Goal: Task Accomplishment & Management: Use online tool/utility

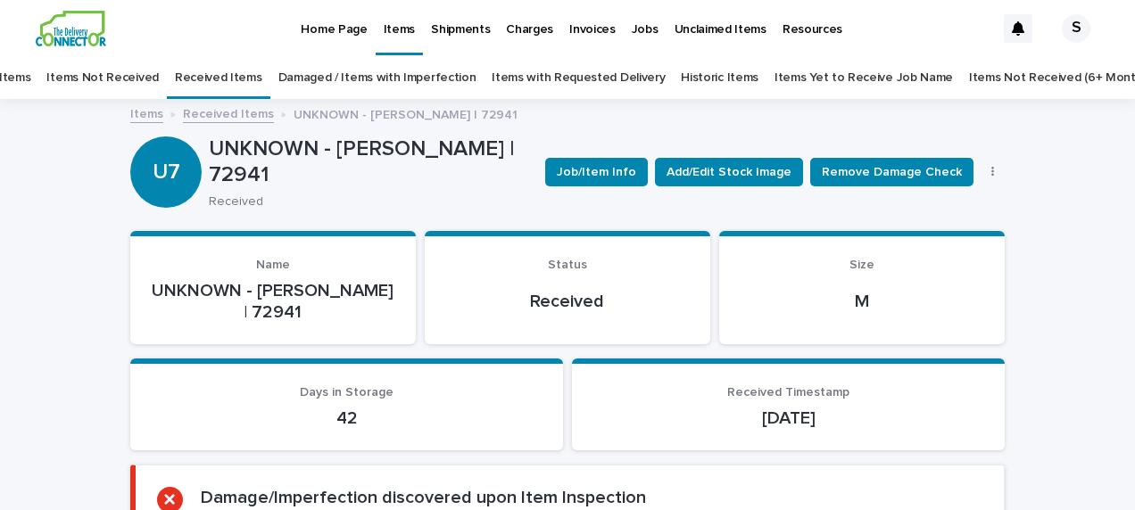
click at [833, 79] on link "Items Yet to Receive Job Name" at bounding box center [863, 78] width 178 height 42
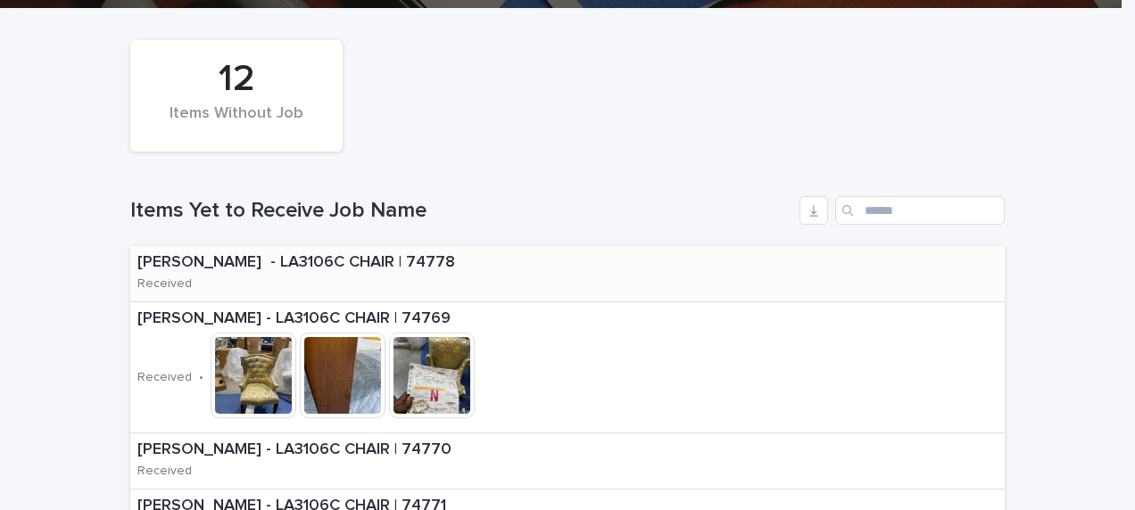
scroll to position [268, 0]
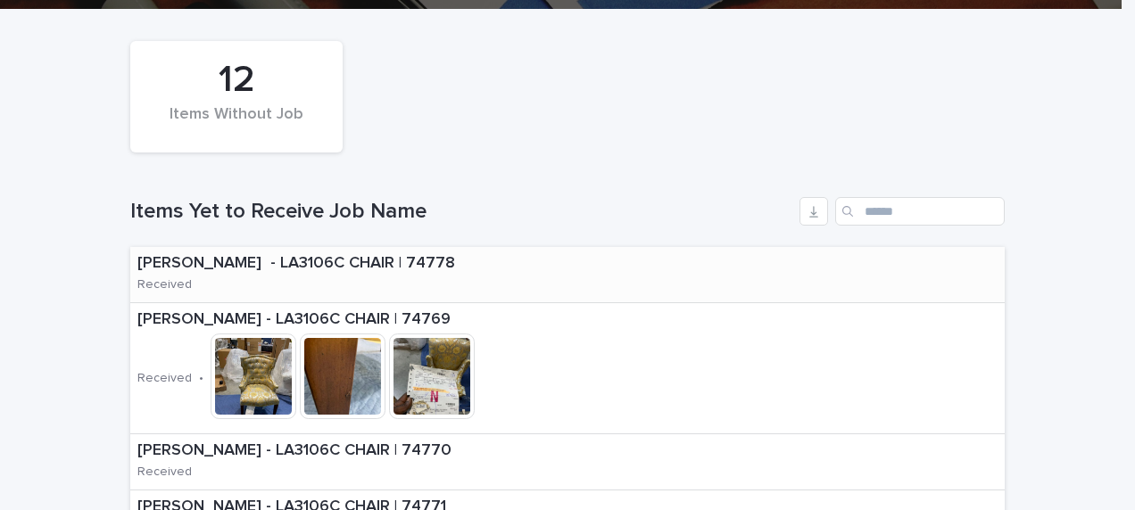
click at [467, 265] on p "[PERSON_NAME] - LA3106C CHAIR | 74778" at bounding box center [323, 264] width 372 height 20
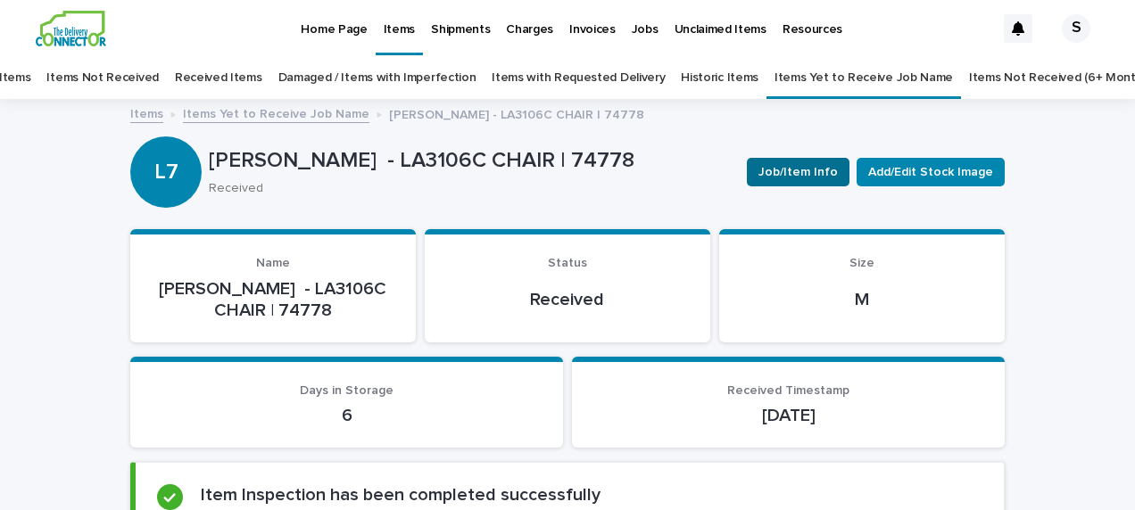
click at [796, 171] on span "Job/Item Info" at bounding box center [797, 172] width 79 height 18
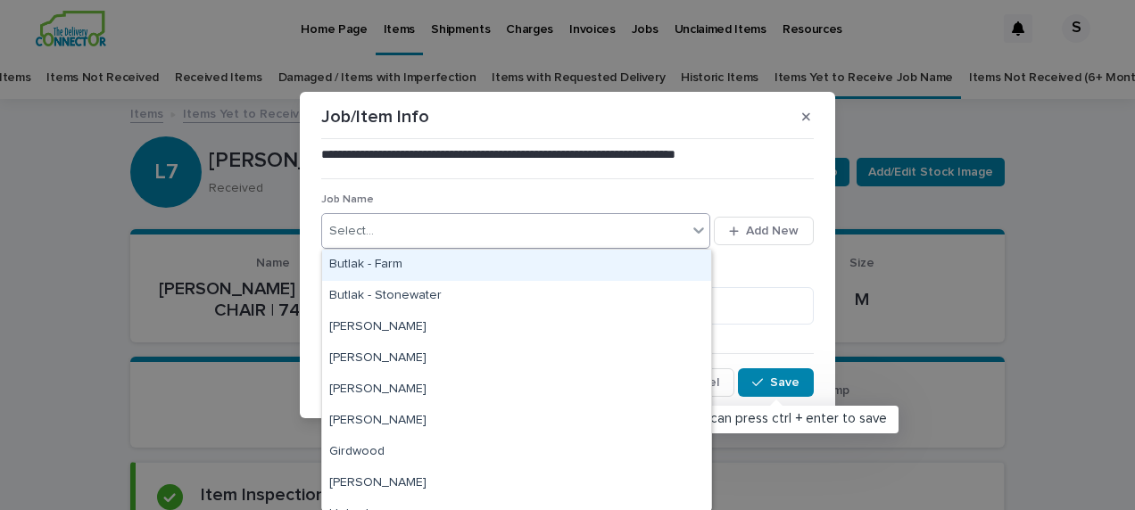
click at [700, 227] on icon at bounding box center [699, 230] width 18 height 18
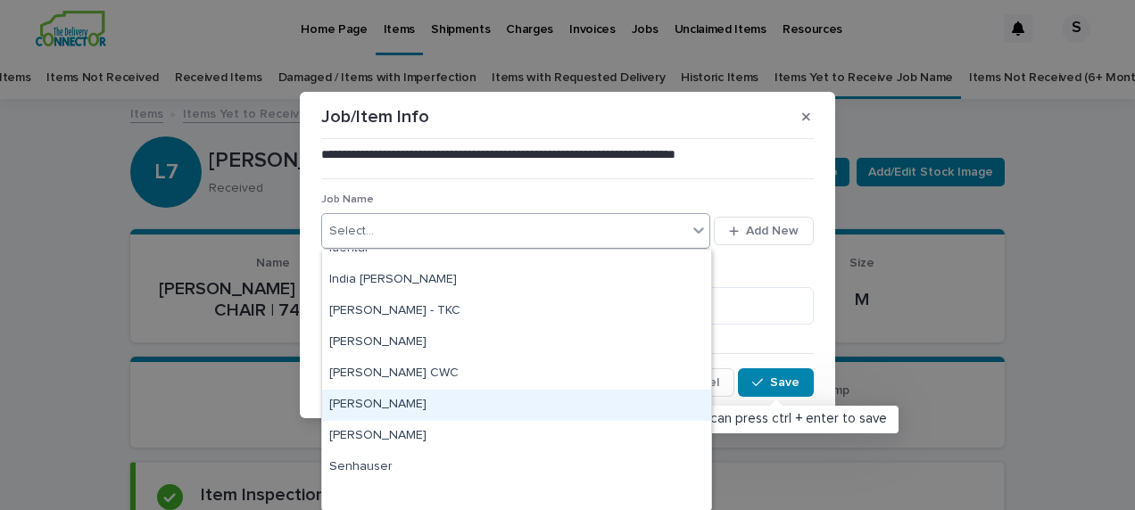
scroll to position [246, 0]
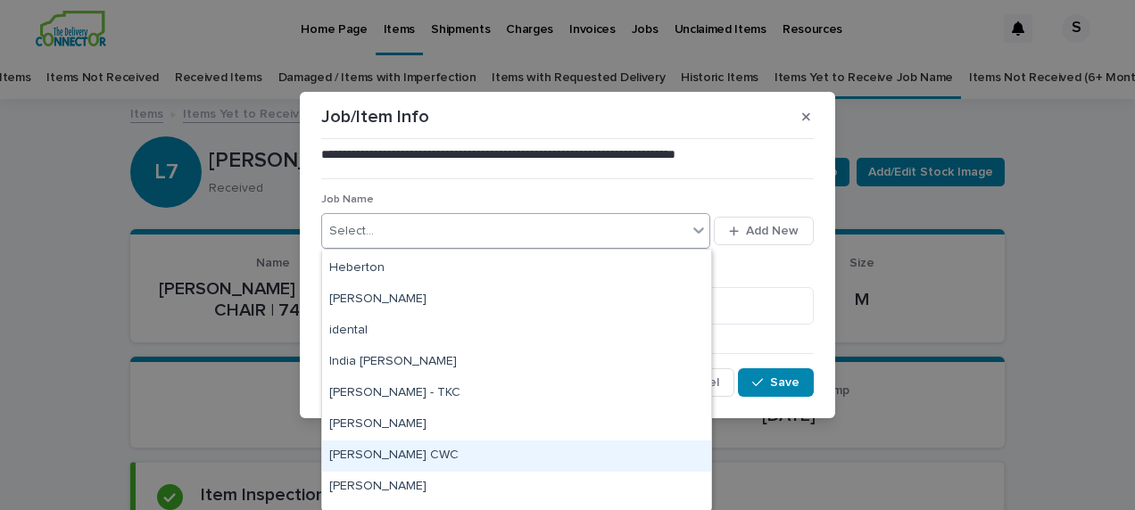
click at [554, 467] on div "[PERSON_NAME] CWC" at bounding box center [516, 456] width 389 height 31
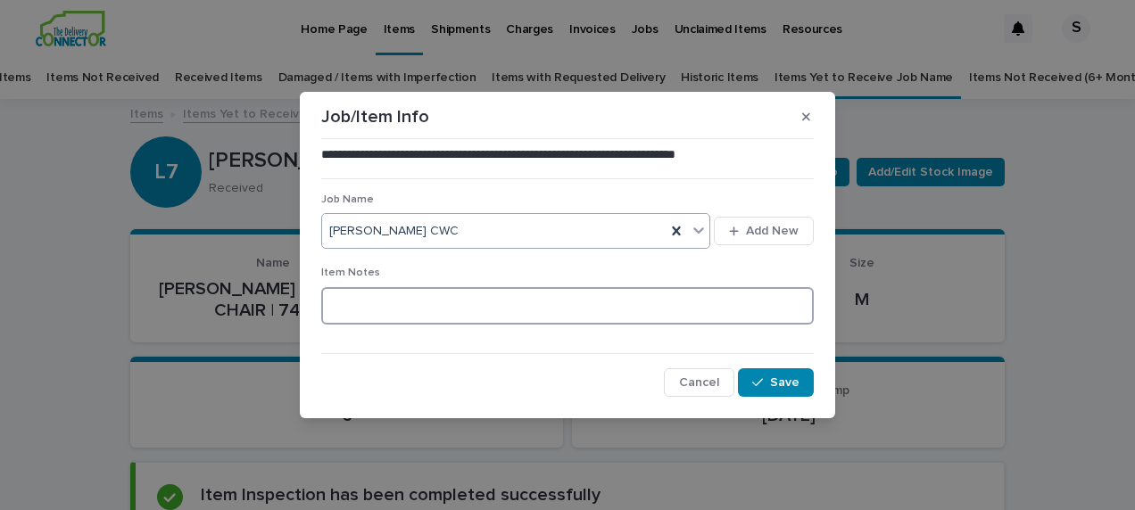
click at [475, 302] on textarea at bounding box center [567, 305] width 492 height 37
type textarea "**********"
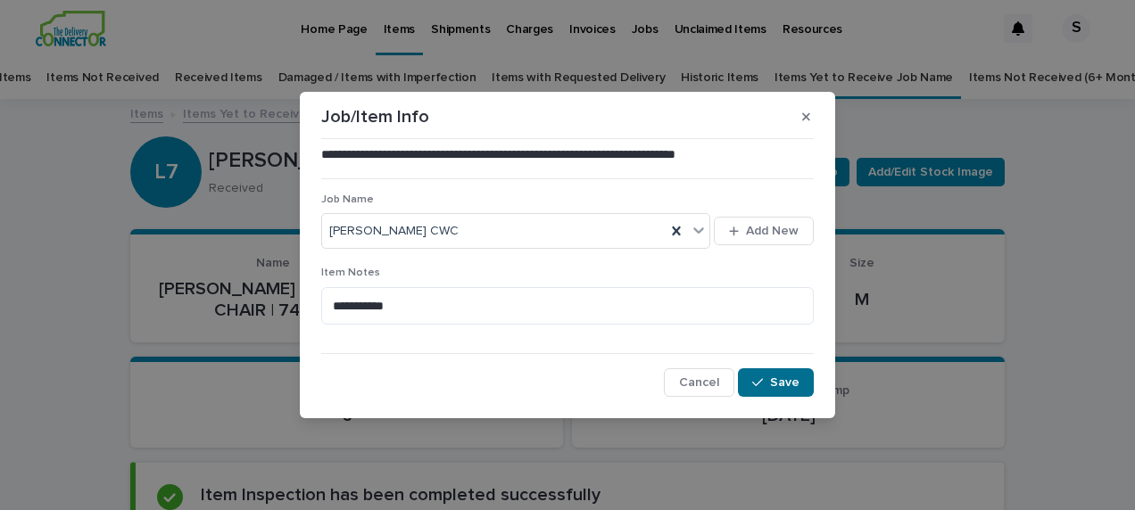
click at [766, 376] on button "Save" at bounding box center [776, 382] width 76 height 29
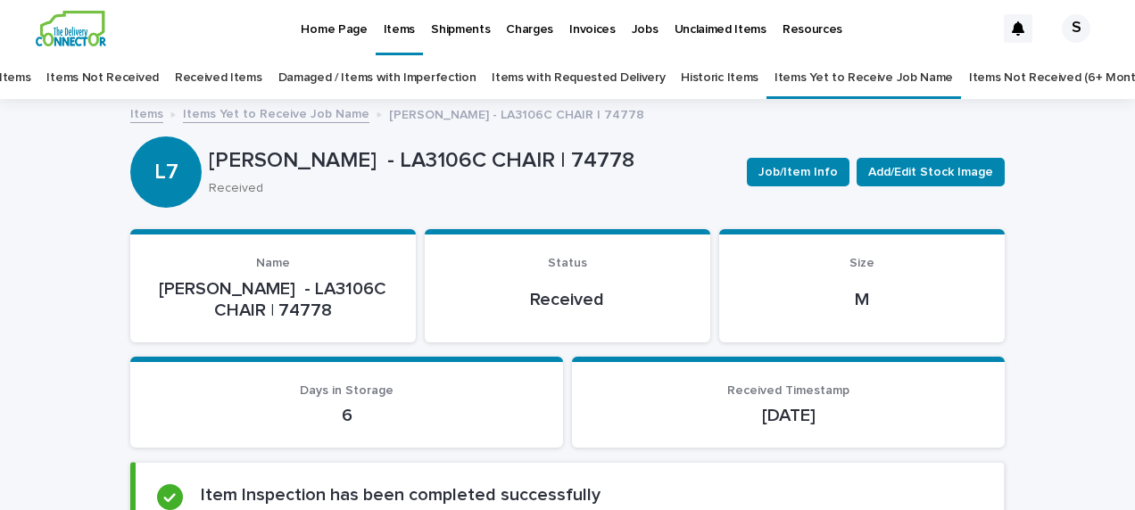
click at [836, 77] on link "Items Yet to Receive Job Name" at bounding box center [863, 78] width 178 height 42
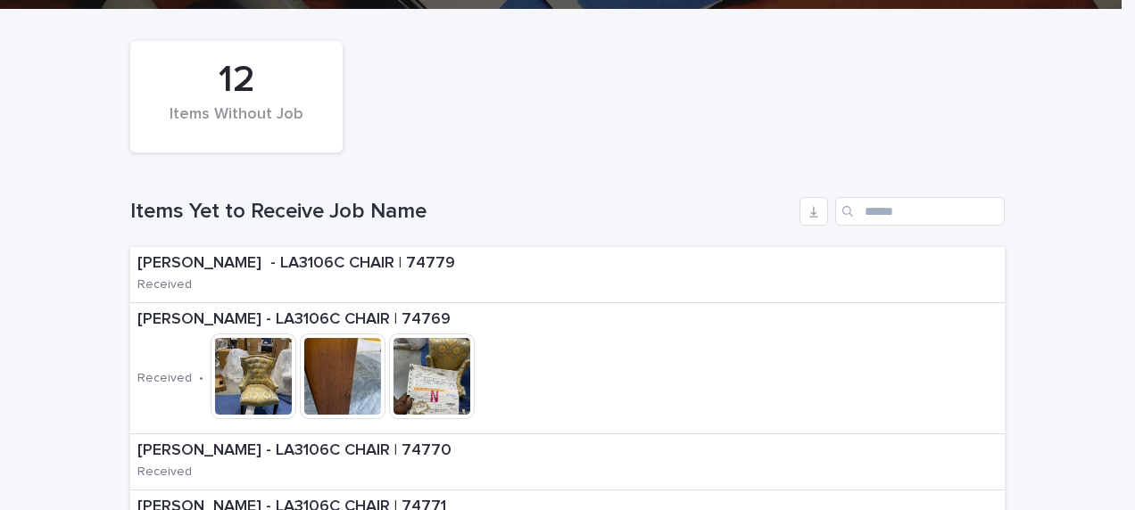
scroll to position [357, 0]
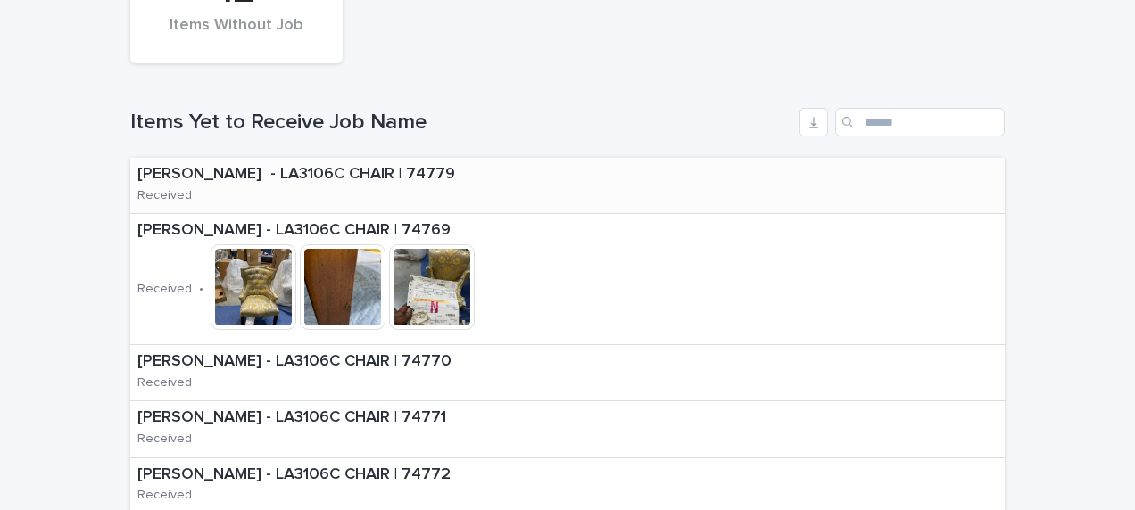
click at [686, 184] on div "[PERSON_NAME] - LA3106C CHAIR | 74779 Received" at bounding box center [567, 186] width 874 height 56
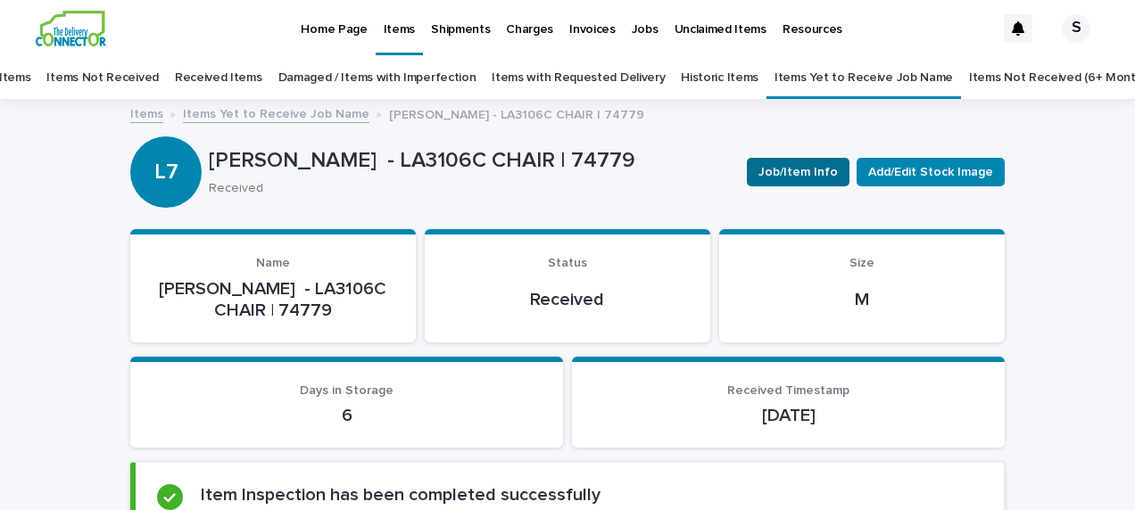
click at [810, 170] on span "Job/Item Info" at bounding box center [797, 172] width 79 height 18
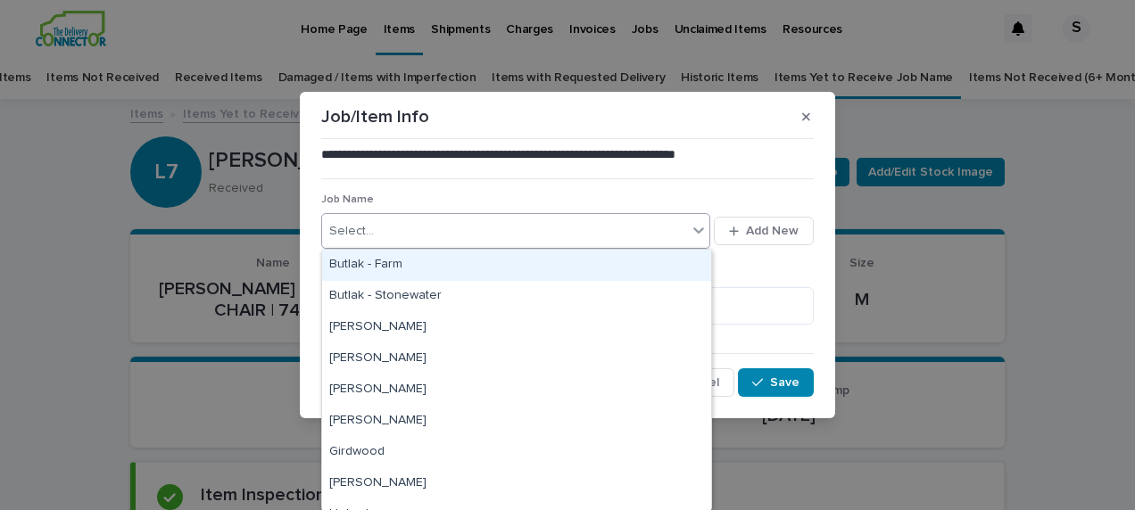
click at [568, 225] on div "Select..." at bounding box center [504, 231] width 365 height 29
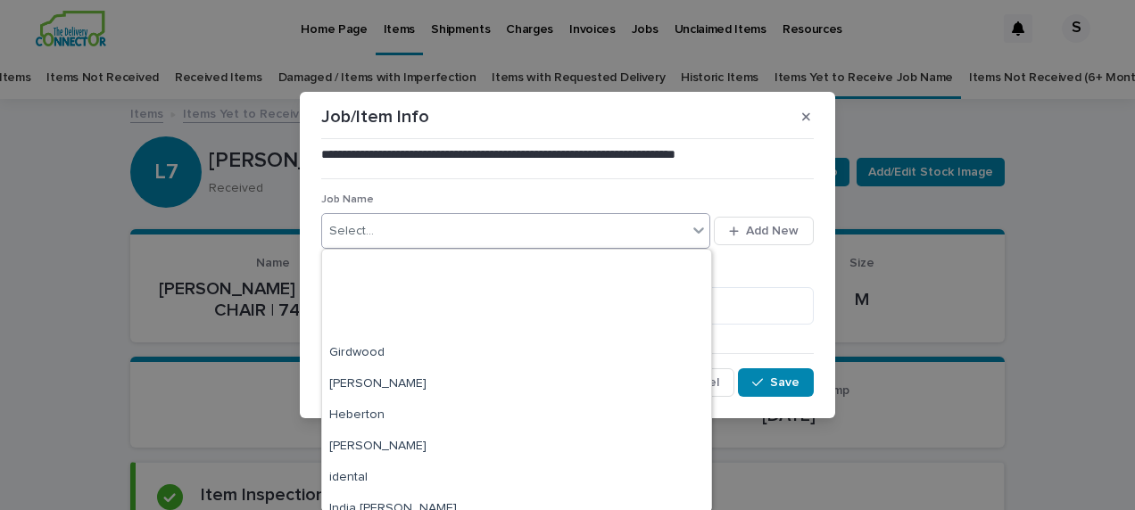
scroll to position [268, 0]
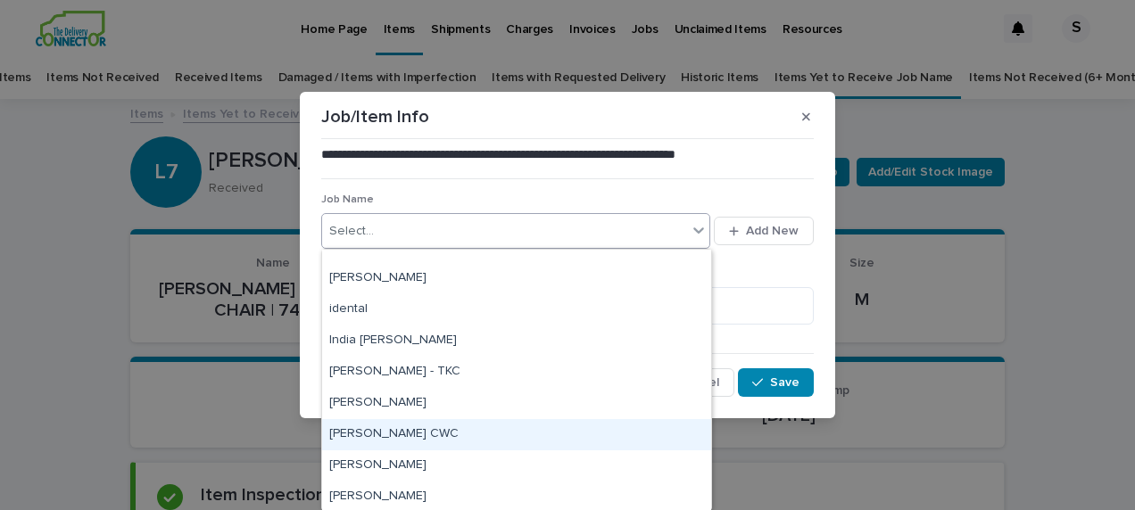
click at [542, 425] on div "[PERSON_NAME] CWC" at bounding box center [516, 434] width 389 height 31
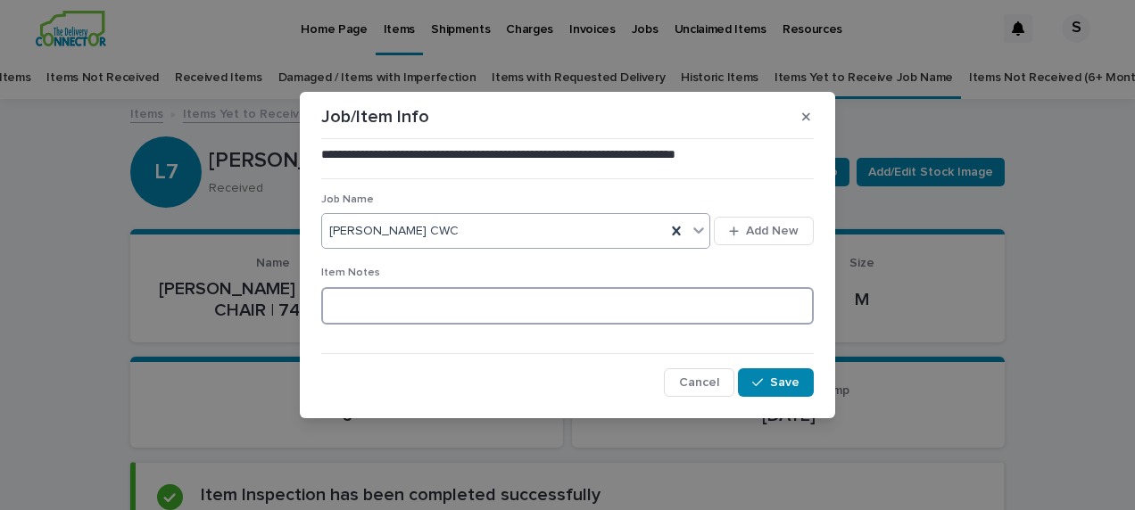
click at [488, 310] on textarea at bounding box center [567, 305] width 492 height 37
type textarea "**********"
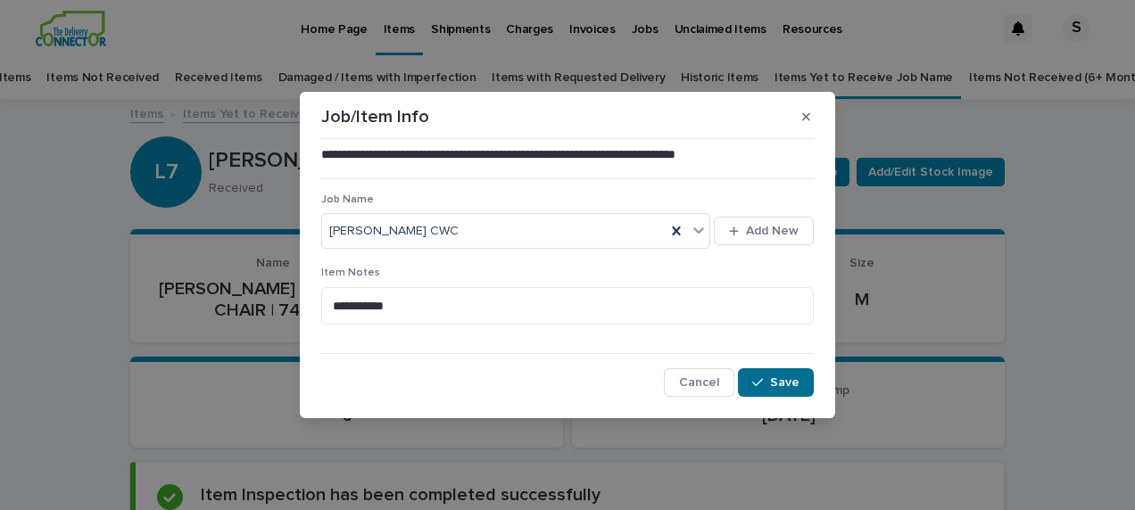
click at [781, 385] on span "Save" at bounding box center [784, 382] width 29 height 12
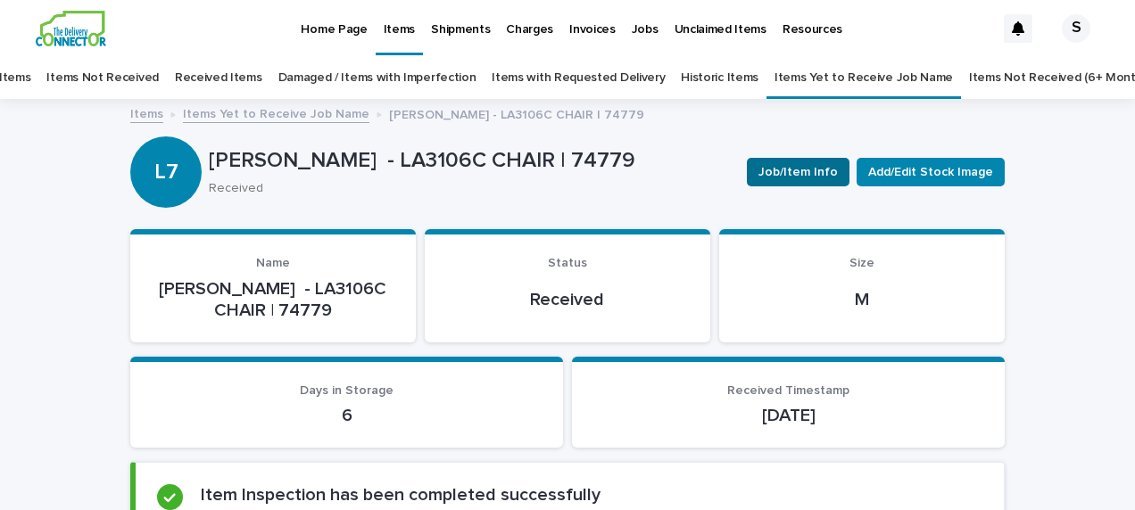
click at [773, 168] on span "Job/Item Info" at bounding box center [797, 172] width 79 height 18
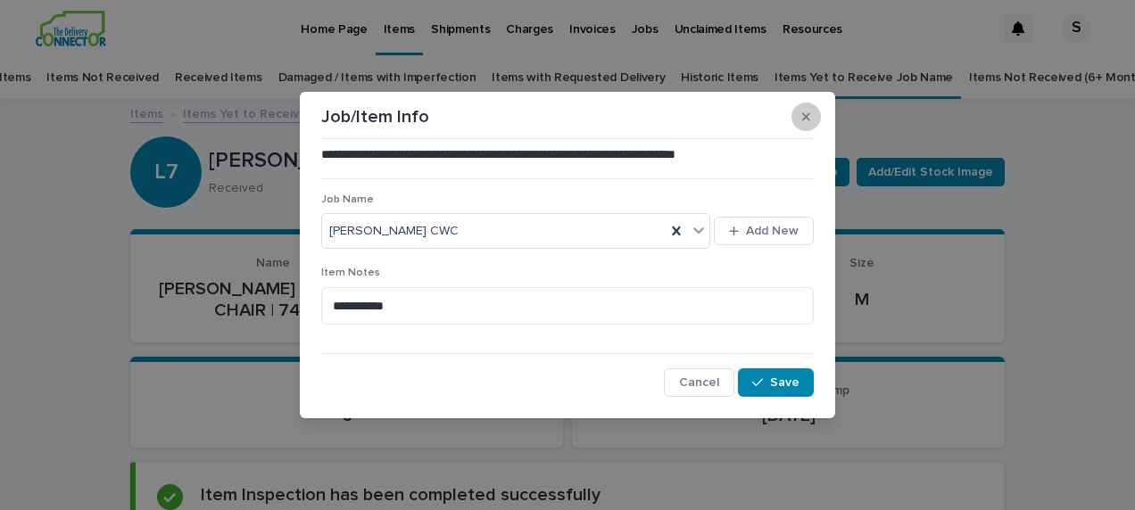
click at [809, 118] on icon "button" at bounding box center [806, 117] width 8 height 12
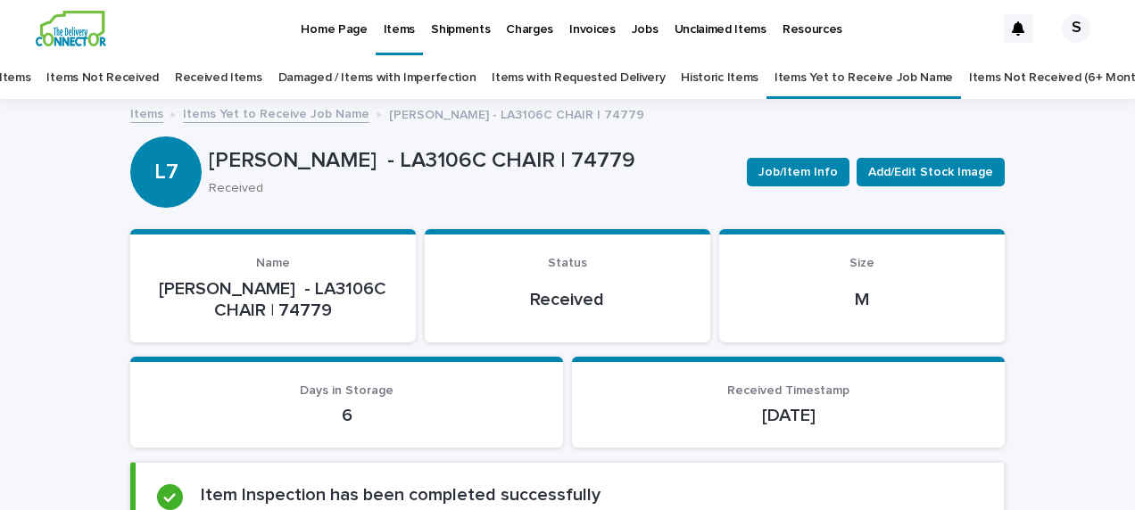
click at [302, 111] on link "Items Yet to Receive Job Name" at bounding box center [276, 113] width 186 height 21
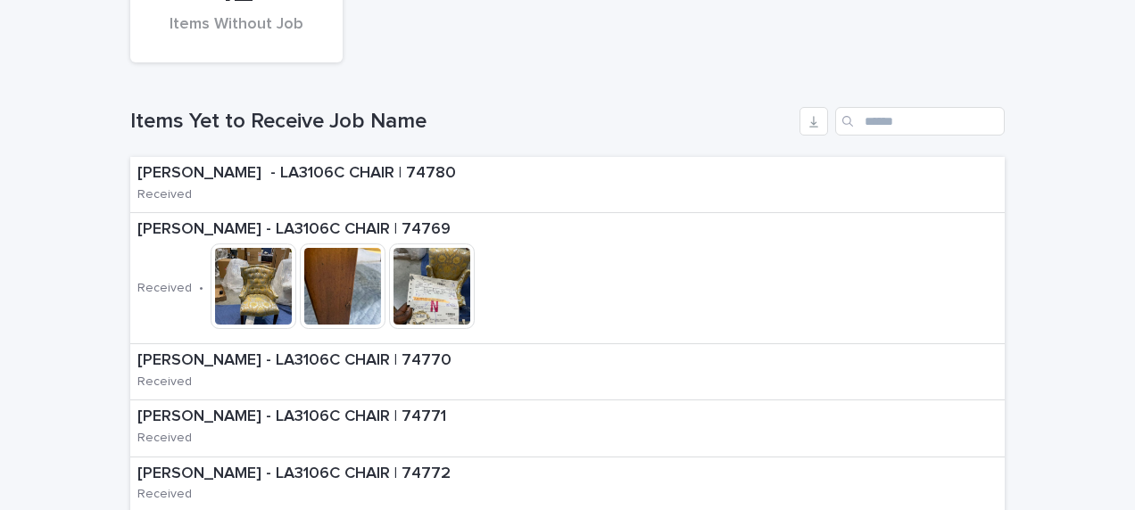
scroll to position [414, 0]
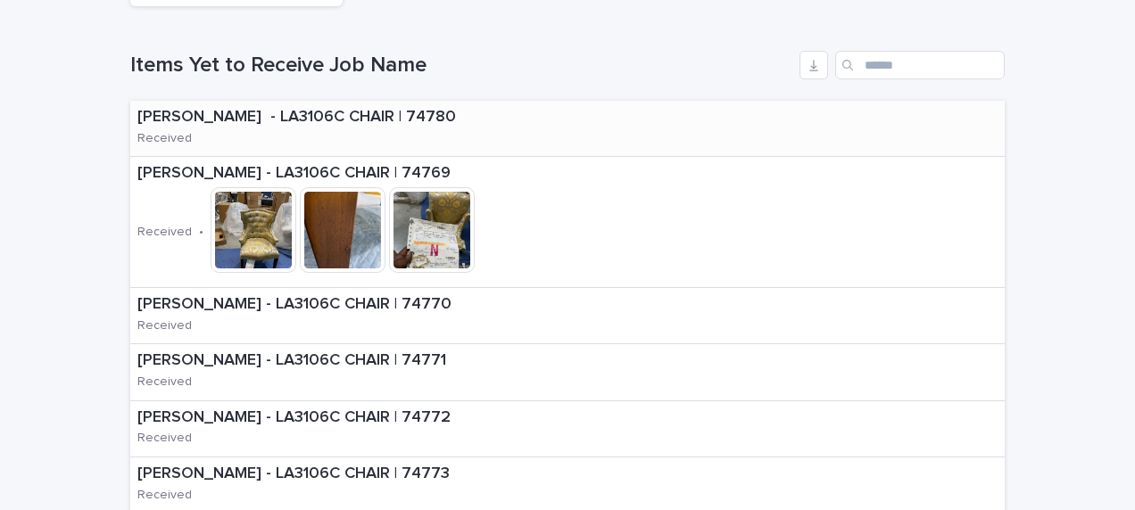
click at [568, 130] on div "[PERSON_NAME] - LA3106C CHAIR | 74780 Received" at bounding box center [567, 129] width 874 height 56
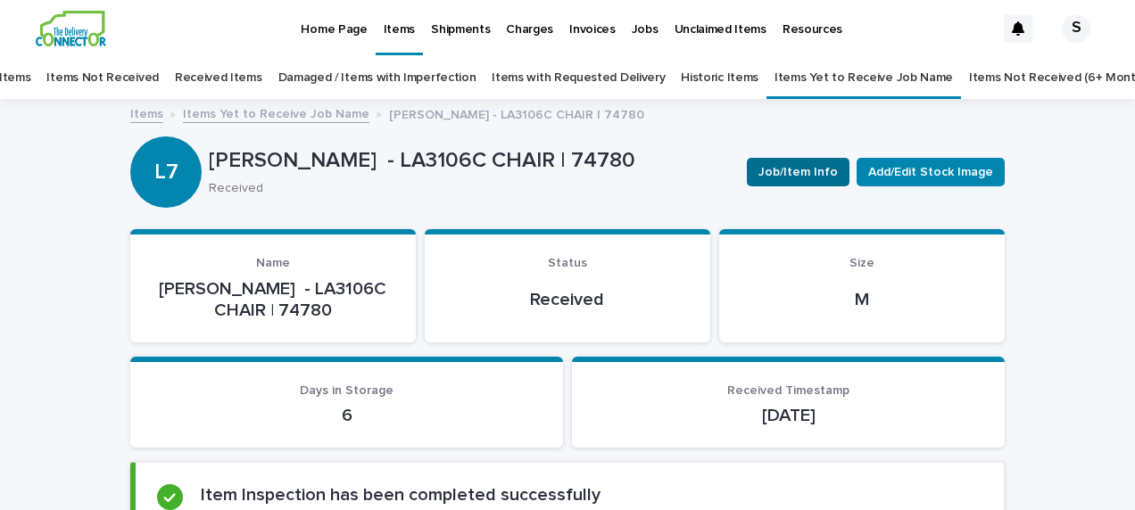
click at [789, 172] on span "Job/Item Info" at bounding box center [797, 172] width 79 height 18
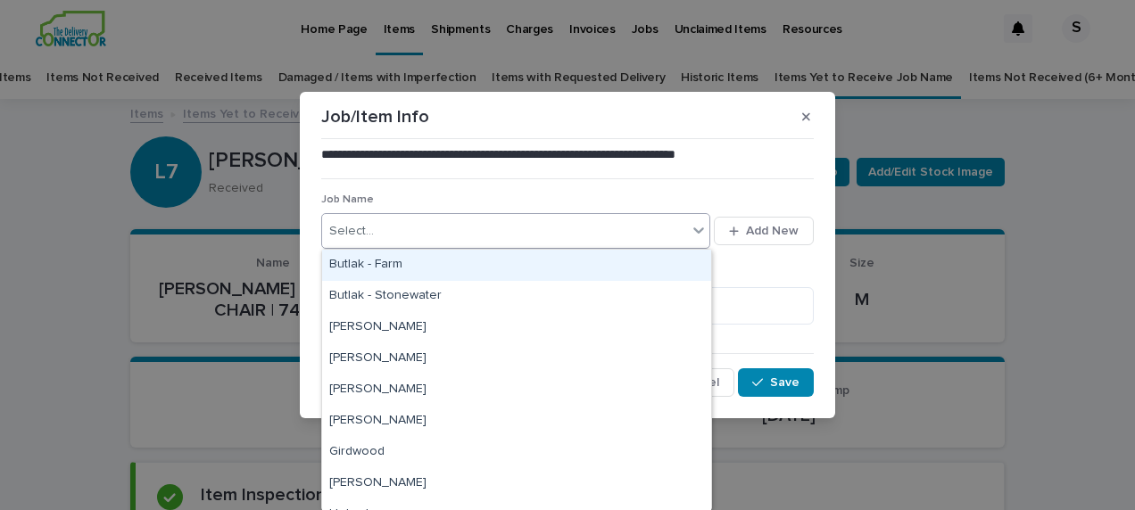
click at [450, 232] on div "Select..." at bounding box center [504, 231] width 365 height 29
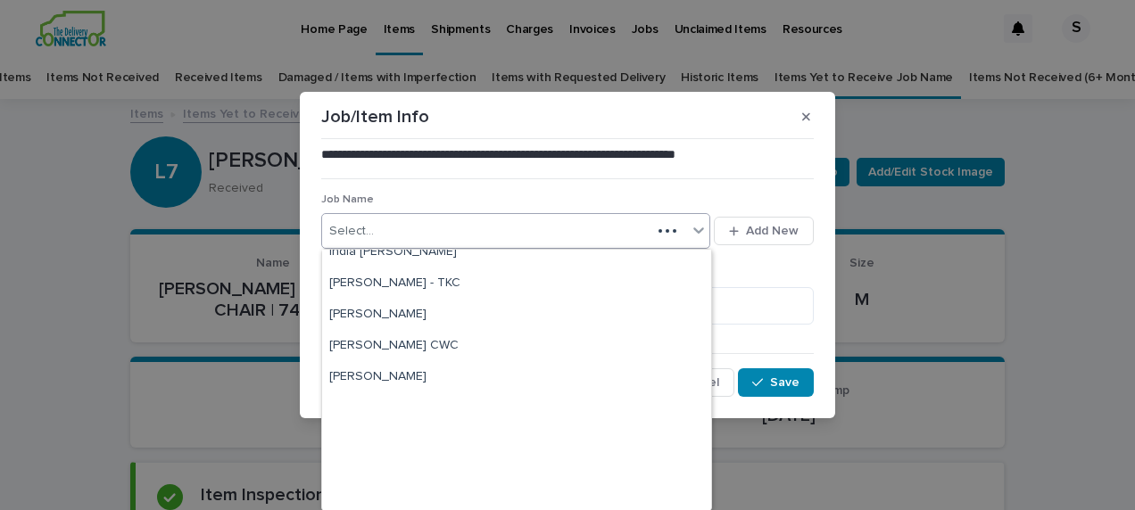
scroll to position [357, 0]
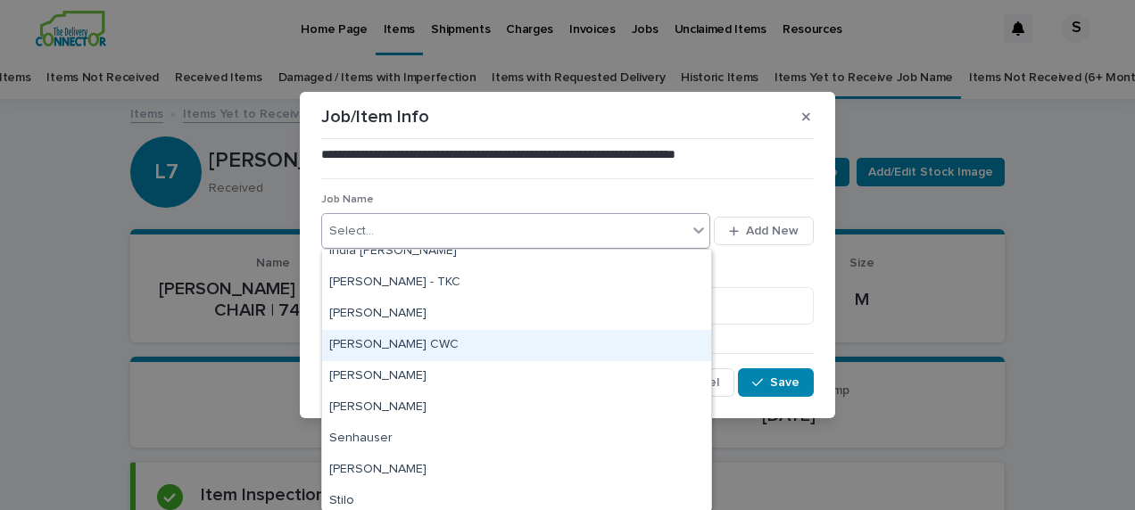
click at [471, 348] on div "[PERSON_NAME] CWC" at bounding box center [516, 345] width 389 height 31
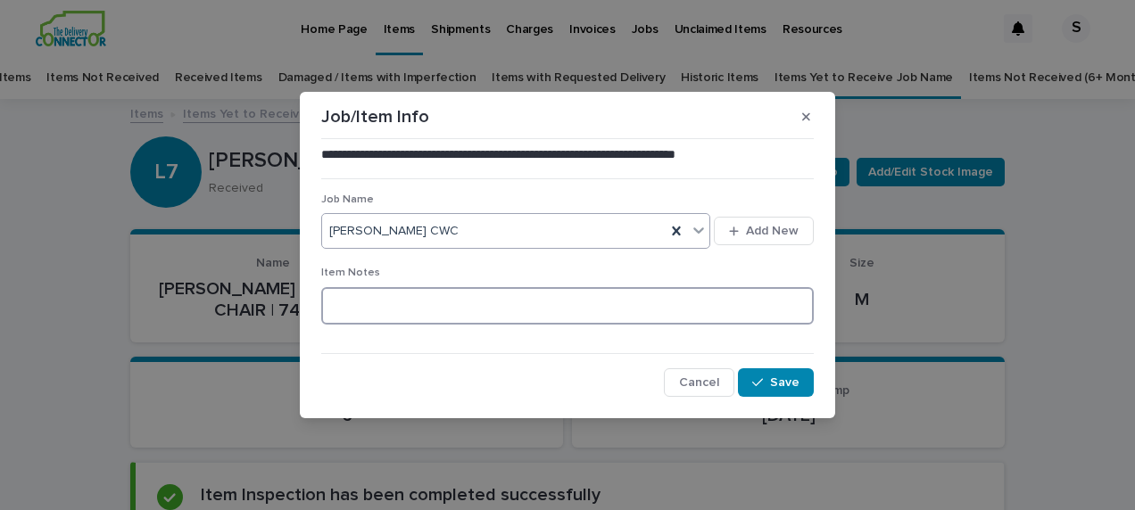
click at [439, 309] on textarea at bounding box center [567, 305] width 492 height 37
type textarea "**********"
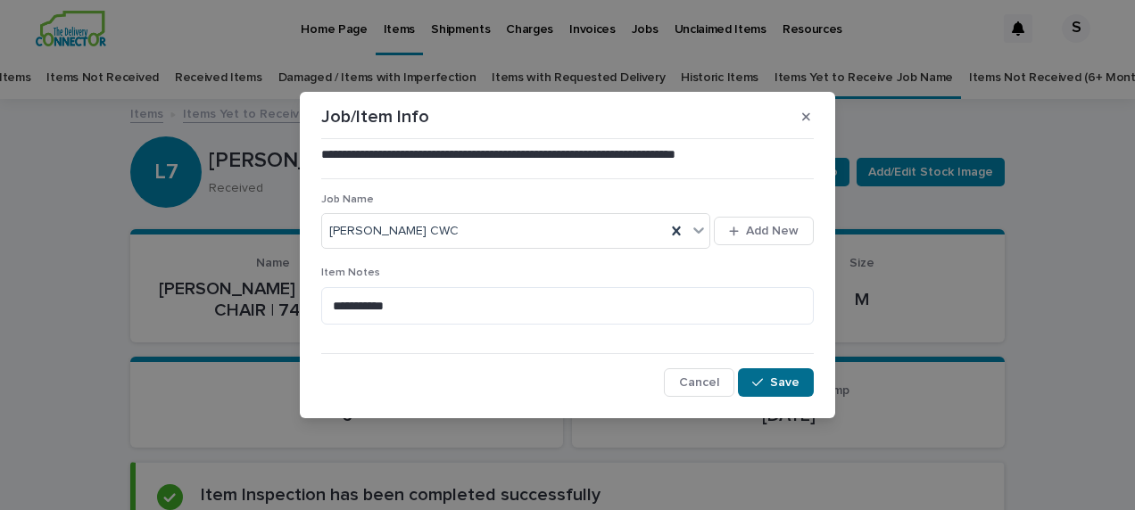
click at [763, 384] on icon "button" at bounding box center [757, 382] width 11 height 12
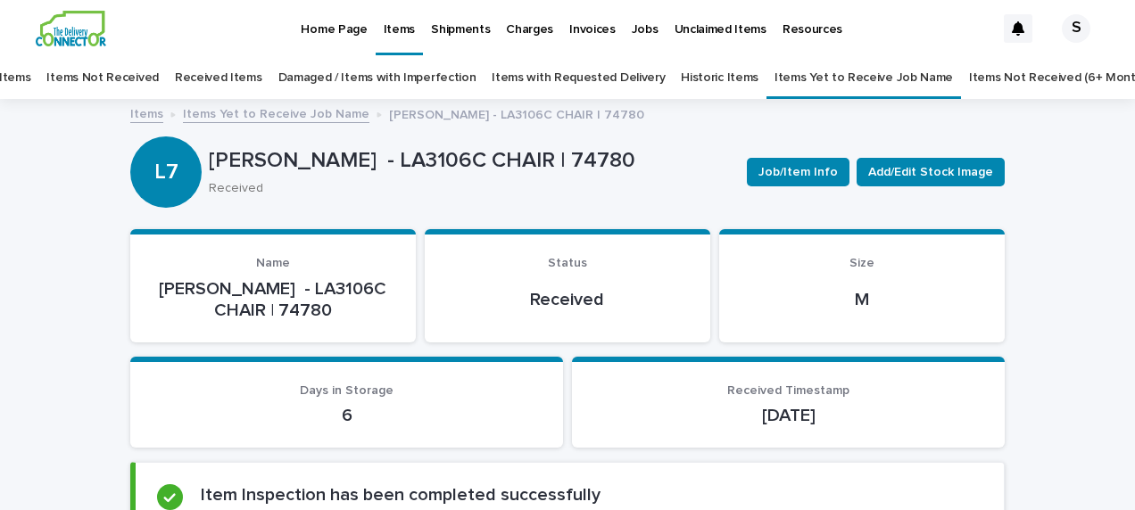
click at [275, 112] on link "Items Yet to Receive Job Name" at bounding box center [276, 113] width 186 height 21
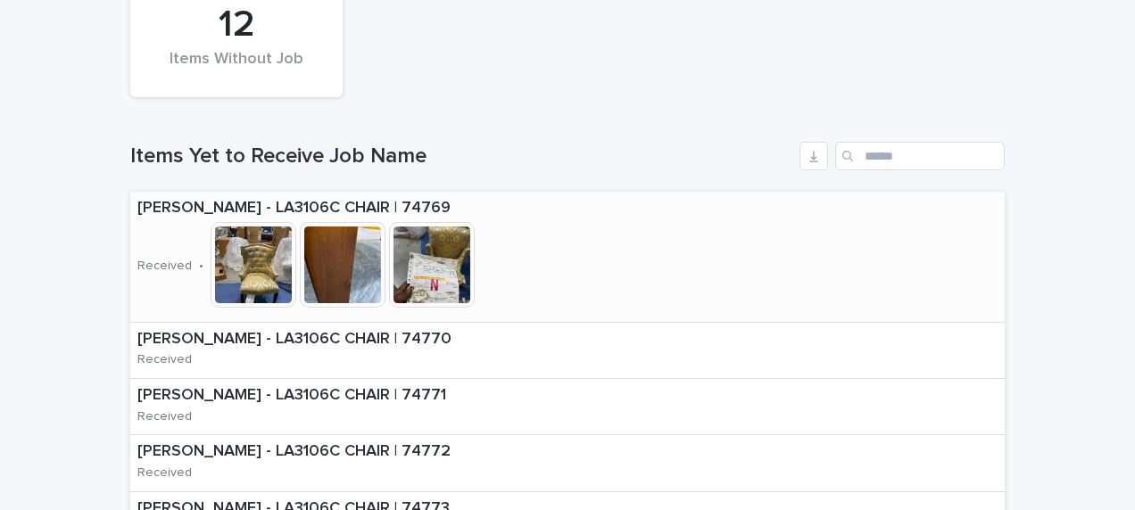
scroll to position [325, 0]
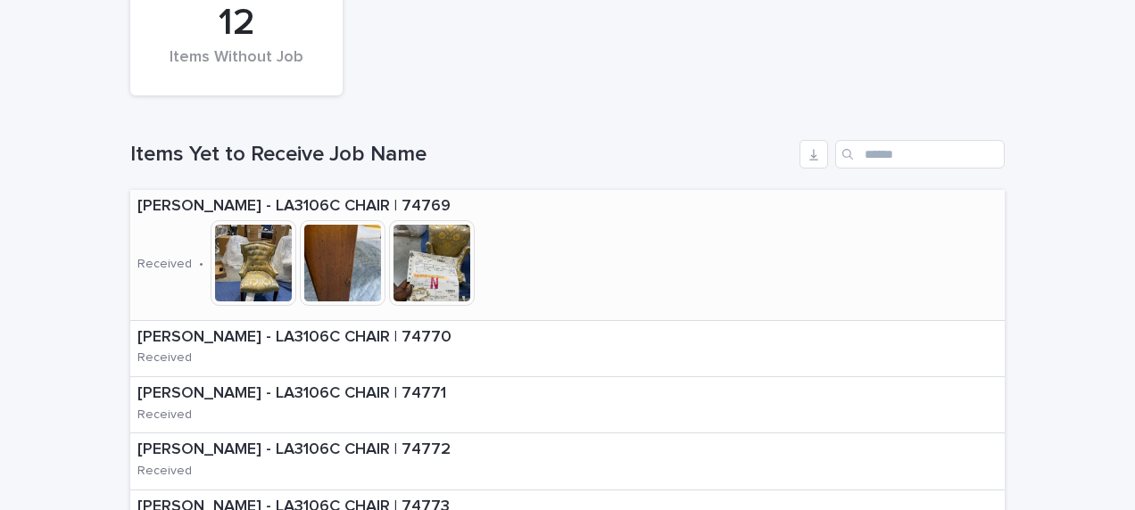
click at [562, 266] on div "[PERSON_NAME] - LA3106C CHAIR | 74769 Received • This file cannot be opened Dow…" at bounding box center [464, 255] width 668 height 130
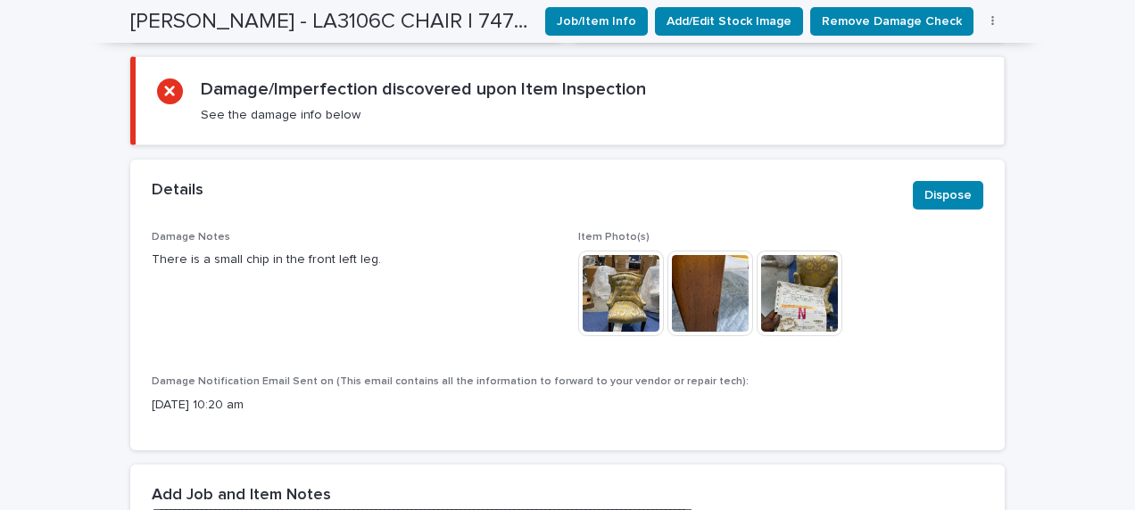
scroll to position [446, 0]
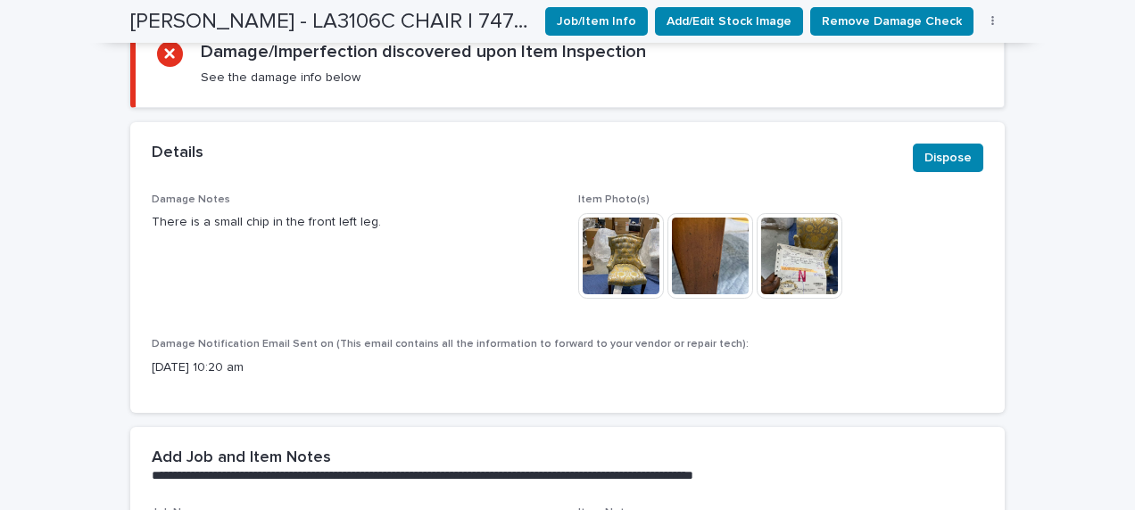
click at [633, 268] on img at bounding box center [621, 256] width 86 height 86
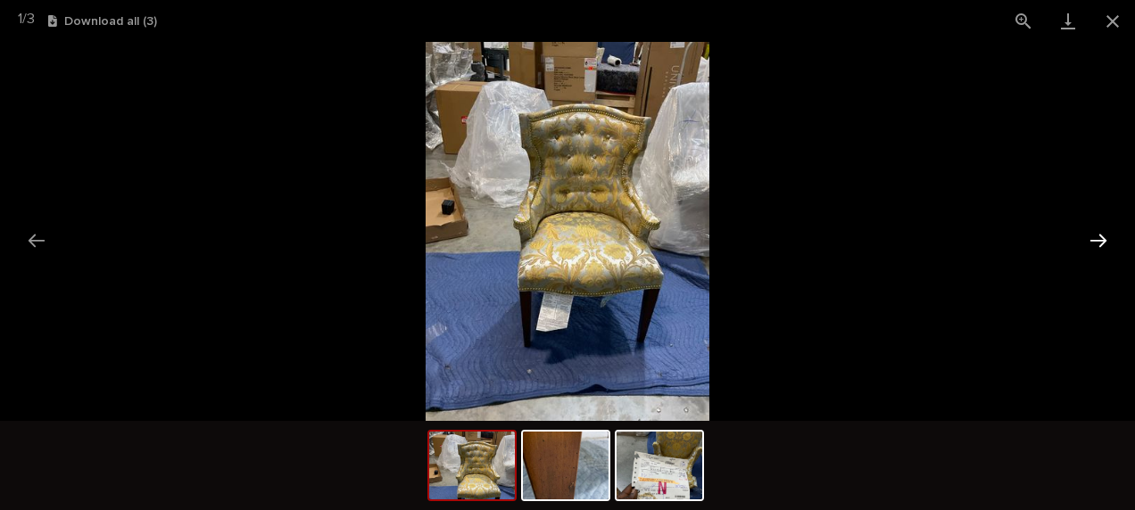
click at [1097, 235] on button "Next slide" at bounding box center [1097, 240] width 37 height 35
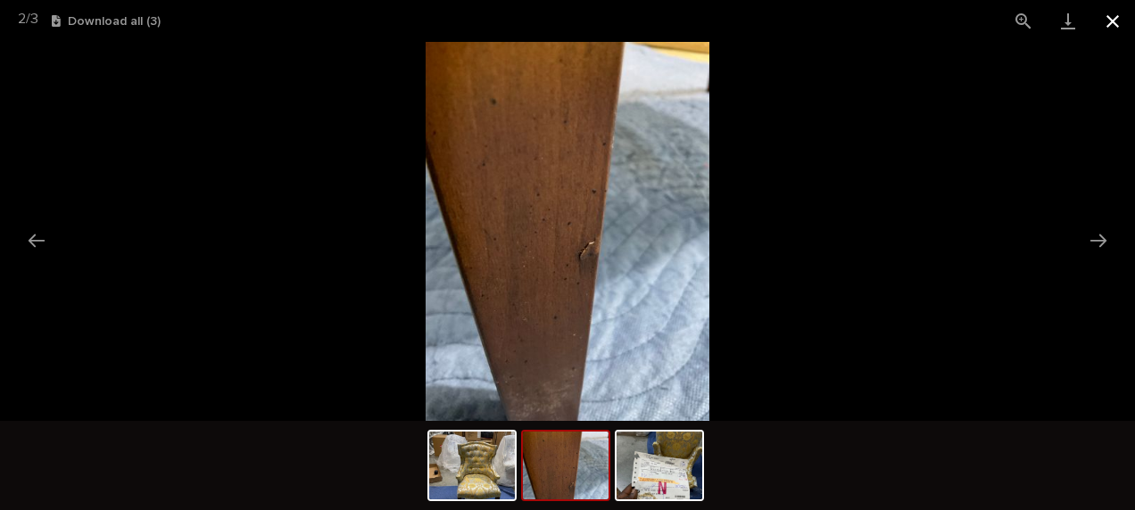
click at [1108, 23] on button "Close gallery" at bounding box center [1112, 21] width 45 height 42
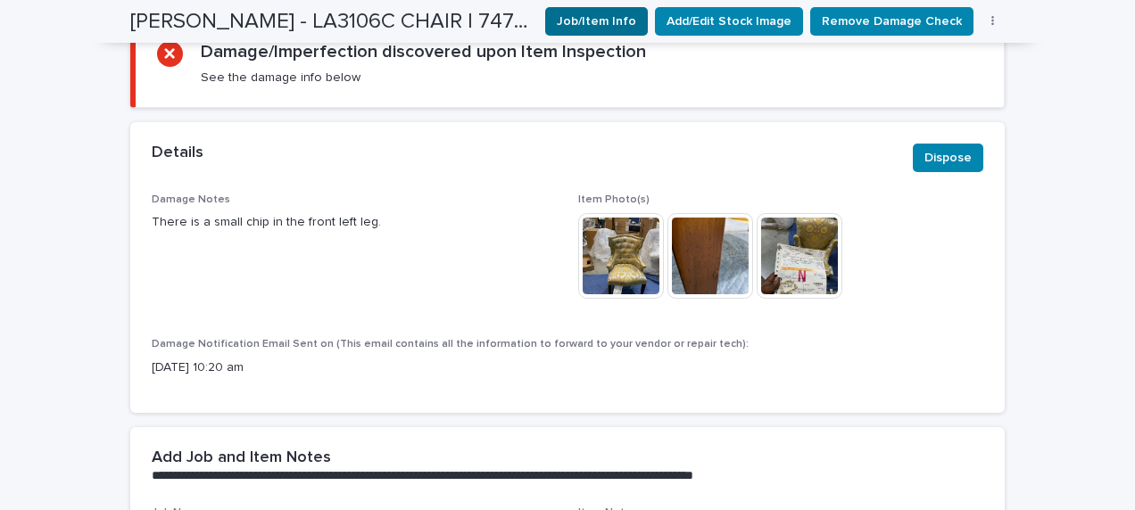
click at [595, 8] on button "Job/Item Info" at bounding box center [596, 21] width 103 height 29
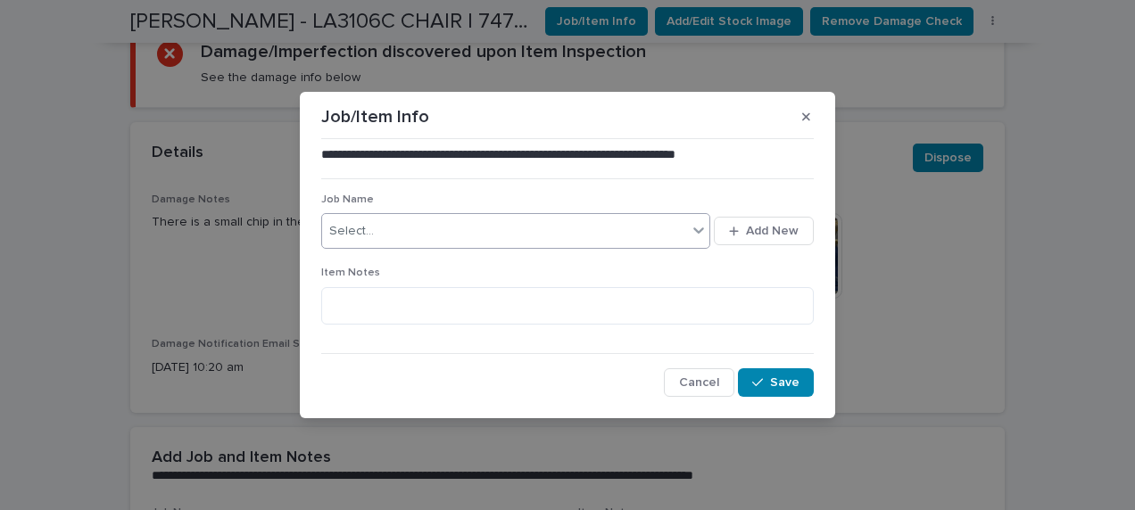
click at [409, 230] on div "Select..." at bounding box center [504, 231] width 365 height 29
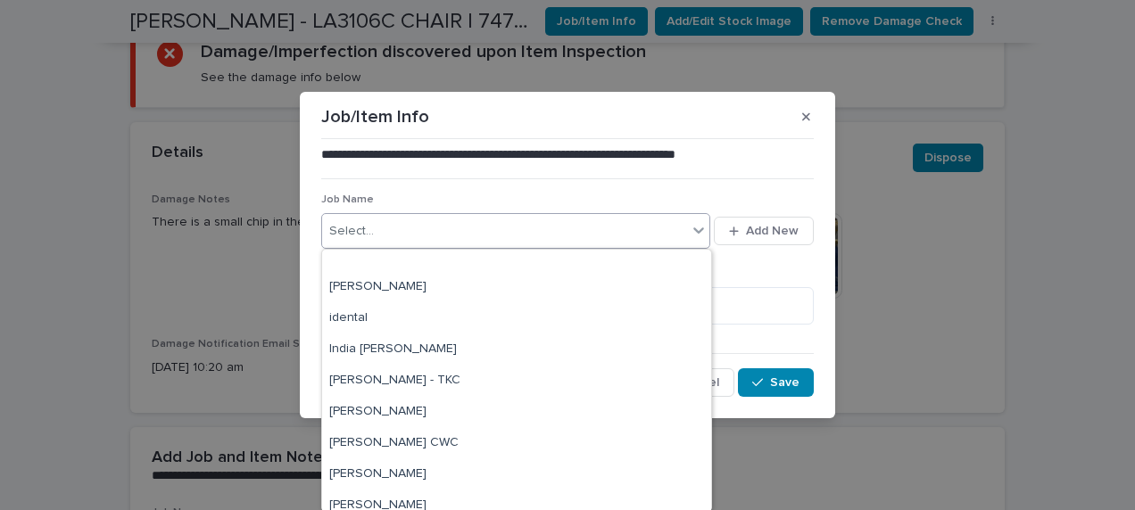
scroll to position [357, 0]
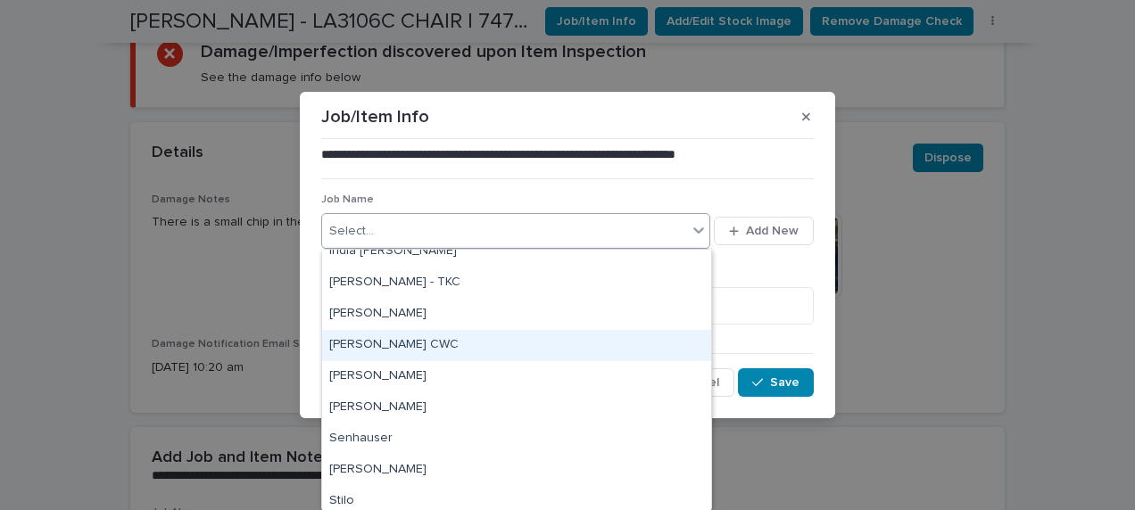
click at [417, 344] on div "[PERSON_NAME] CWC" at bounding box center [516, 345] width 389 height 31
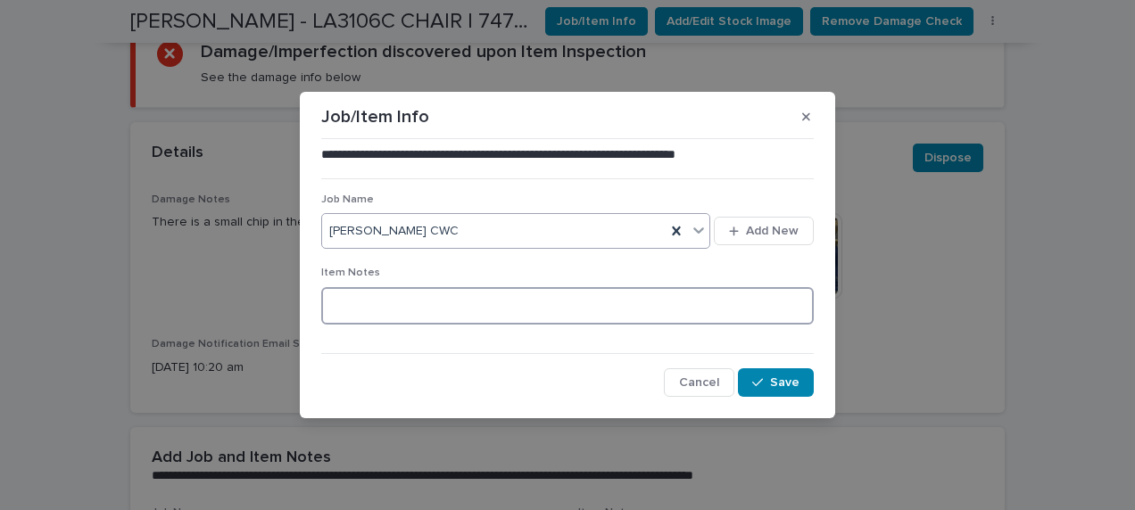
click at [405, 318] on textarea at bounding box center [567, 305] width 492 height 37
type textarea "**********"
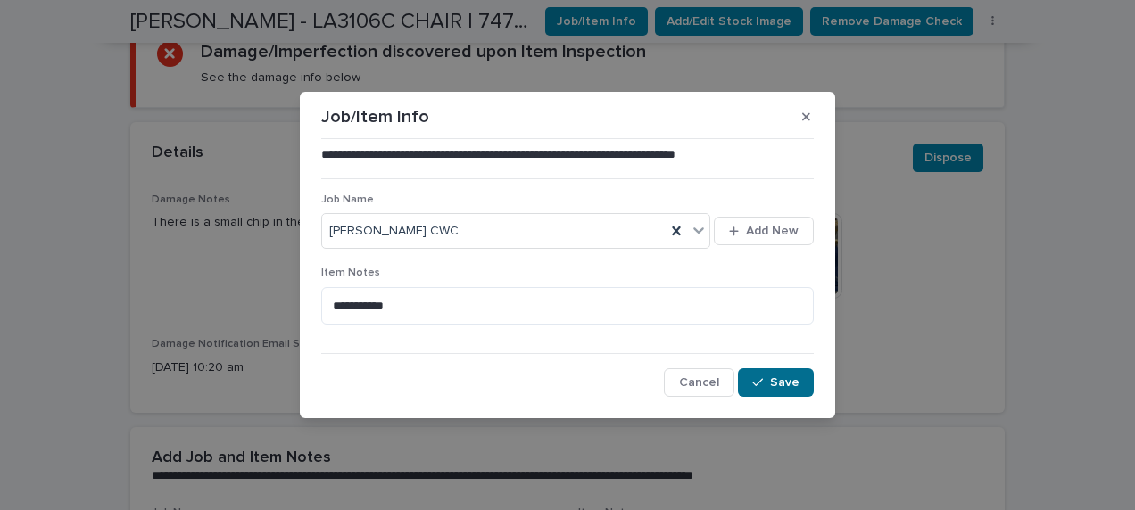
click at [765, 375] on button "Save" at bounding box center [776, 382] width 76 height 29
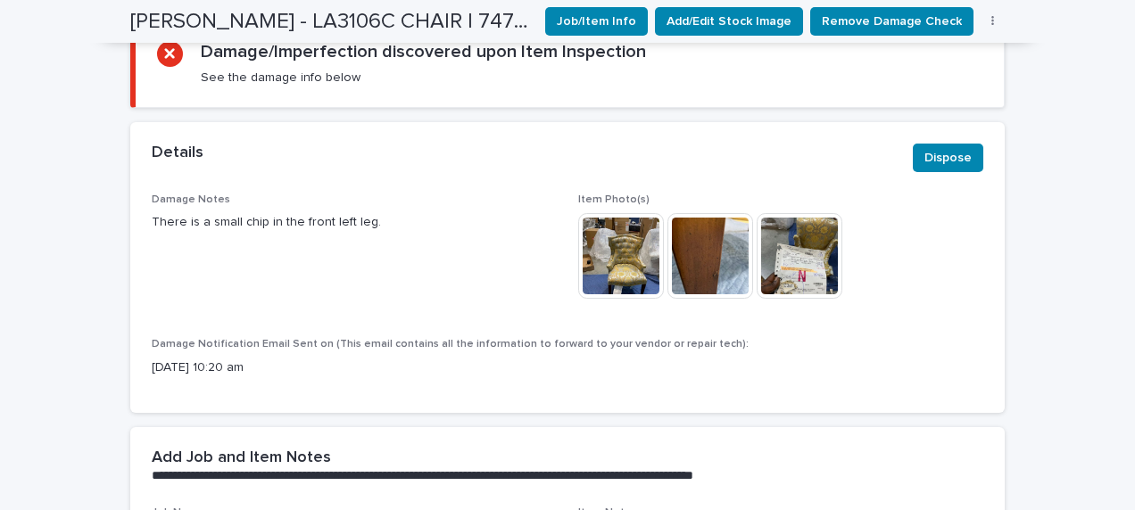
scroll to position [0, 0]
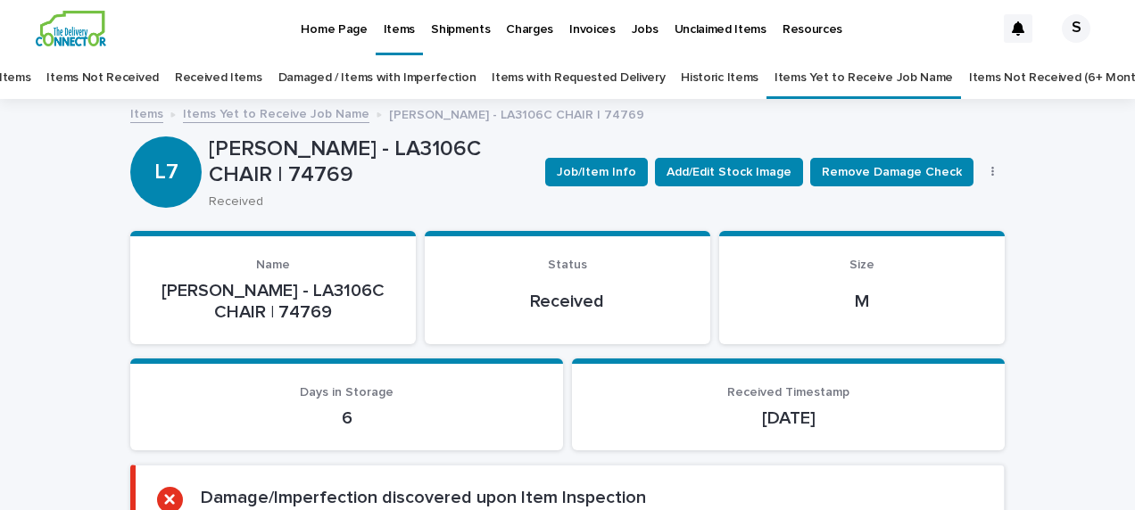
click at [332, 115] on link "Items Yet to Receive Job Name" at bounding box center [276, 113] width 186 height 21
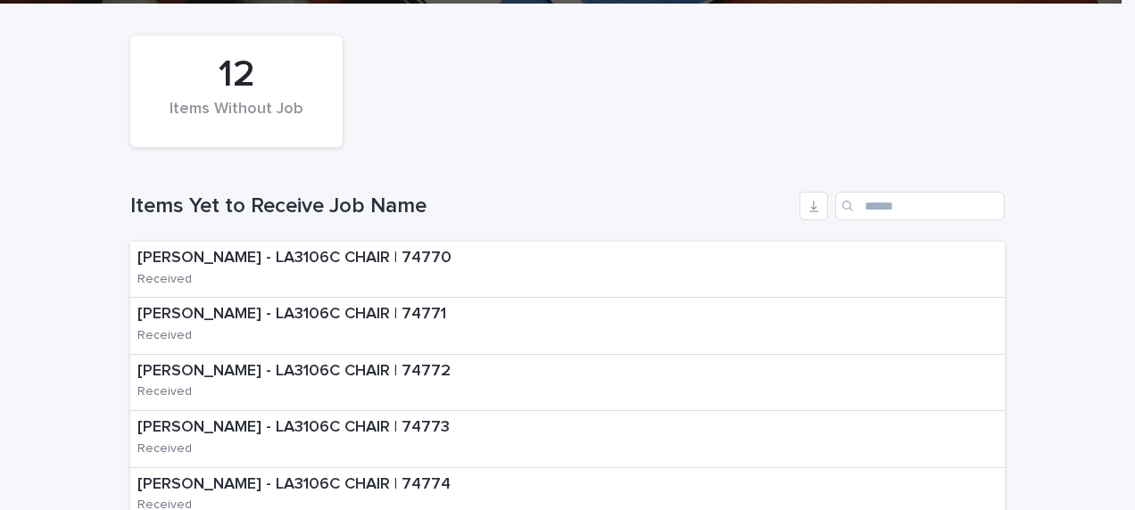
scroll to position [325, 0]
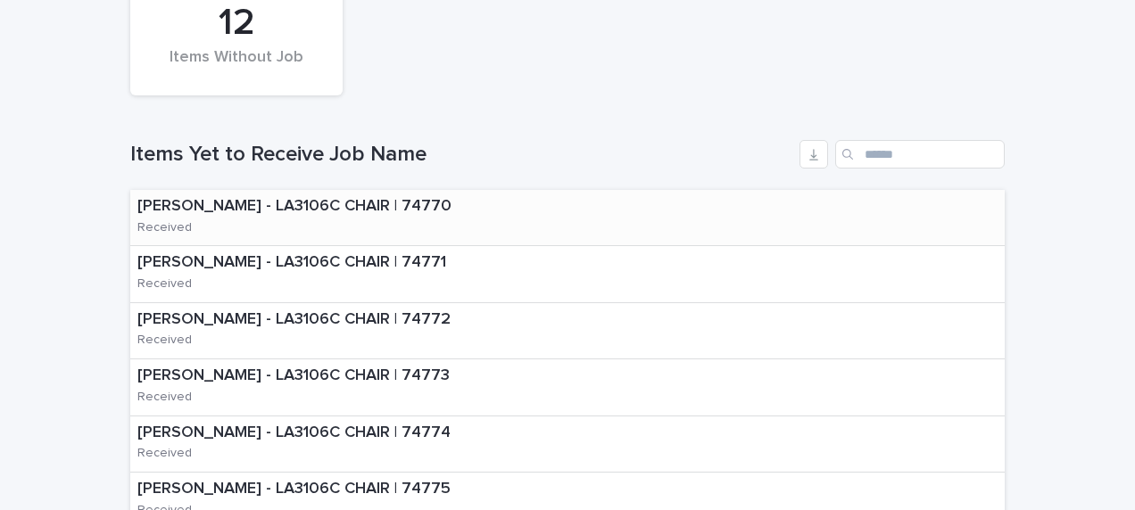
click at [514, 205] on div "[PERSON_NAME] - LA3106C CHAIR | 74770 Received" at bounding box center [567, 218] width 874 height 56
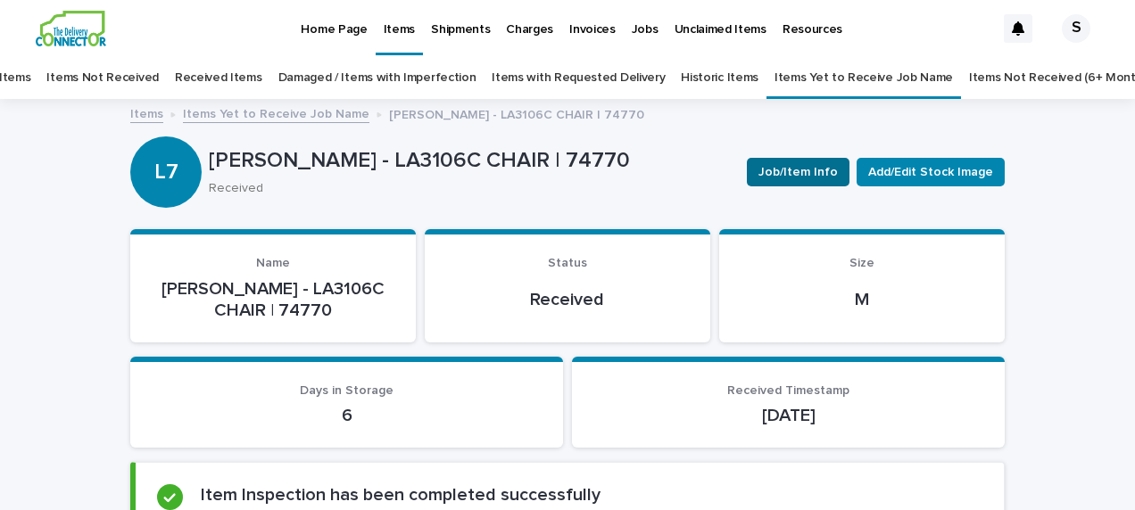
click at [806, 169] on span "Job/Item Info" at bounding box center [797, 172] width 79 height 18
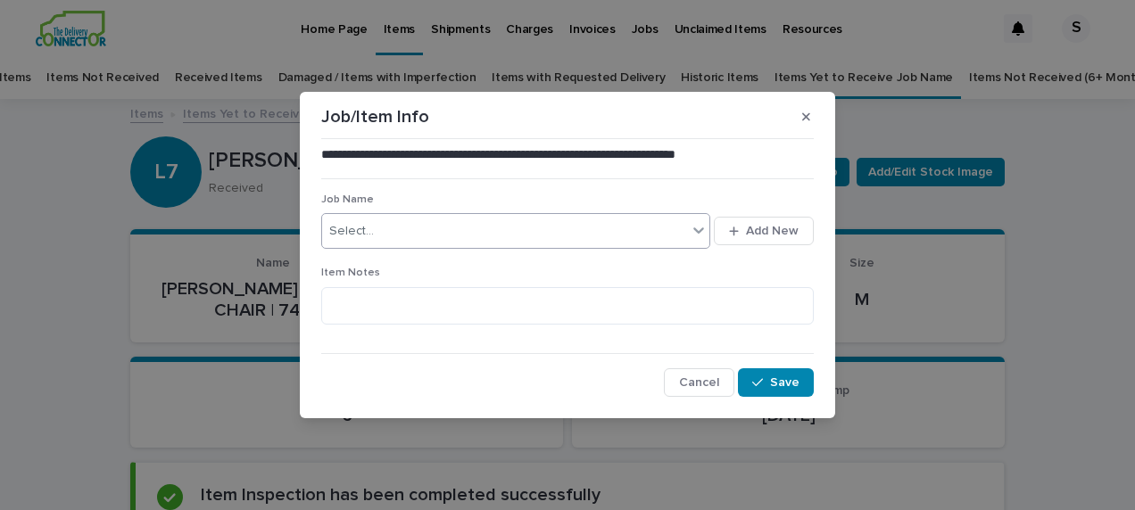
click at [448, 234] on div "Select..." at bounding box center [504, 231] width 365 height 29
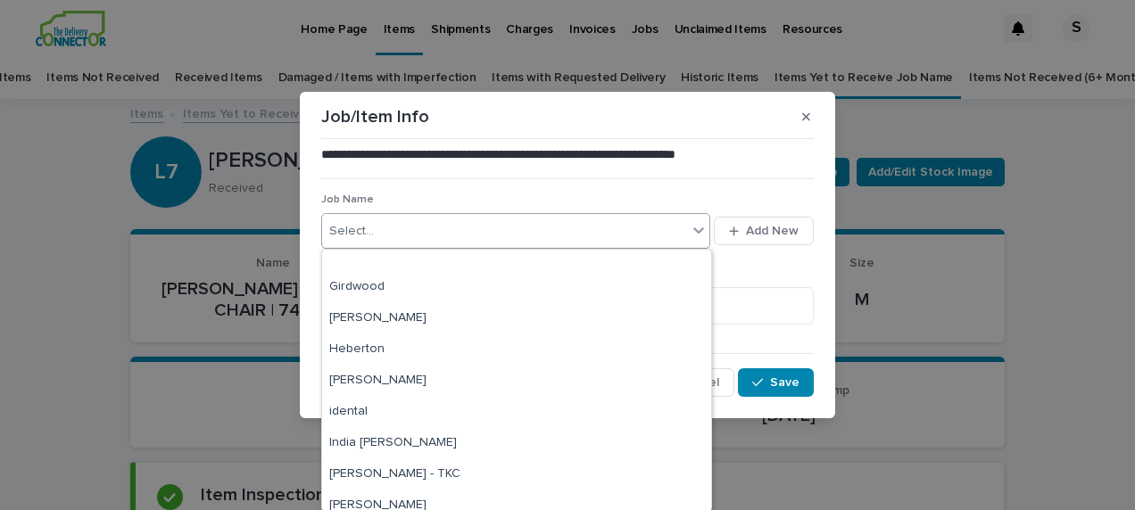
scroll to position [268, 0]
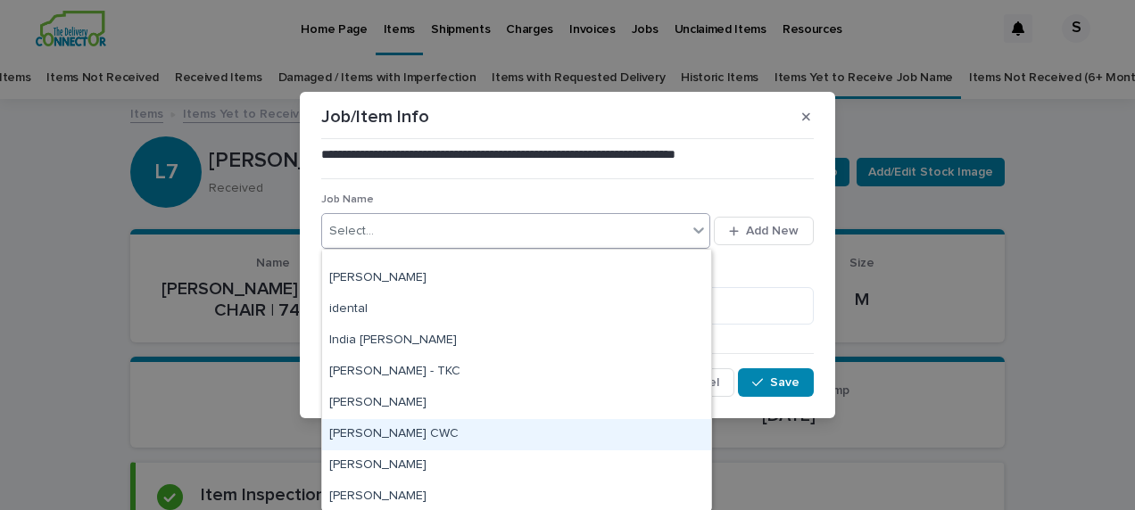
click at [418, 431] on div "[PERSON_NAME] CWC" at bounding box center [516, 434] width 389 height 31
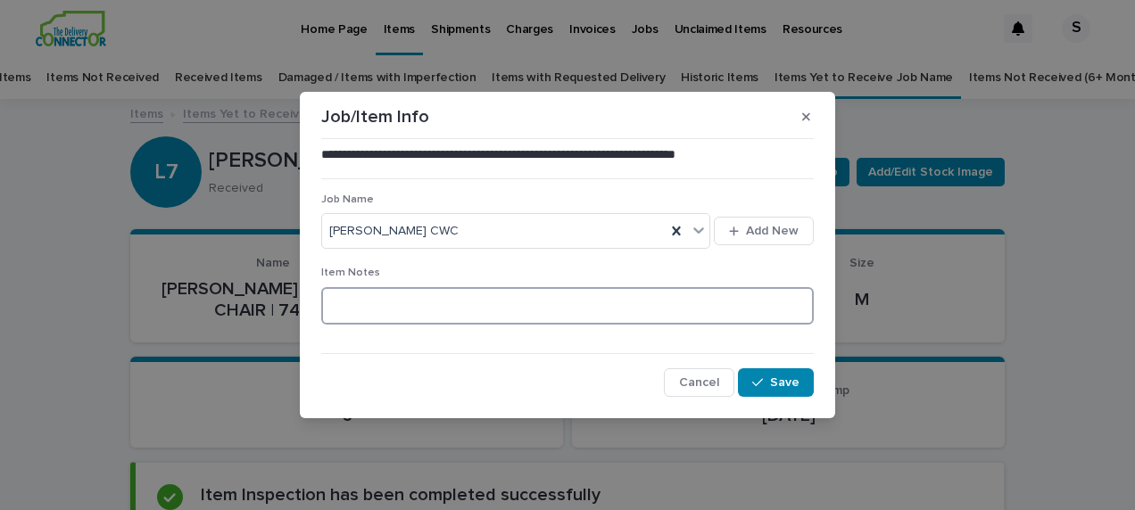
click at [390, 322] on textarea at bounding box center [567, 305] width 492 height 37
type textarea "**********"
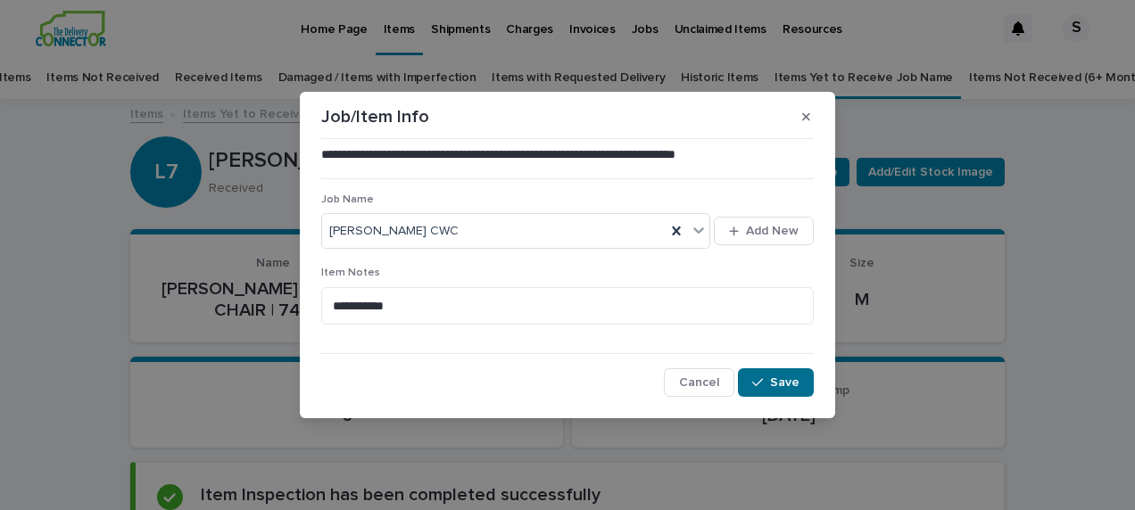
click at [773, 384] on span "Save" at bounding box center [784, 382] width 29 height 12
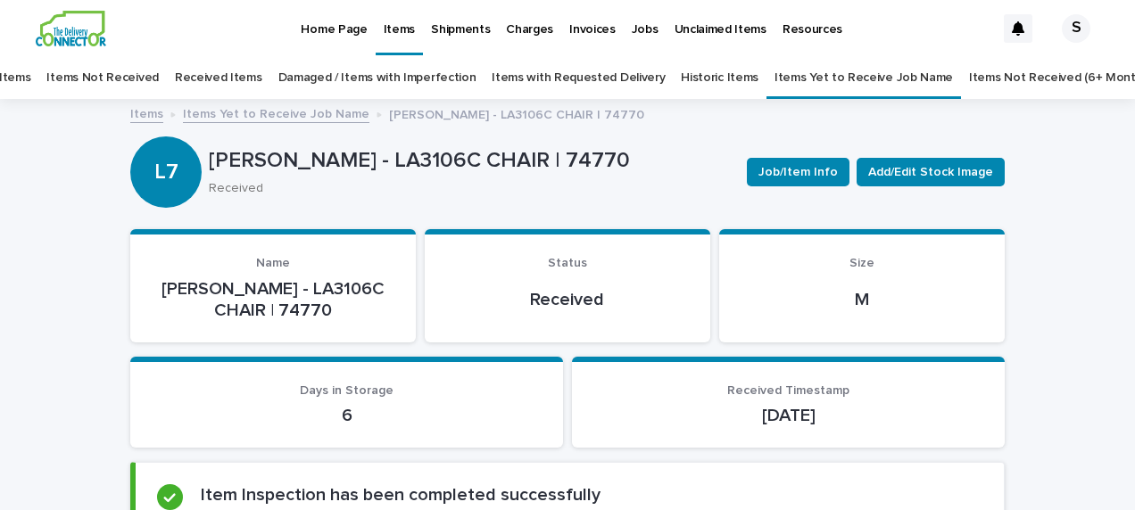
click at [300, 114] on link "Items Yet to Receive Job Name" at bounding box center [276, 113] width 186 height 21
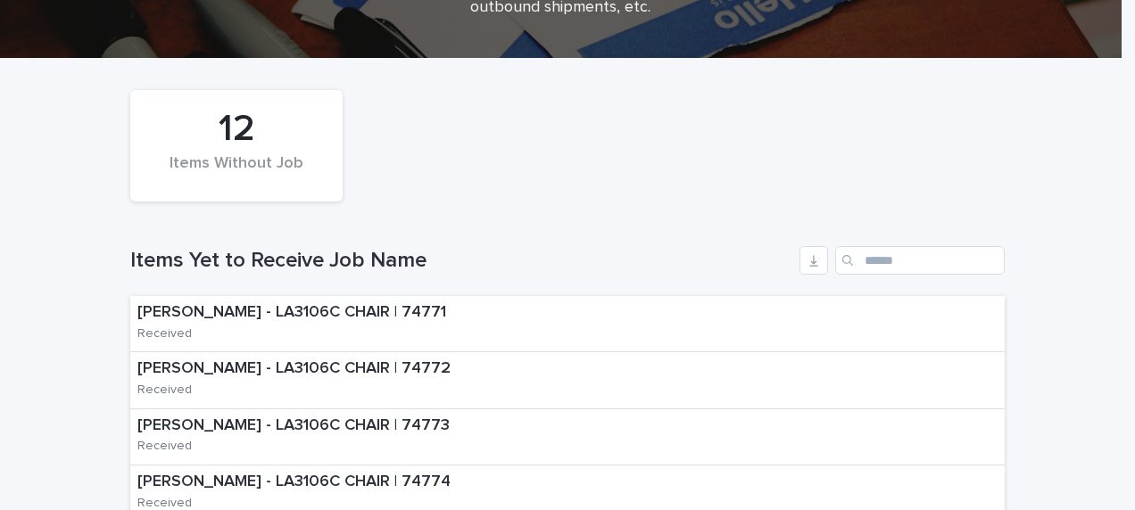
scroll to position [236, 0]
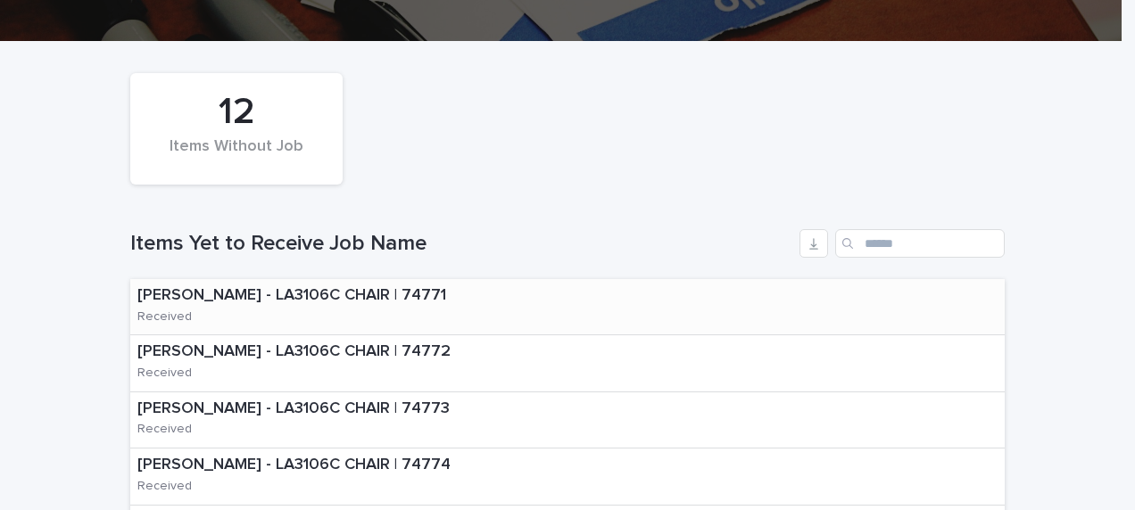
click at [477, 302] on p "[PERSON_NAME] - LA3106C CHAIR | 74771" at bounding box center [318, 296] width 363 height 20
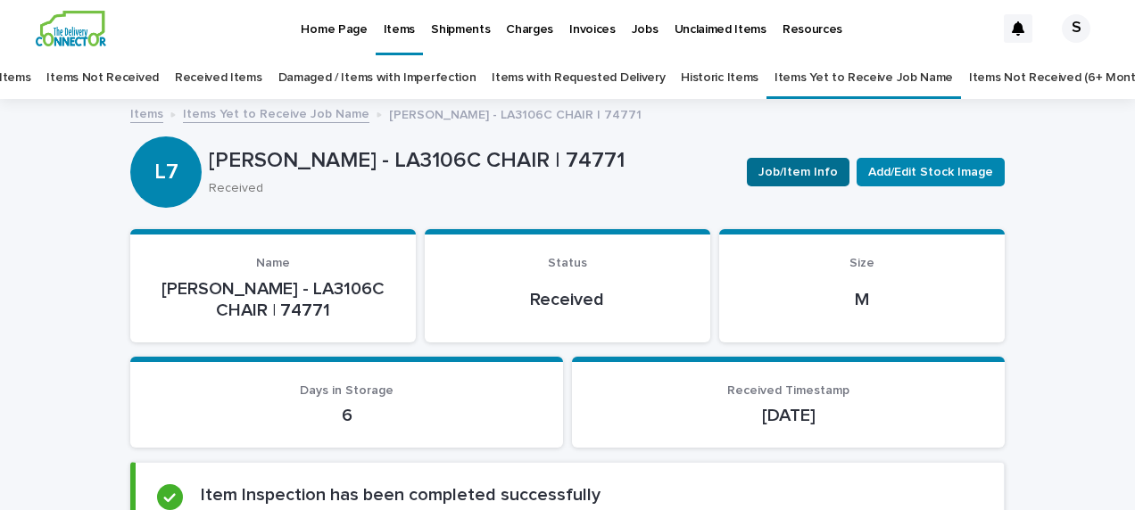
click at [785, 175] on span "Job/Item Info" at bounding box center [797, 172] width 79 height 18
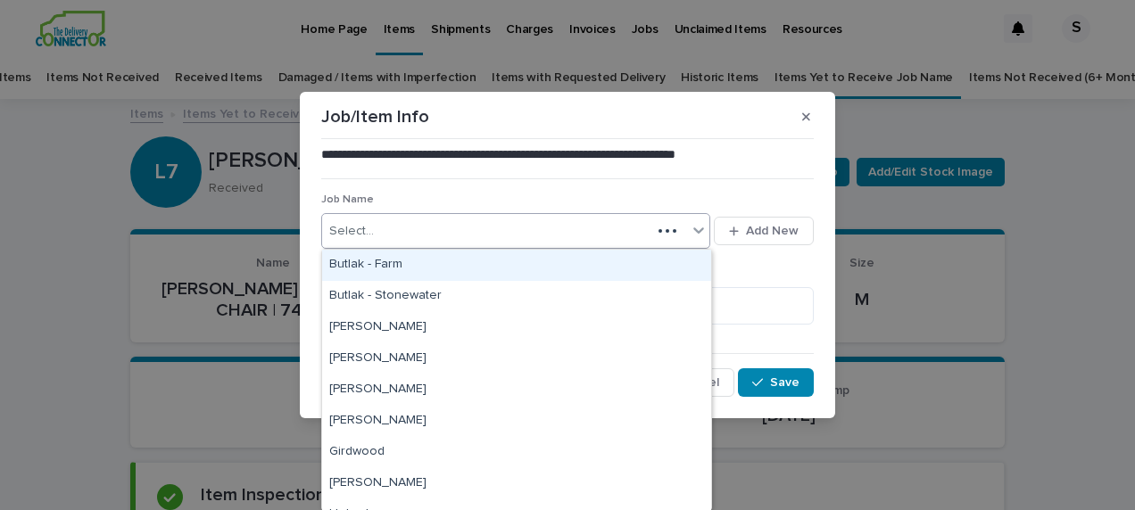
click at [401, 227] on div "Select..." at bounding box center [486, 231] width 329 height 29
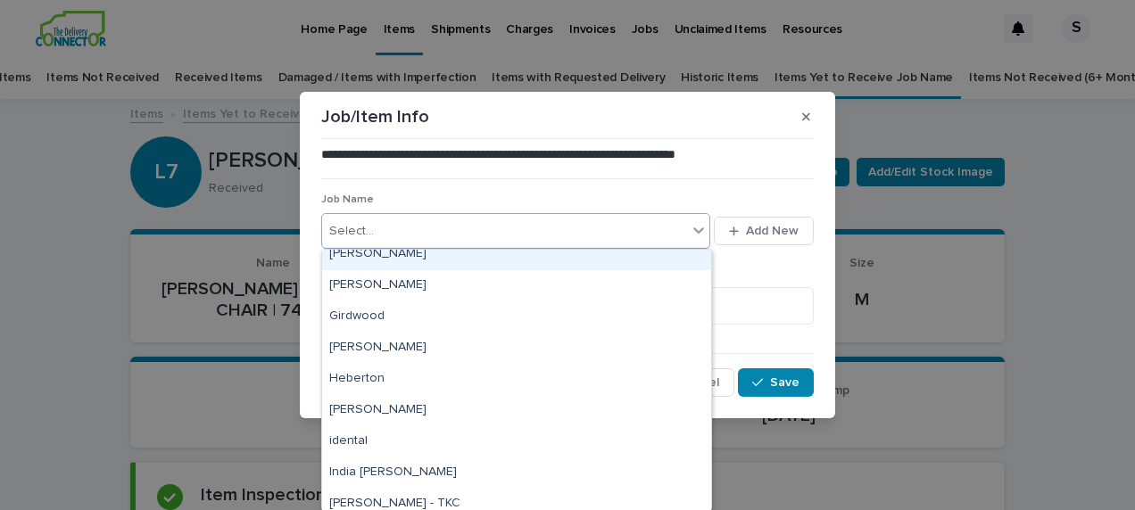
scroll to position [268, 0]
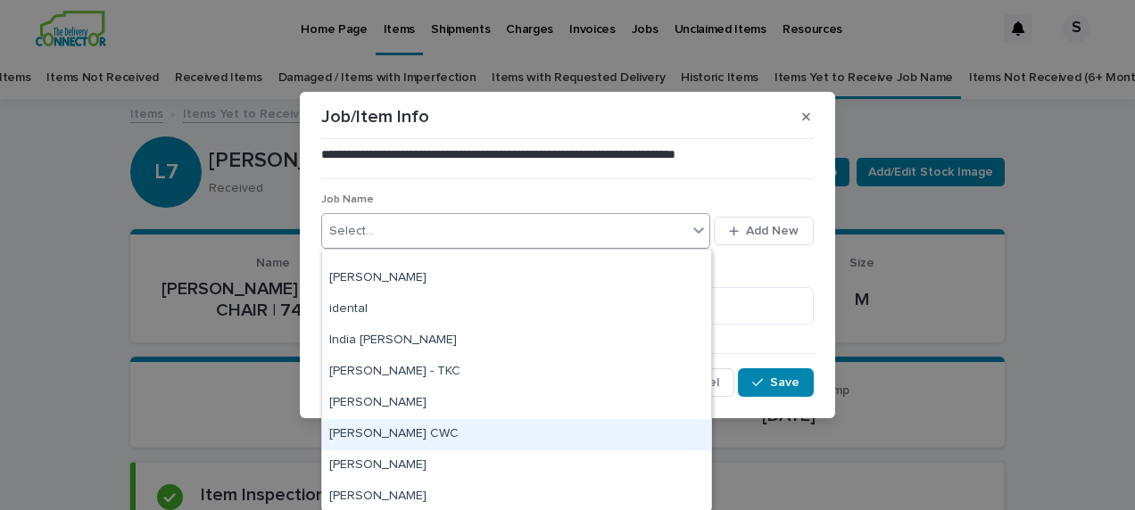
click at [425, 419] on div "[PERSON_NAME] CWC" at bounding box center [516, 434] width 389 height 31
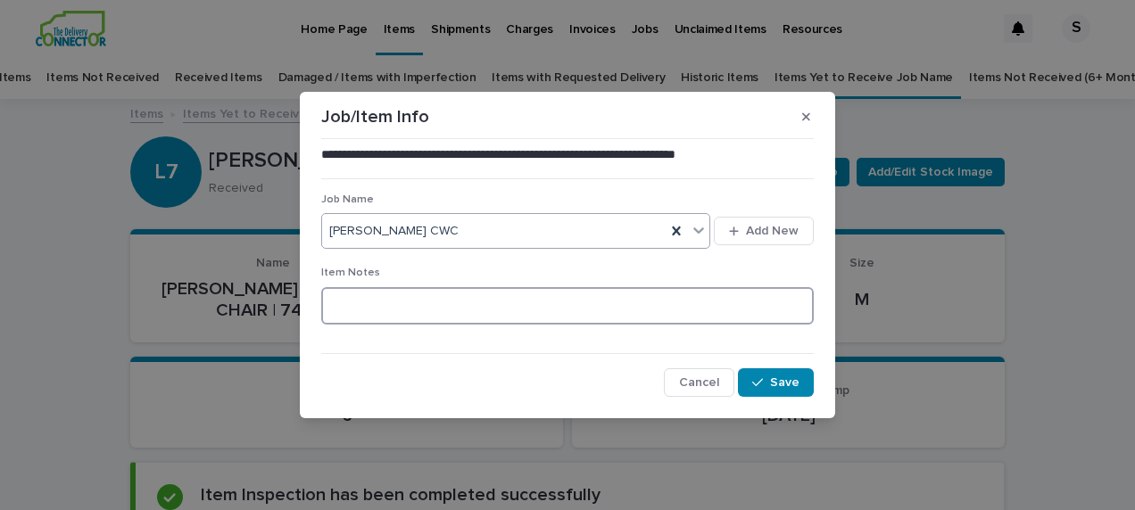
click at [409, 300] on textarea at bounding box center [567, 305] width 492 height 37
type textarea "**********"
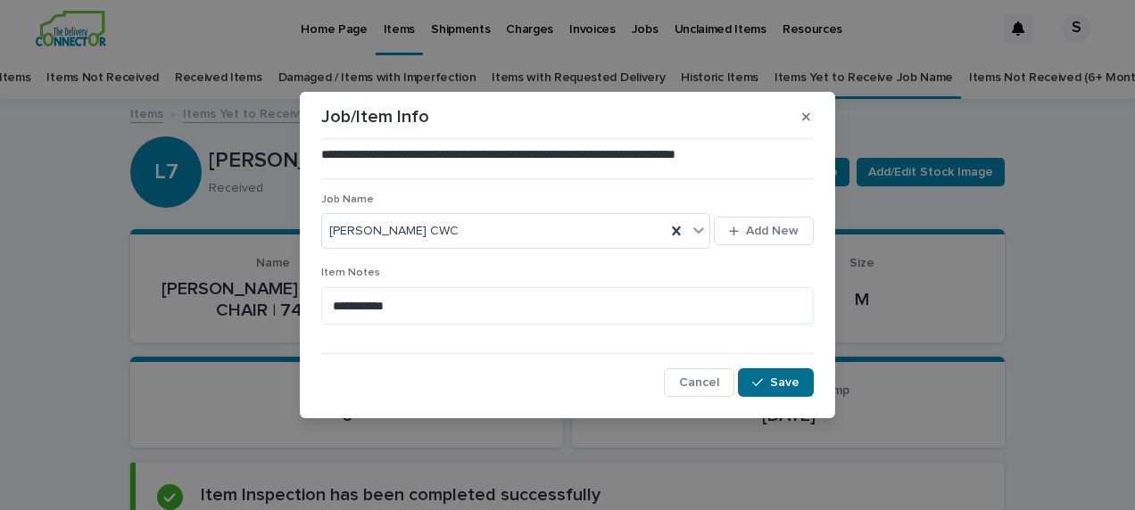
click at [792, 380] on span "Save" at bounding box center [784, 382] width 29 height 12
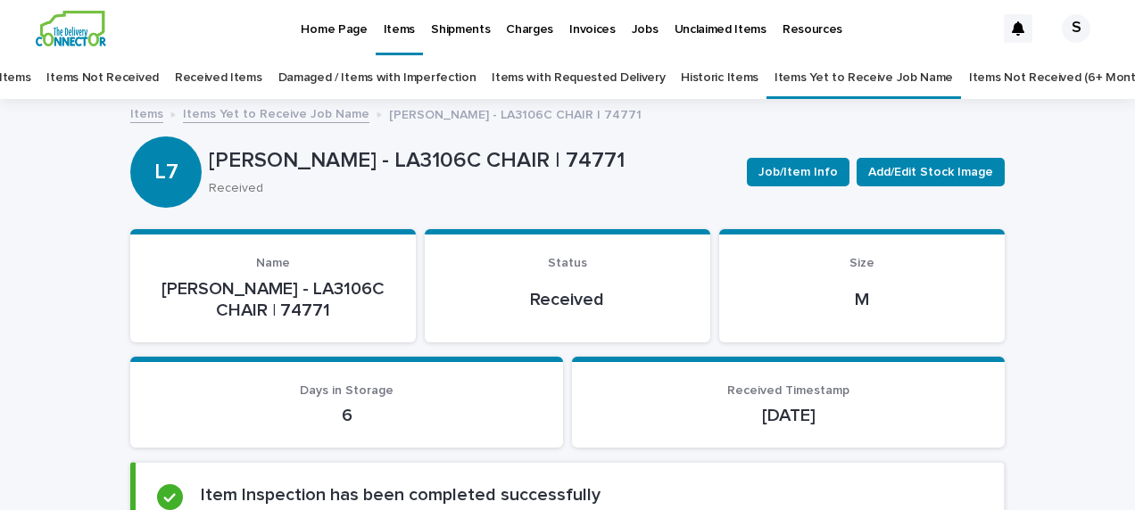
click at [330, 105] on link "Items Yet to Receive Job Name" at bounding box center [276, 113] width 186 height 21
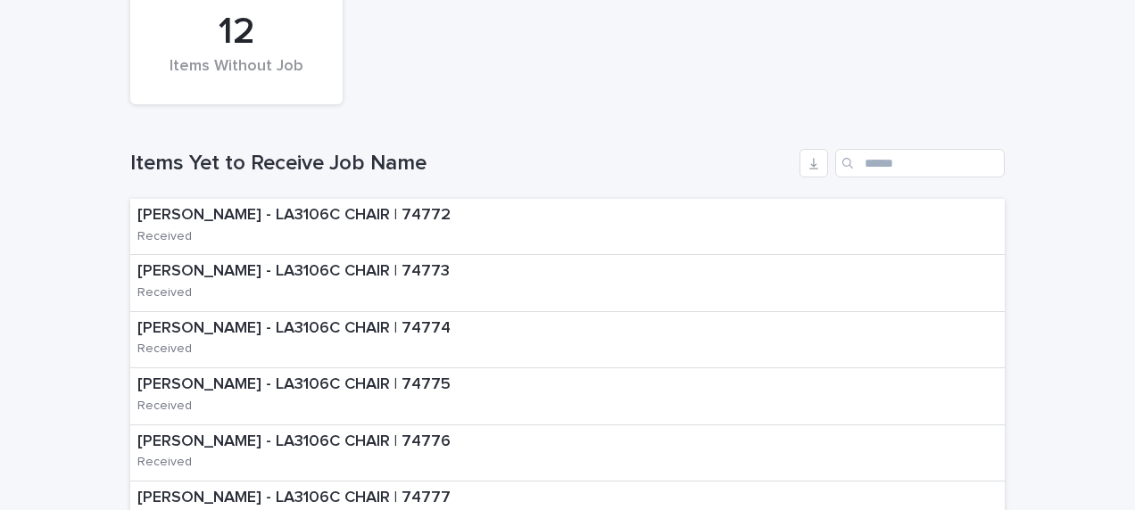
scroll to position [325, 0]
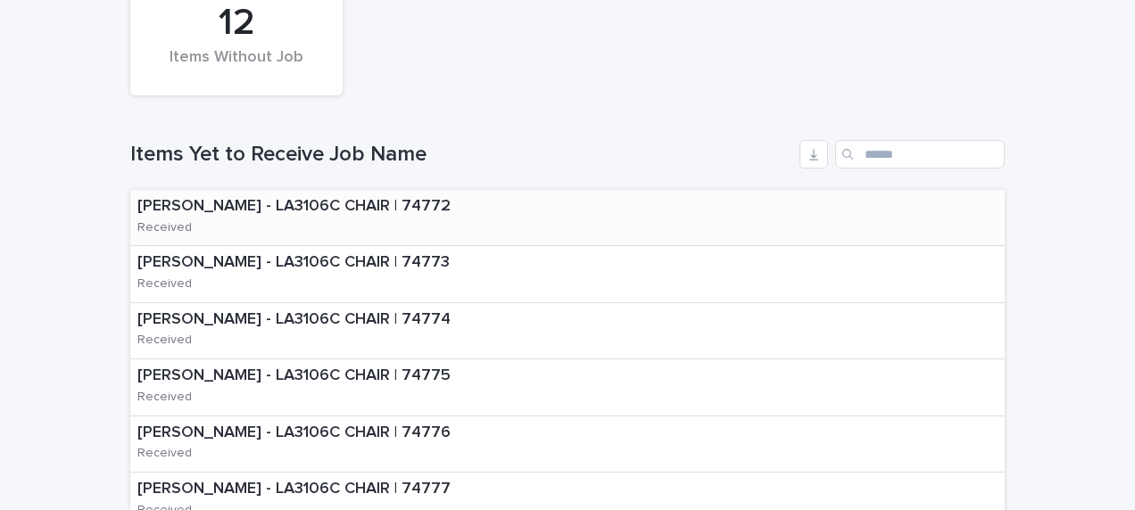
click at [525, 216] on div "[PERSON_NAME] - LA3106C CHAIR | 74772 Received" at bounding box center [567, 218] width 874 height 56
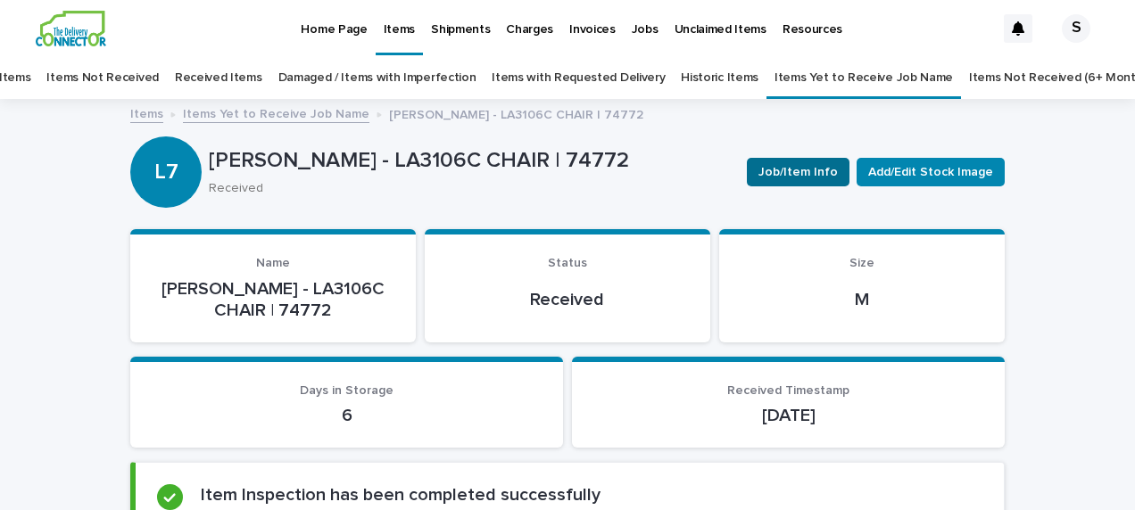
click at [808, 168] on span "Job/Item Info" at bounding box center [797, 172] width 79 height 18
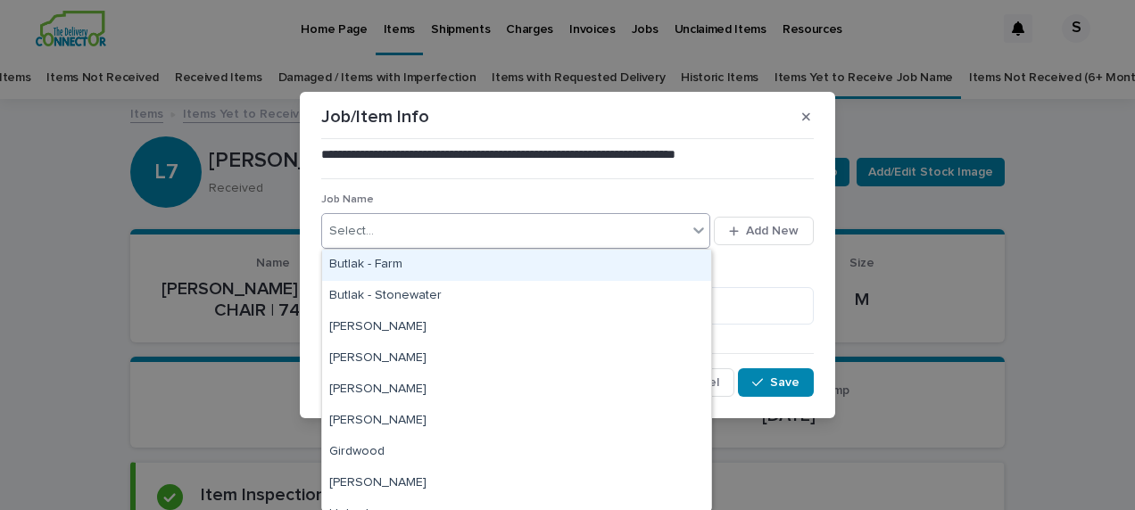
click at [471, 236] on div "Select..." at bounding box center [504, 231] width 365 height 29
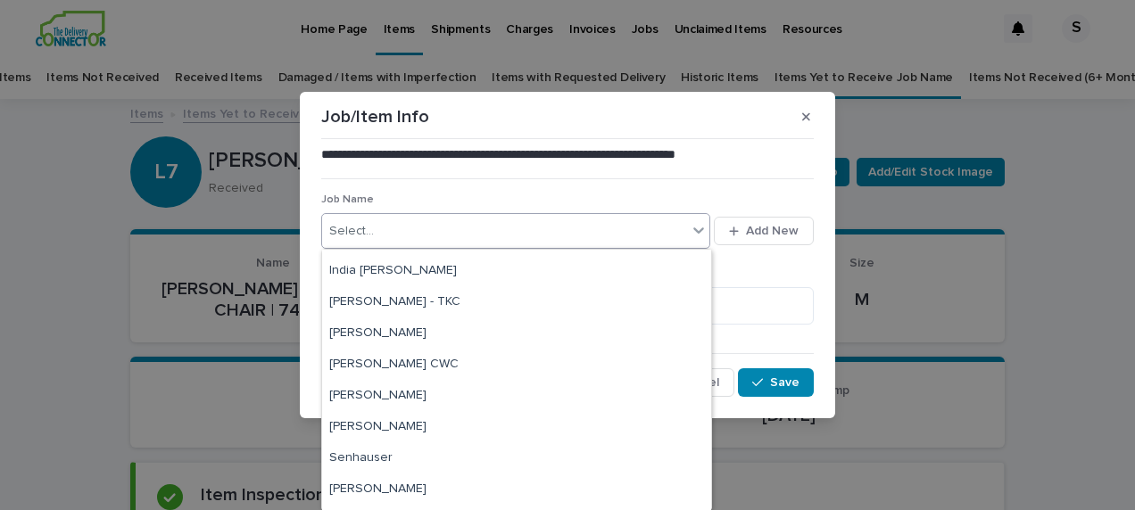
scroll to position [357, 0]
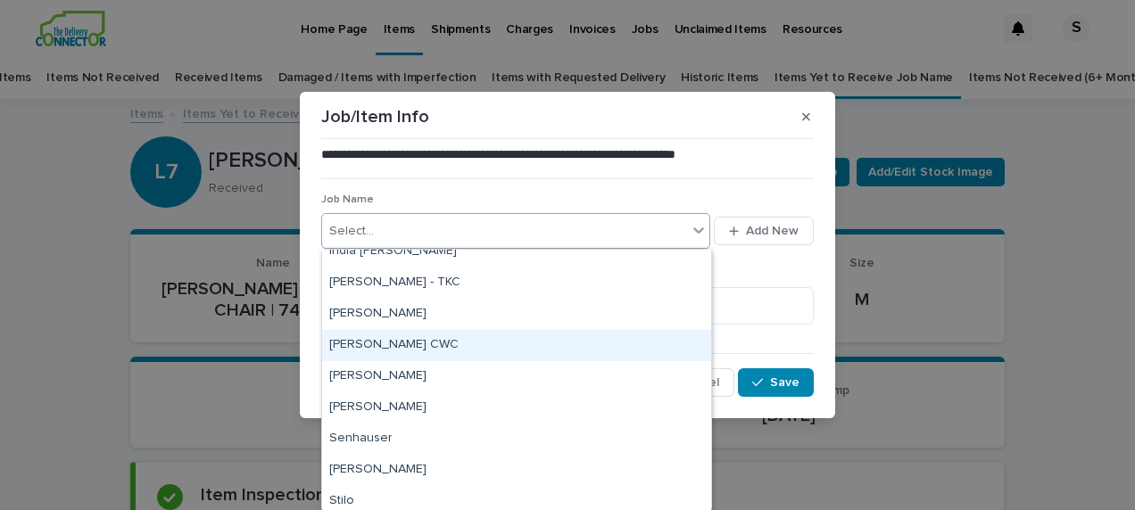
drag, startPoint x: 442, startPoint y: 330, endPoint x: 439, endPoint y: 341, distance: 11.3
click at [439, 341] on div "[PERSON_NAME] CWC" at bounding box center [516, 345] width 389 height 31
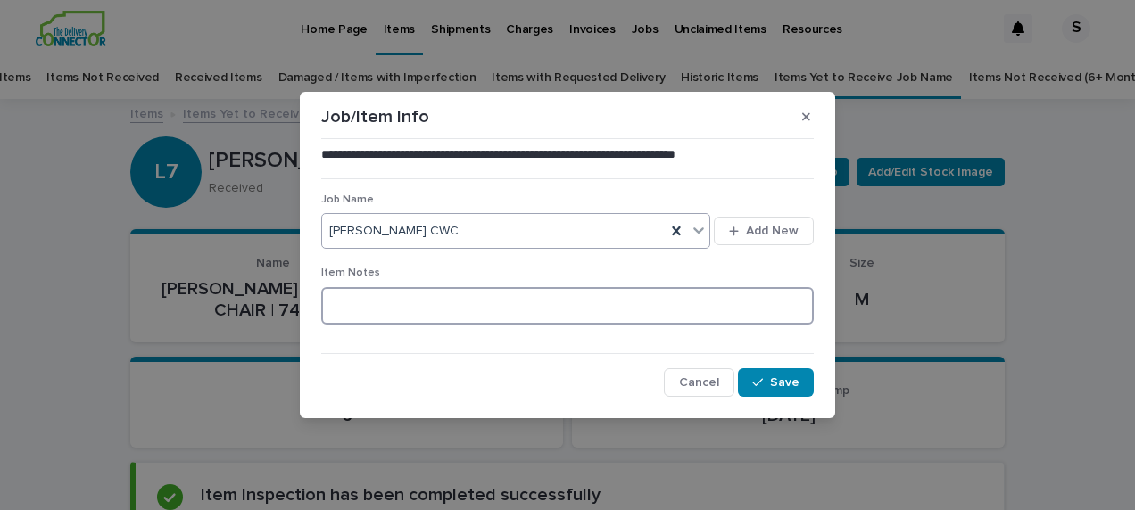
click at [397, 307] on textarea at bounding box center [567, 305] width 492 height 37
type textarea "**********"
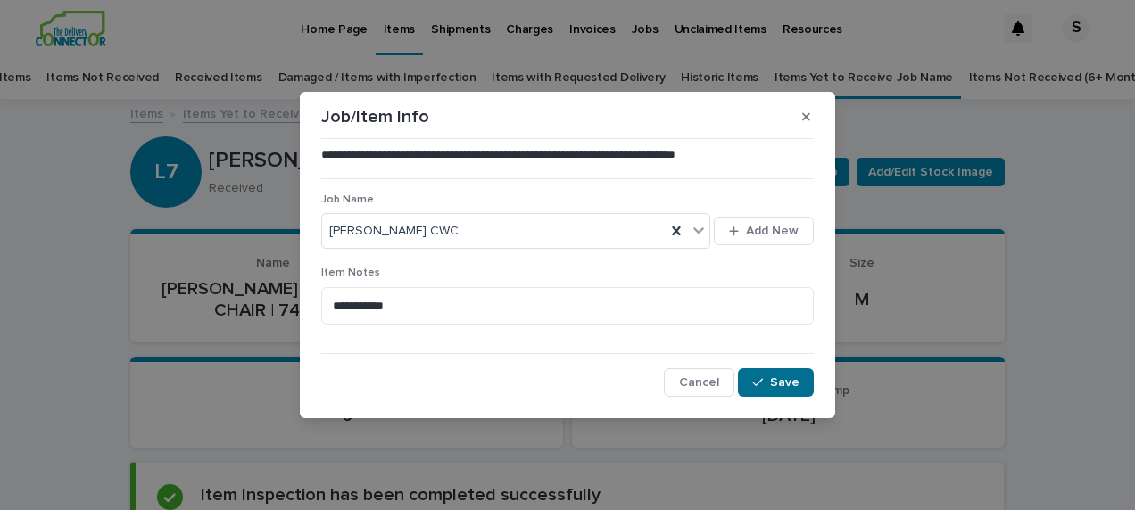
click at [803, 378] on button "Save" at bounding box center [776, 382] width 76 height 29
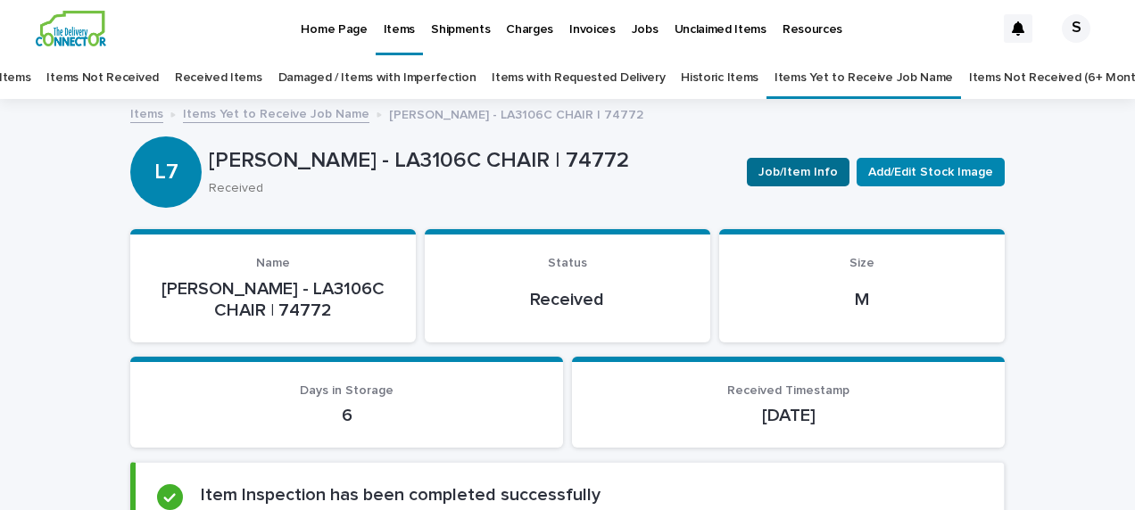
click at [805, 173] on span "Job/Item Info" at bounding box center [797, 172] width 79 height 18
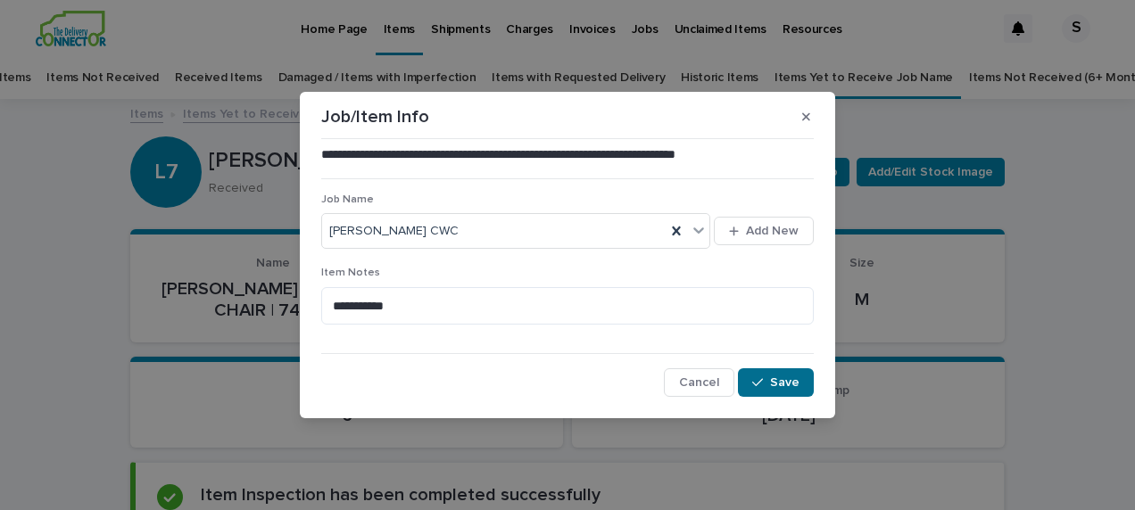
click at [803, 382] on button "Save" at bounding box center [776, 382] width 76 height 29
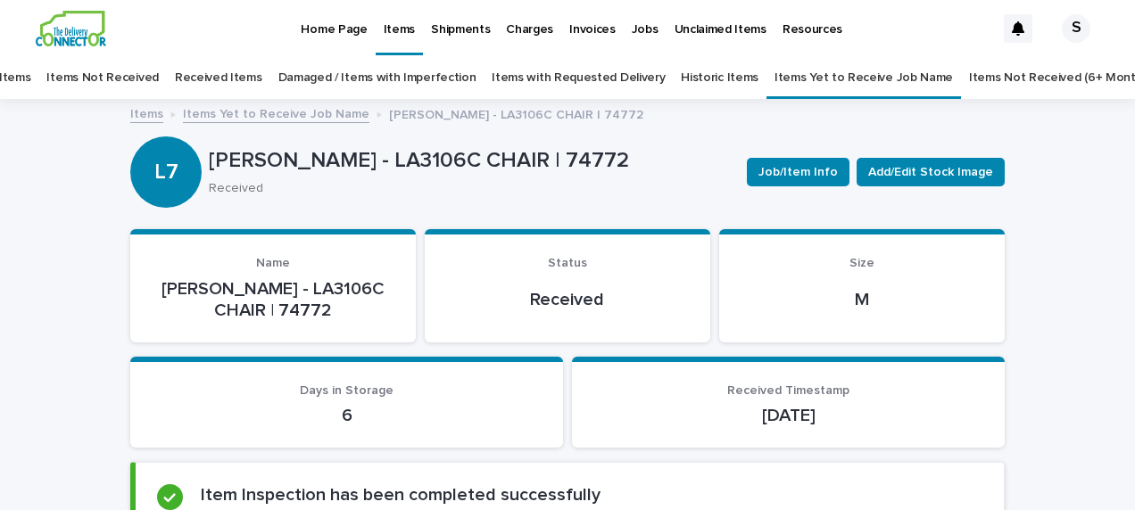
click at [291, 112] on link "Items Yet to Receive Job Name" at bounding box center [276, 113] width 186 height 21
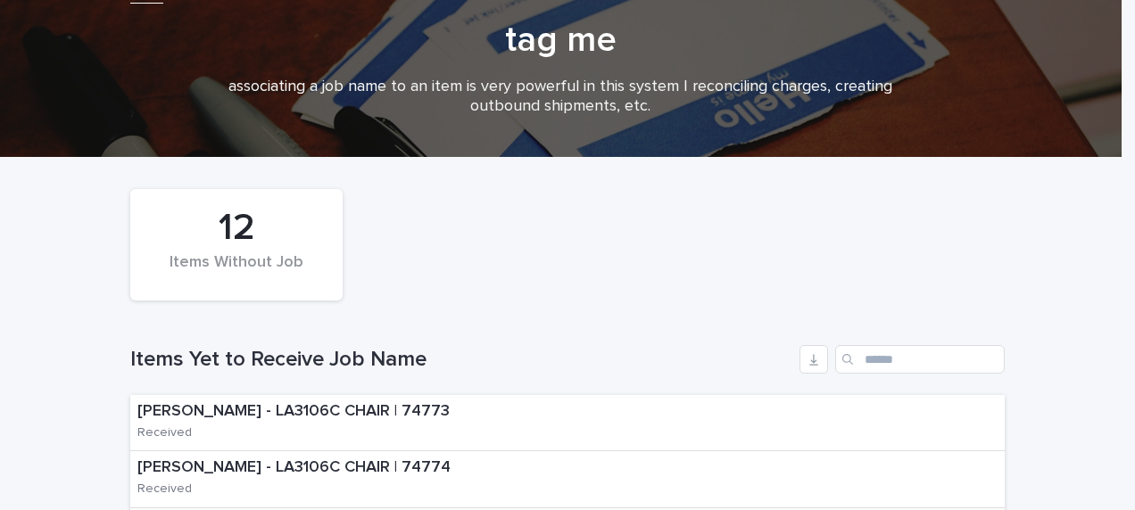
scroll to position [146, 0]
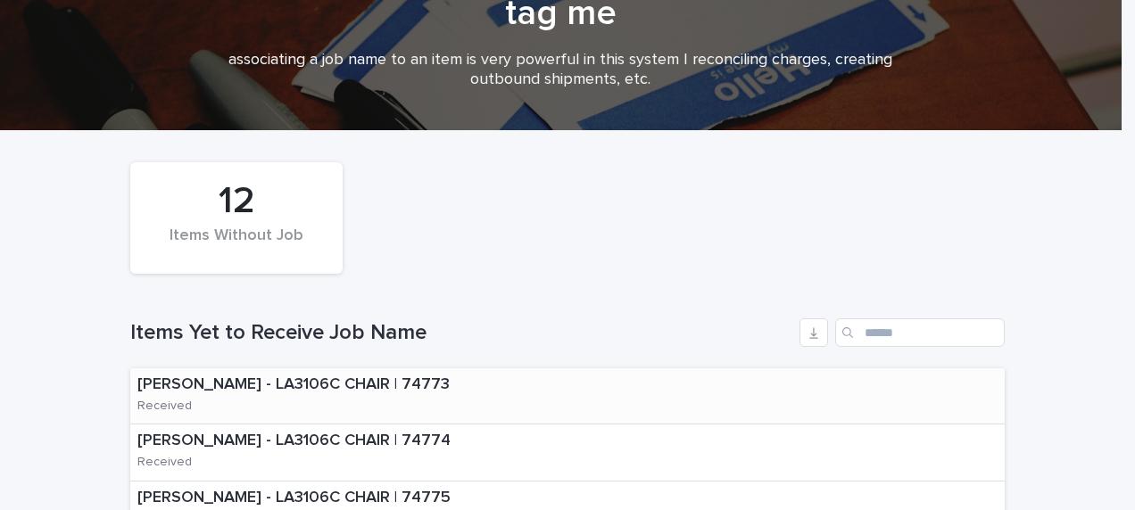
click at [514, 387] on div "[PERSON_NAME] - LA3106C CHAIR | 74773 Received" at bounding box center [567, 396] width 874 height 56
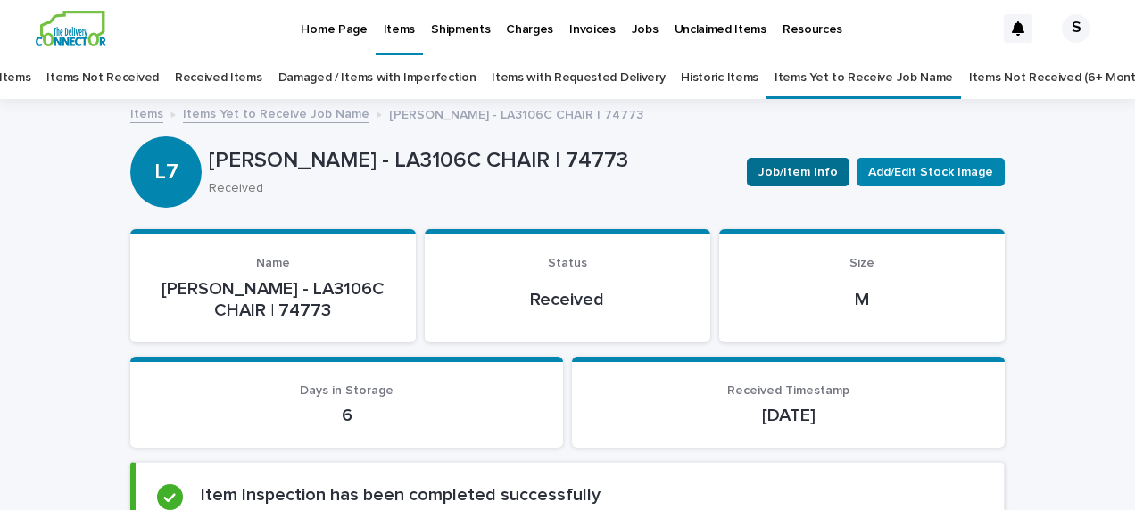
click at [806, 178] on span "Job/Item Info" at bounding box center [797, 172] width 79 height 18
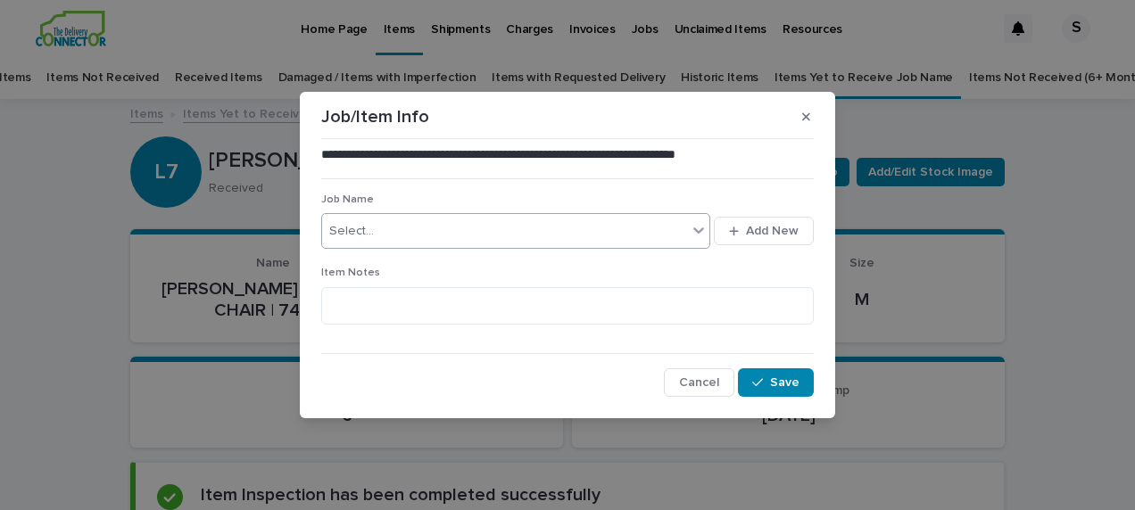
click at [384, 228] on div "Select..." at bounding box center [504, 231] width 365 height 29
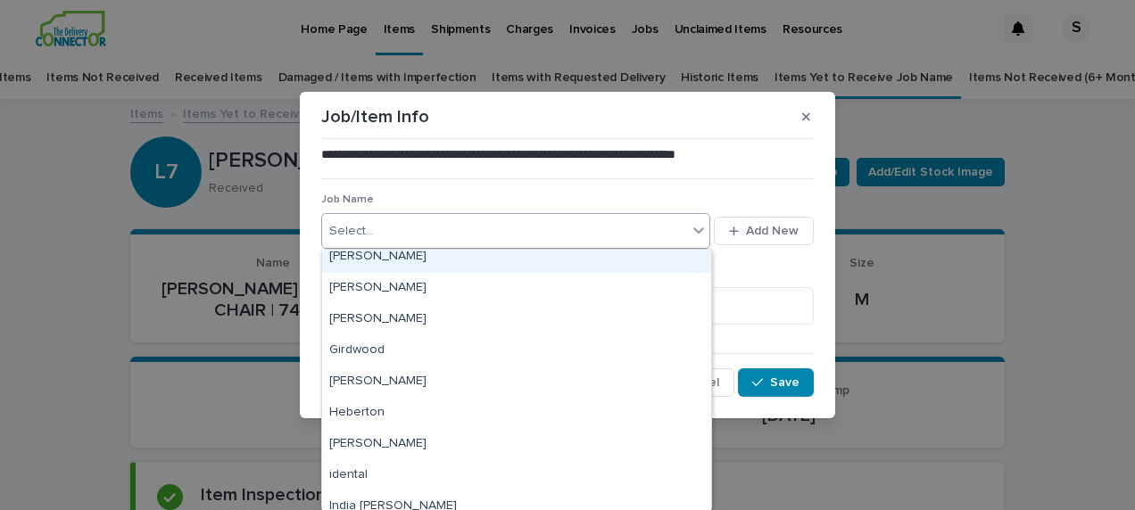
scroll to position [425, 0]
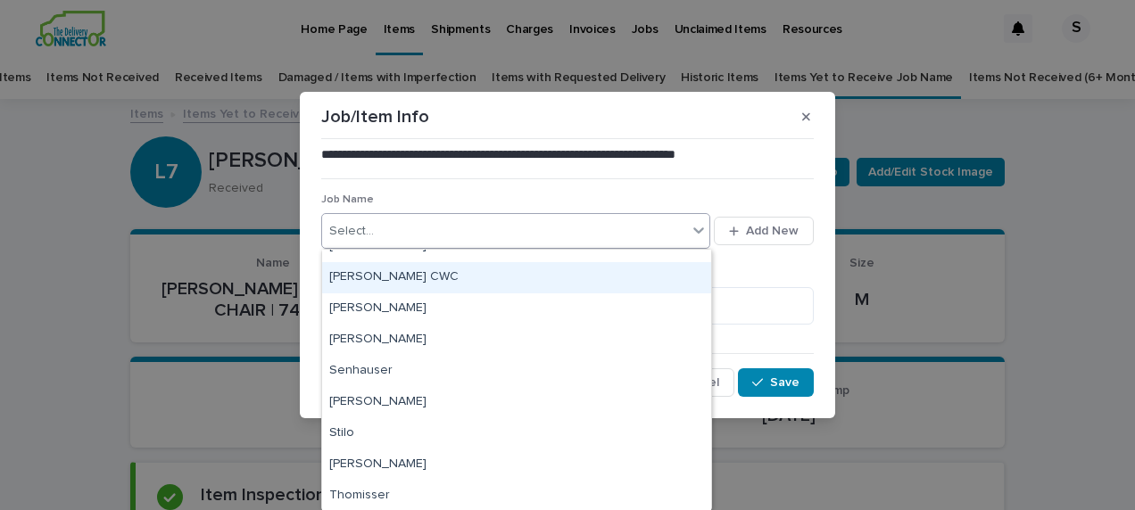
click at [404, 272] on div "[PERSON_NAME] CWC" at bounding box center [516, 277] width 389 height 31
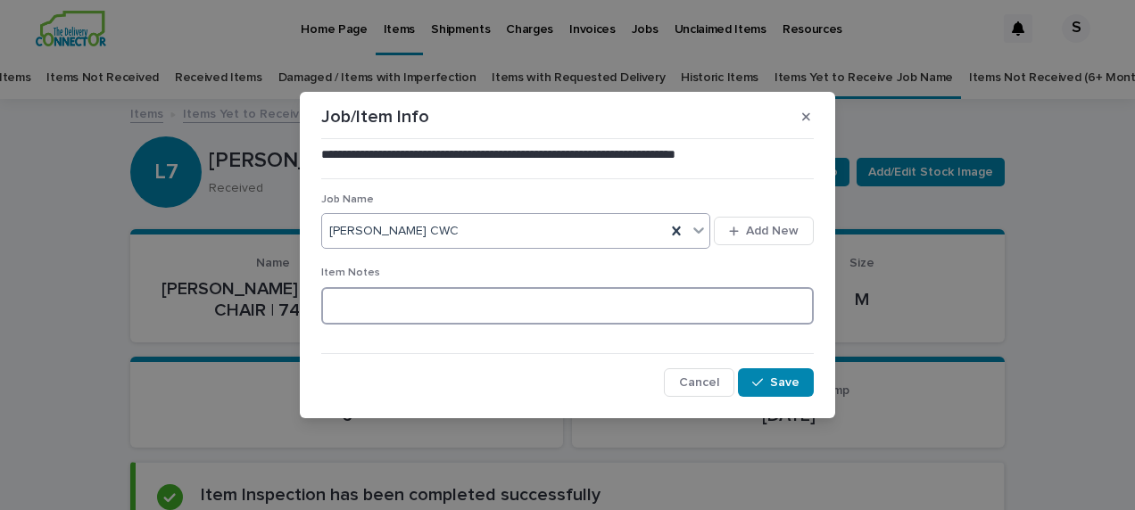
click at [400, 307] on textarea at bounding box center [567, 305] width 492 height 37
type textarea "**********"
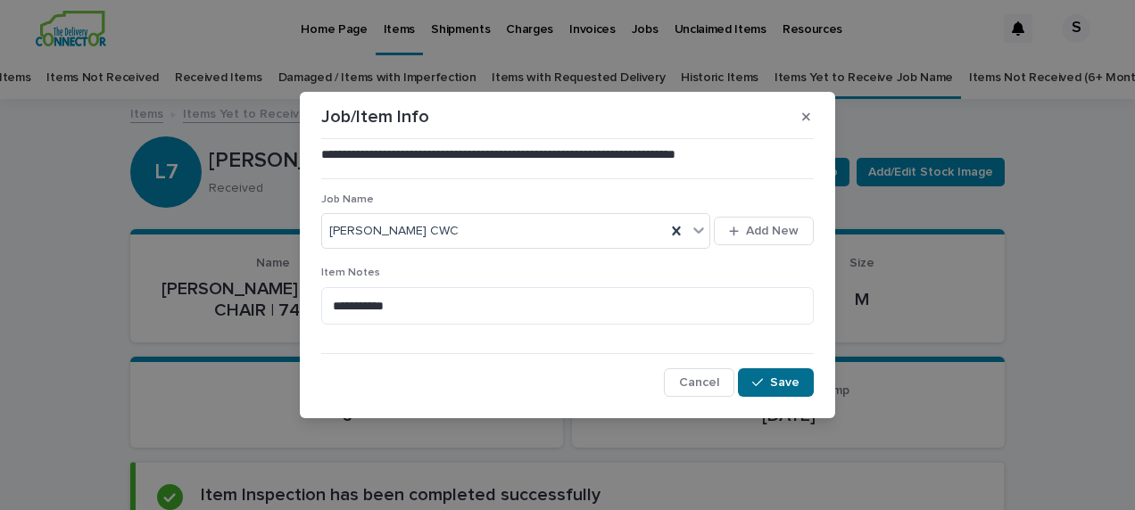
click at [797, 373] on button "Save" at bounding box center [776, 382] width 76 height 29
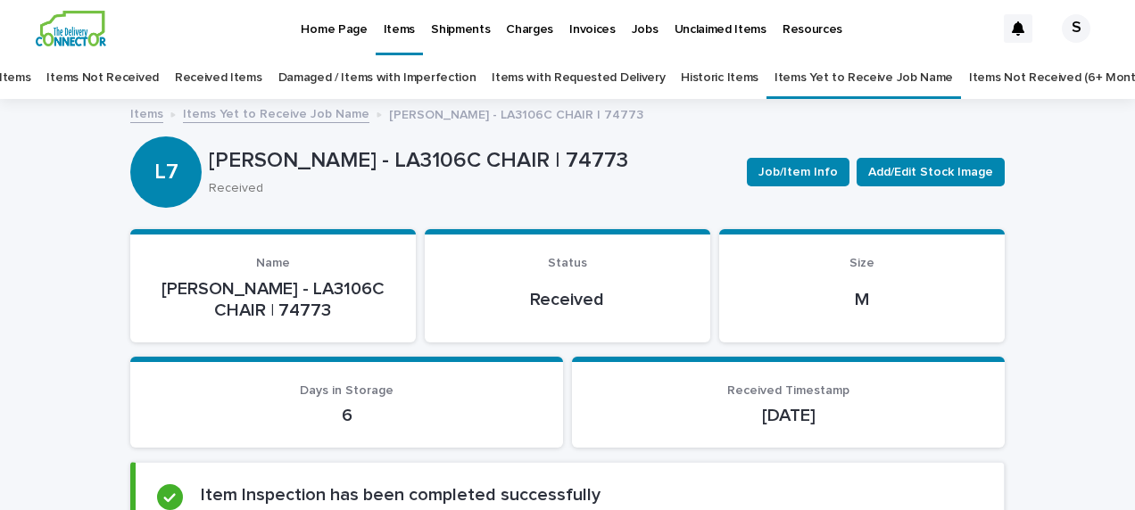
click at [309, 117] on link "Items Yet to Receive Job Name" at bounding box center [276, 113] width 186 height 21
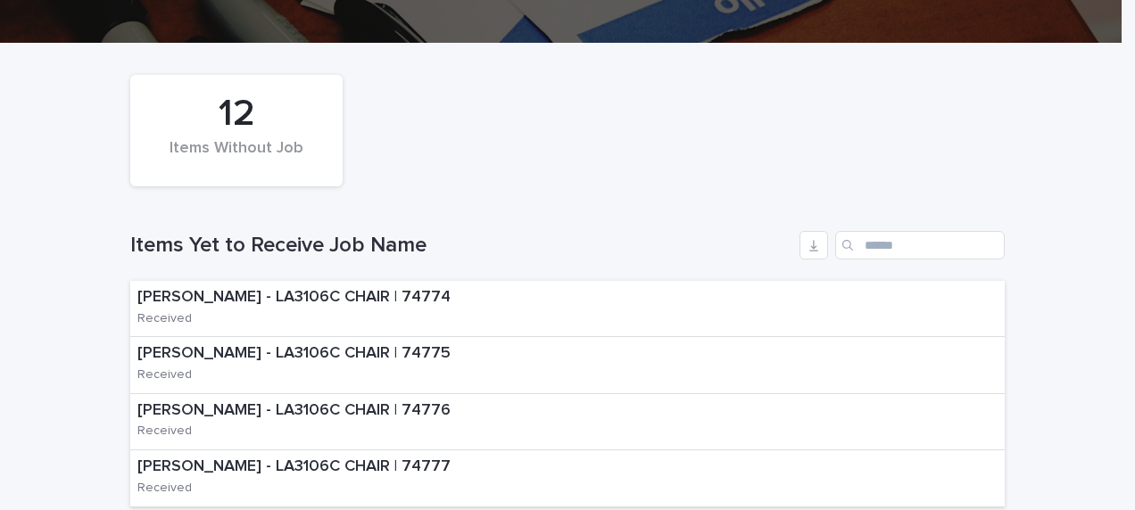
scroll to position [236, 0]
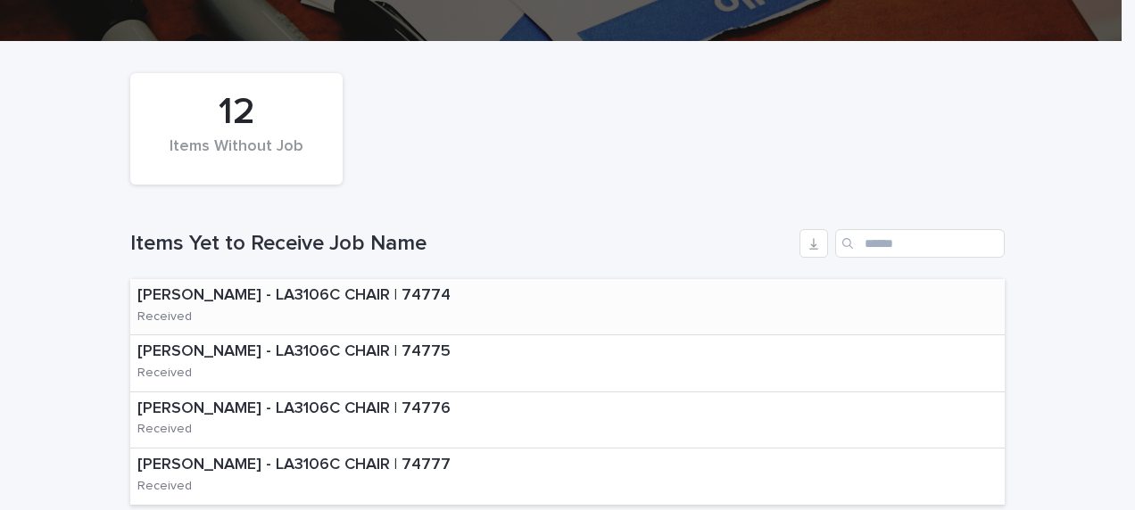
click at [463, 289] on p "[PERSON_NAME] - LA3106C CHAIR | 74774" at bounding box center [321, 296] width 368 height 20
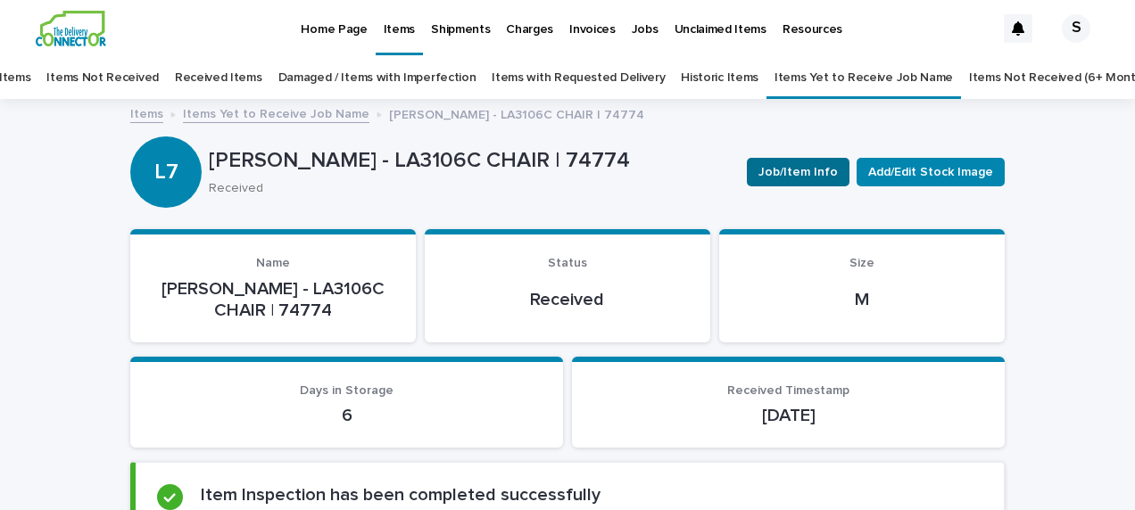
click at [793, 169] on span "Job/Item Info" at bounding box center [797, 172] width 79 height 18
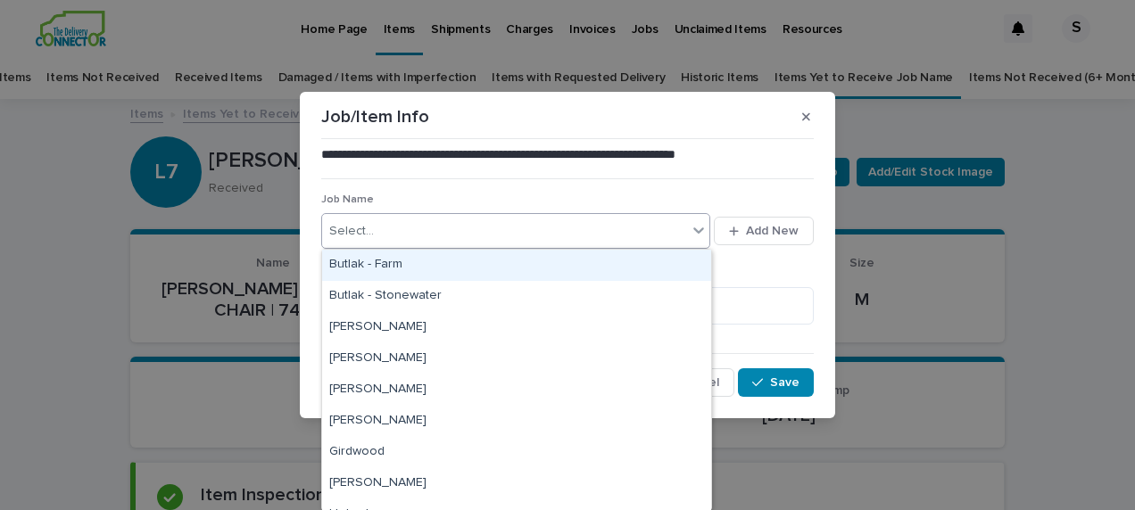
click at [478, 241] on div "Select..." at bounding box center [504, 231] width 365 height 29
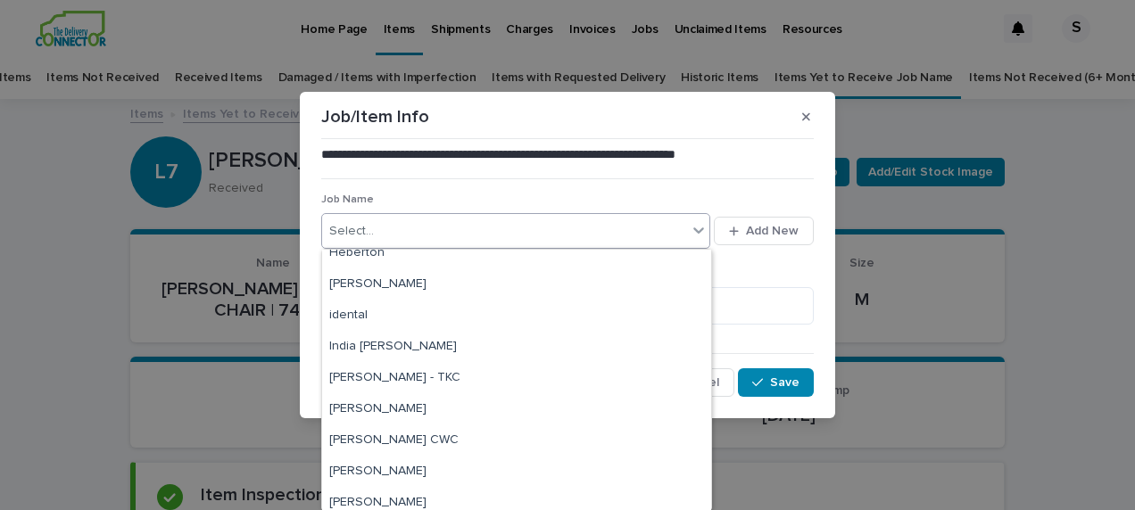
scroll to position [268, 0]
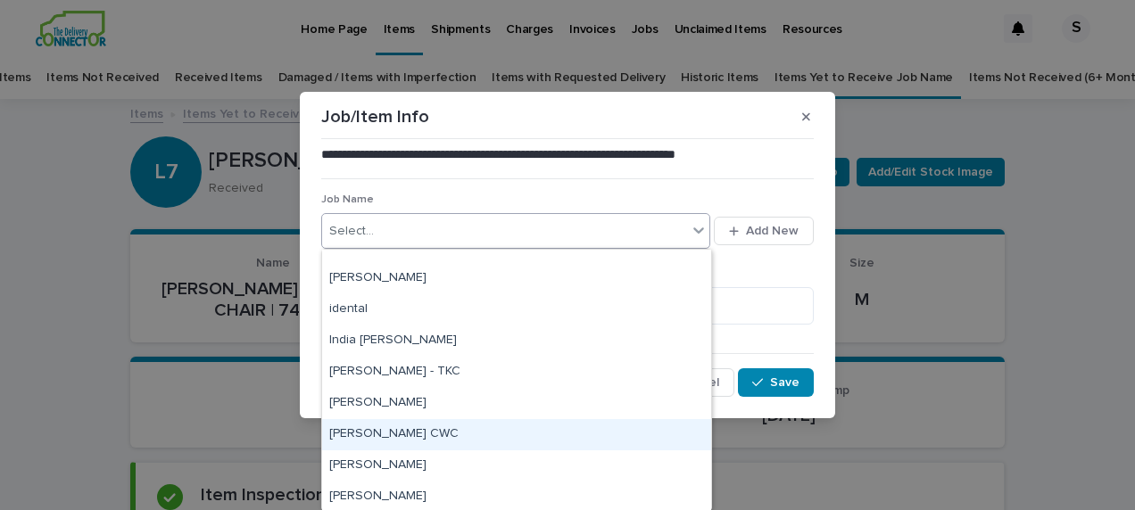
click at [480, 424] on div "[PERSON_NAME] CWC" at bounding box center [516, 434] width 389 height 31
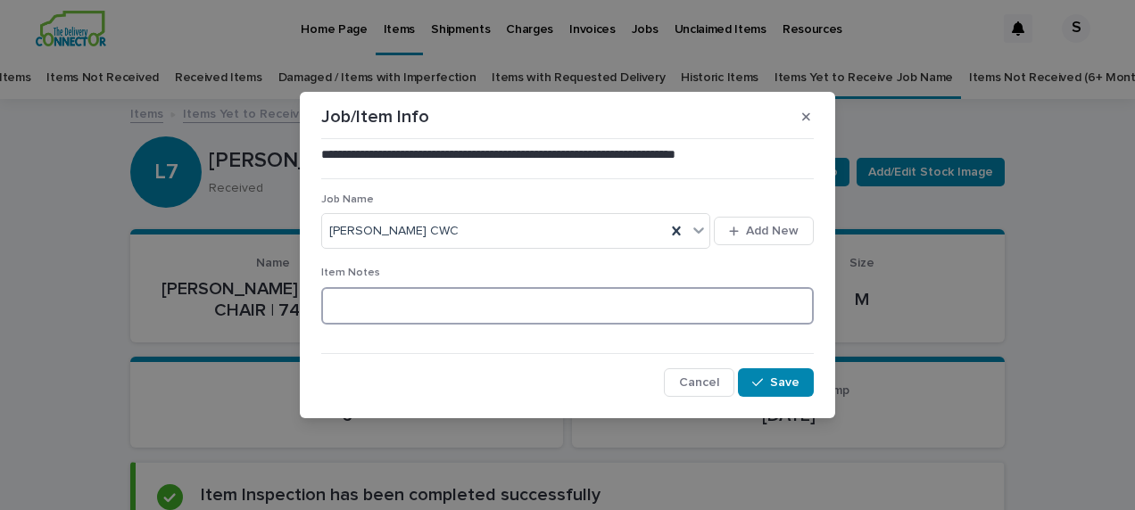
click at [392, 302] on textarea at bounding box center [567, 305] width 492 height 37
type textarea "**********"
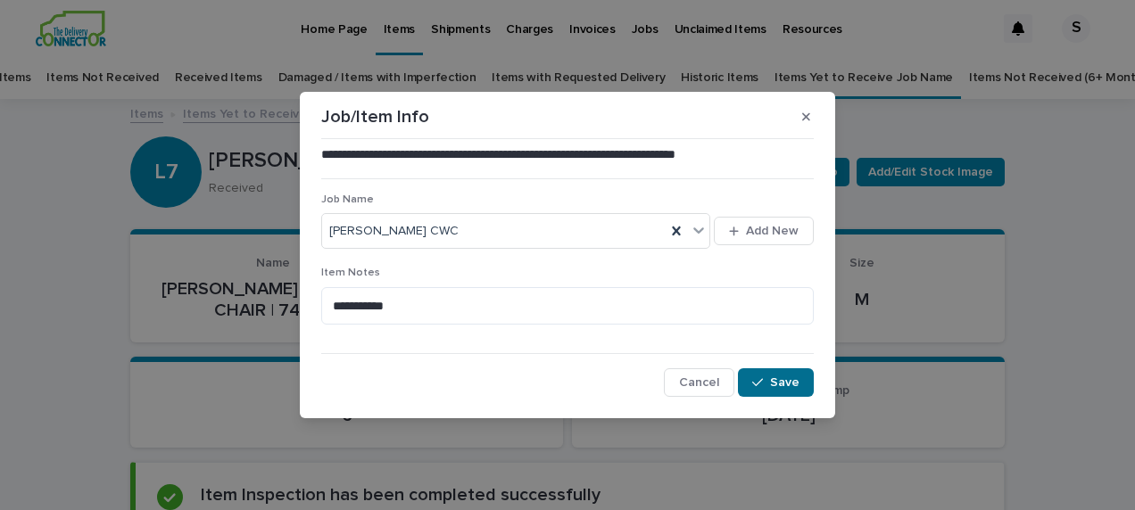
click at [779, 381] on span "Save" at bounding box center [784, 382] width 29 height 12
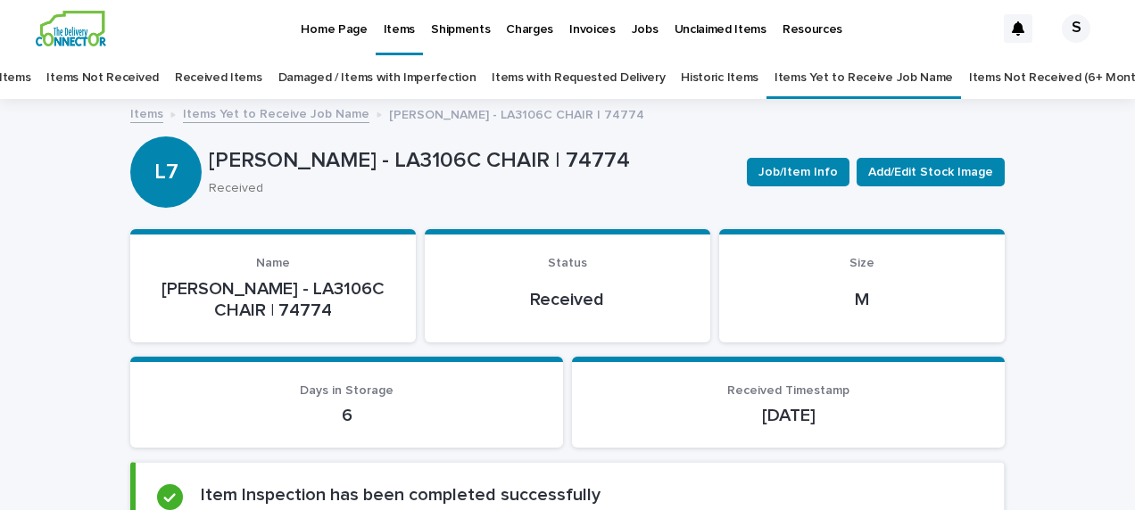
click at [290, 114] on link "Items Yet to Receive Job Name" at bounding box center [276, 113] width 186 height 21
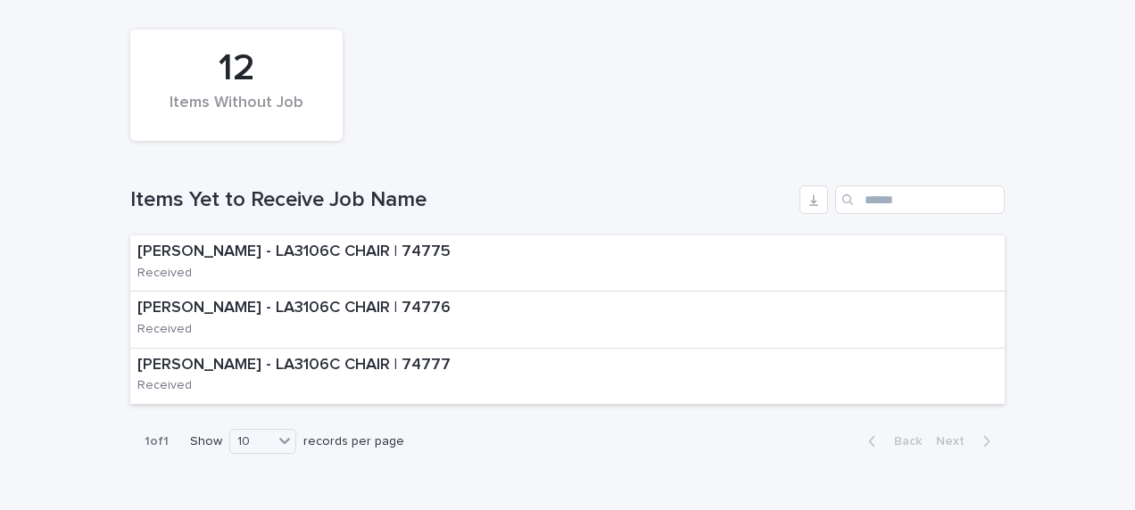
scroll to position [325, 0]
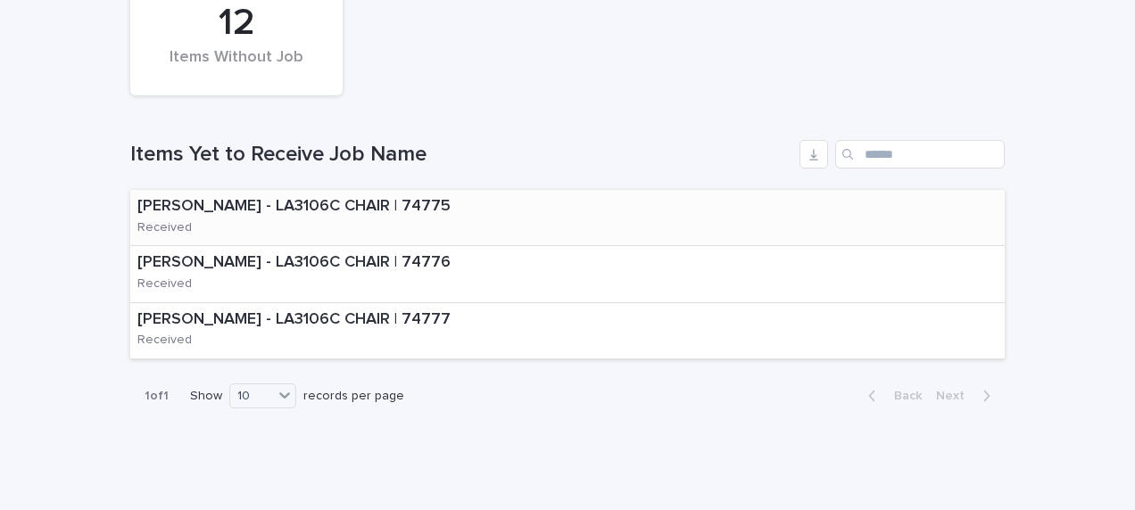
click at [524, 227] on div "[PERSON_NAME] - LA3106C CHAIR | 74775 Received" at bounding box center [567, 218] width 874 height 56
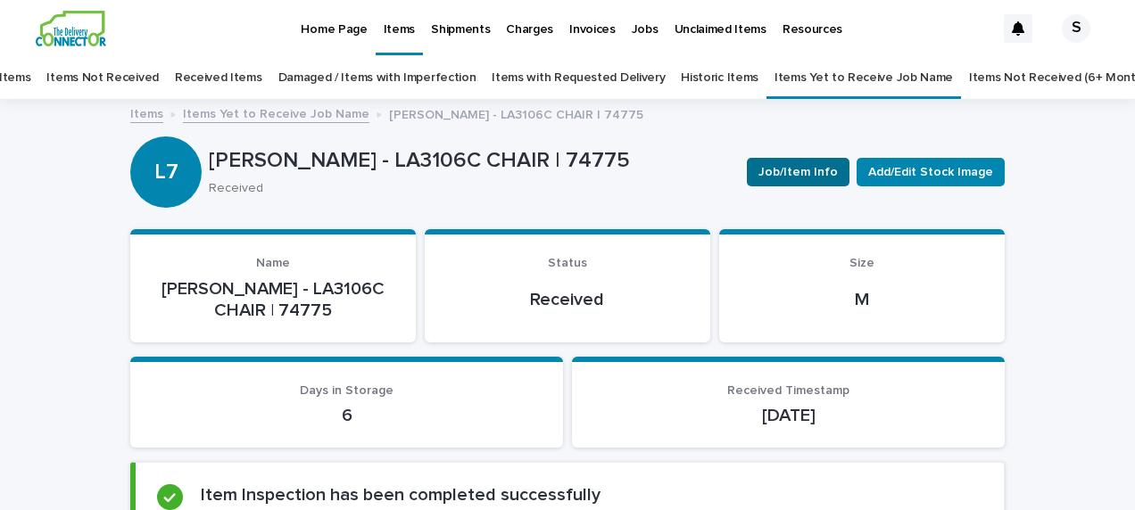
click at [808, 168] on span "Job/Item Info" at bounding box center [797, 172] width 79 height 18
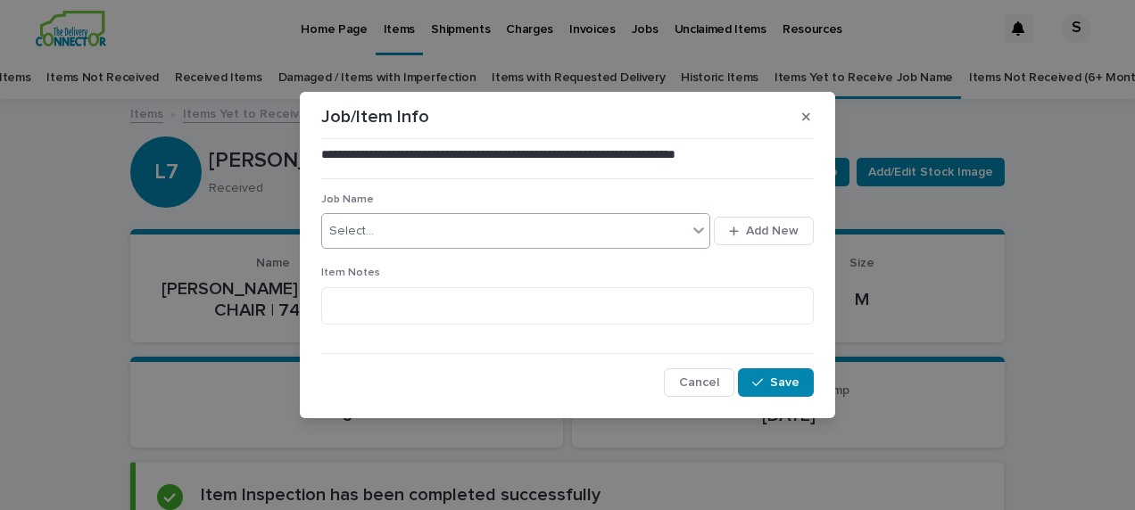
click at [407, 228] on div "Select..." at bounding box center [504, 231] width 365 height 29
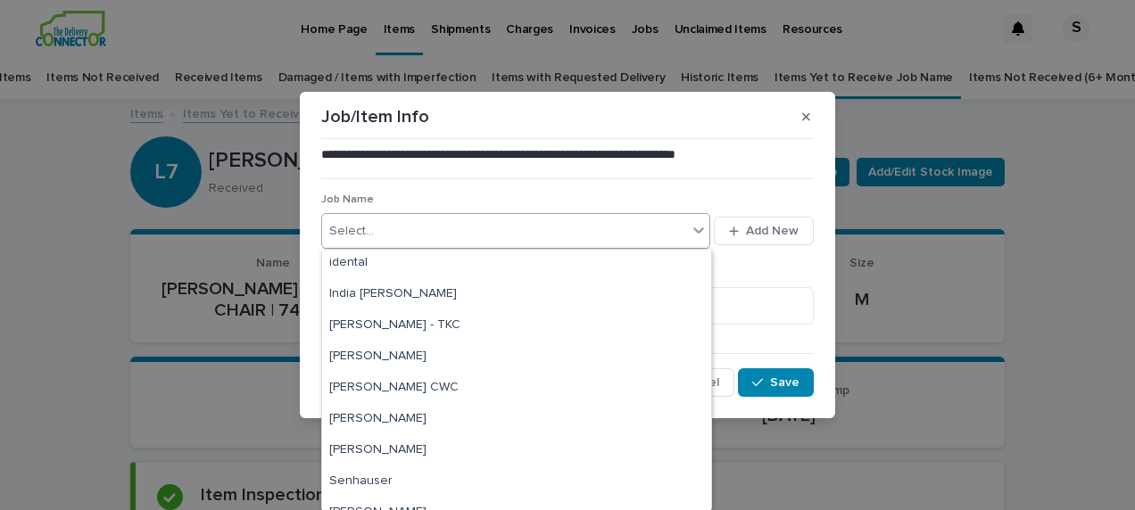
scroll to position [357, 0]
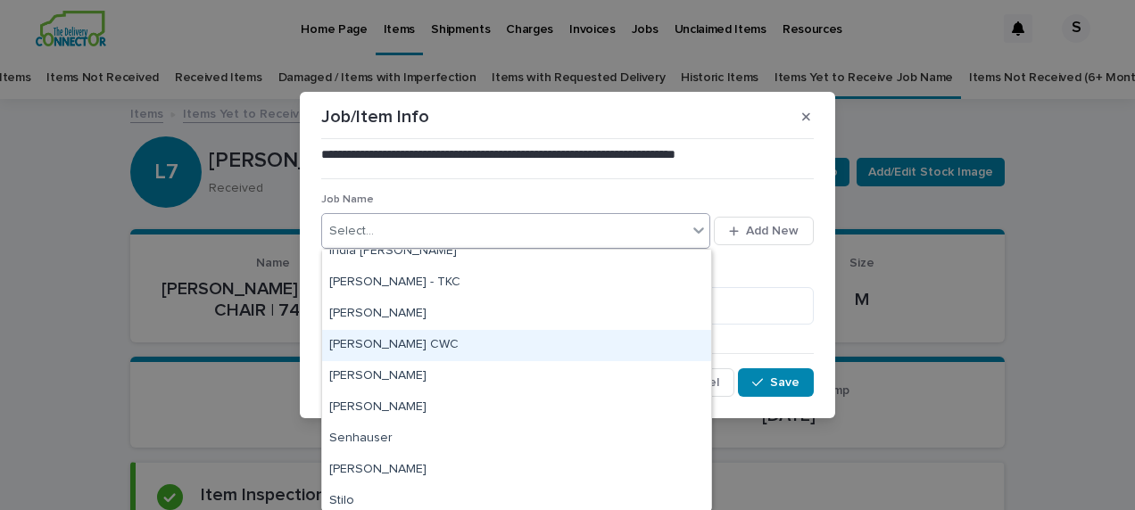
click at [457, 339] on div "[PERSON_NAME] CWC" at bounding box center [516, 345] width 389 height 31
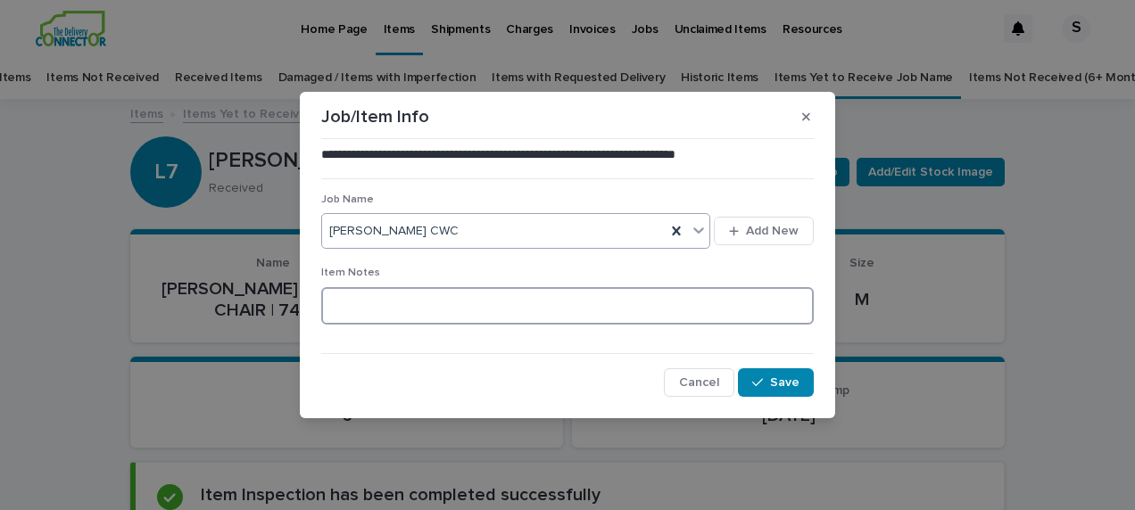
click at [424, 321] on textarea at bounding box center [567, 305] width 492 height 37
type textarea "**********"
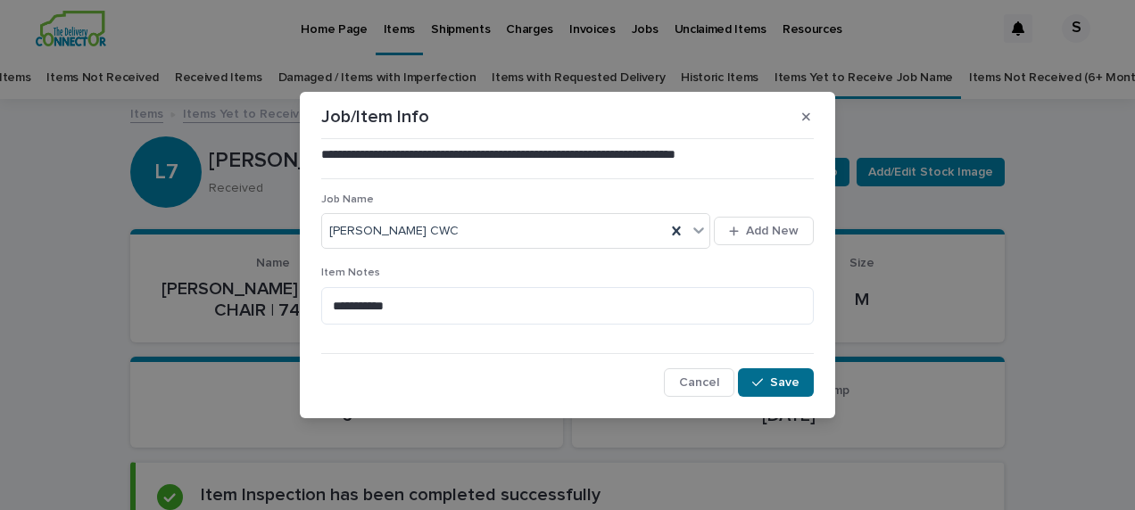
click at [762, 382] on icon "button" at bounding box center [757, 382] width 11 height 12
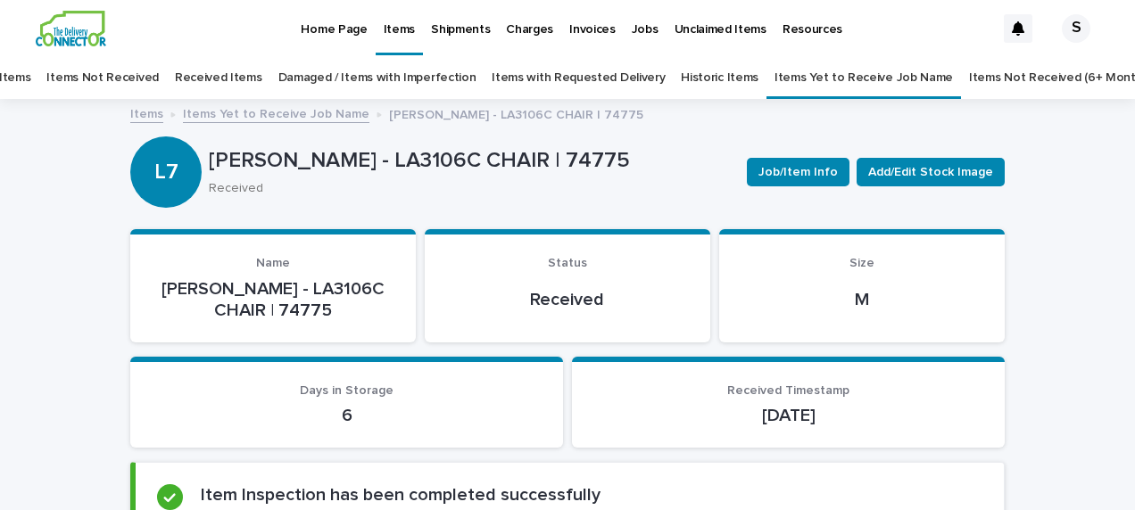
click at [317, 119] on link "Items Yet to Receive Job Name" at bounding box center [276, 113] width 186 height 21
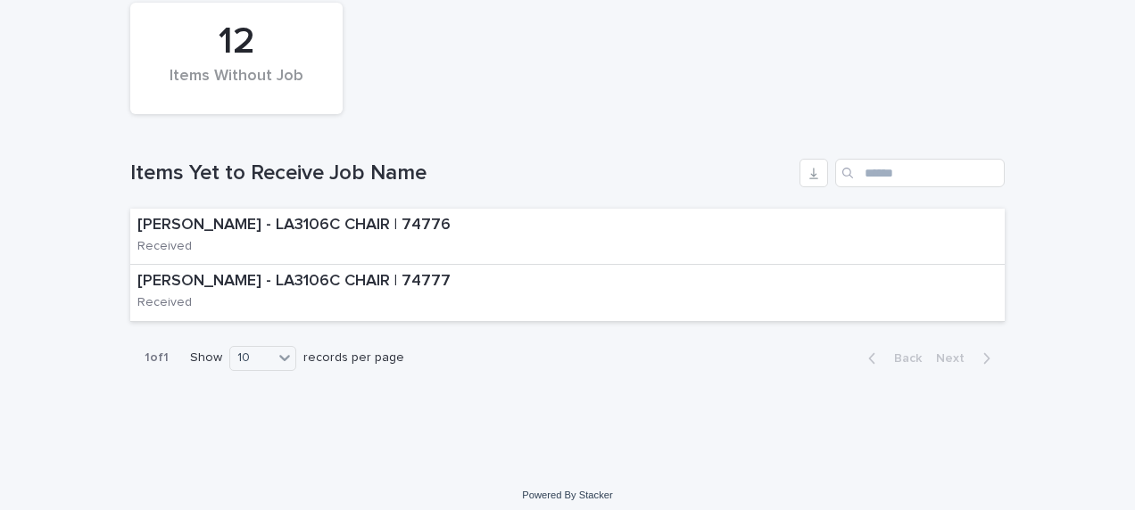
scroll to position [316, 0]
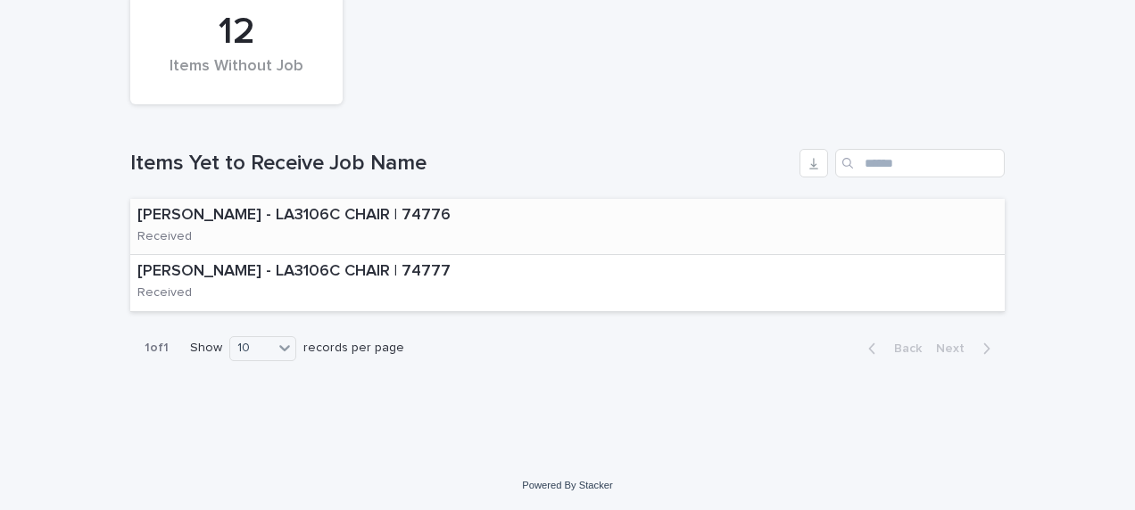
click at [467, 227] on div "[PERSON_NAME] - LA3106C CHAIR | 74776 Received" at bounding box center [321, 226] width 382 height 55
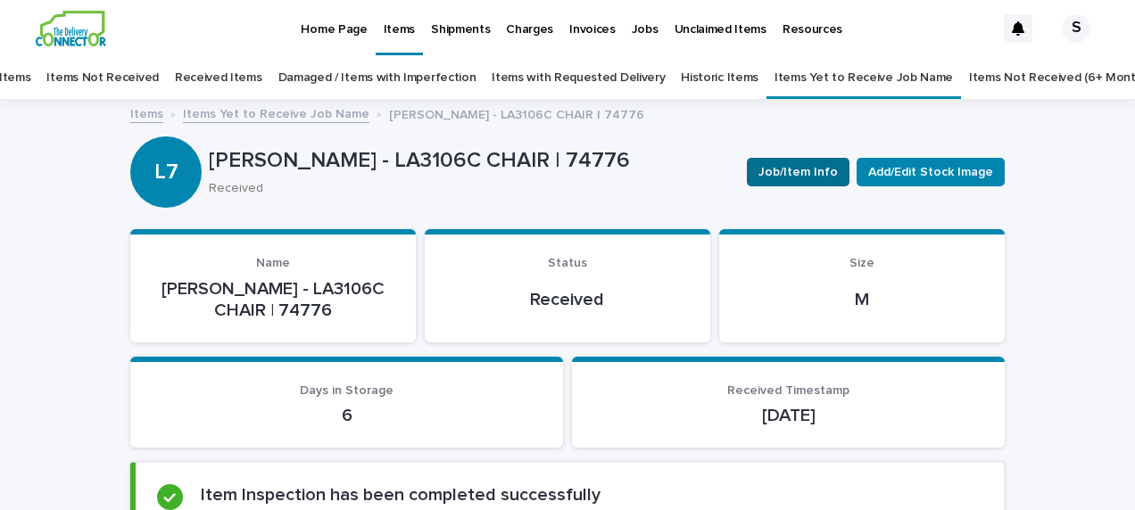
click at [775, 169] on span "Job/Item Info" at bounding box center [797, 172] width 79 height 18
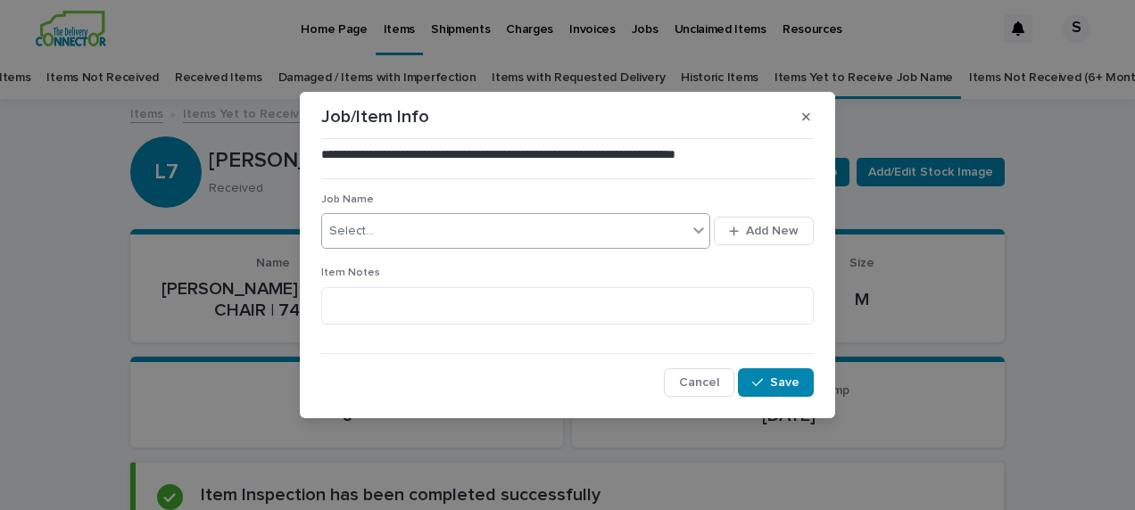
click at [412, 232] on div "Select..." at bounding box center [504, 231] width 365 height 29
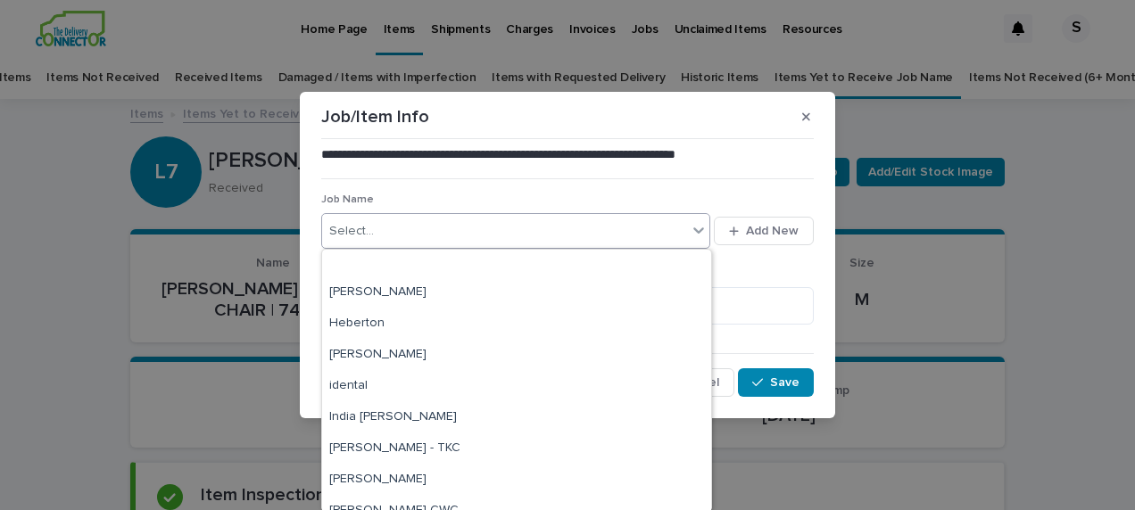
scroll to position [268, 0]
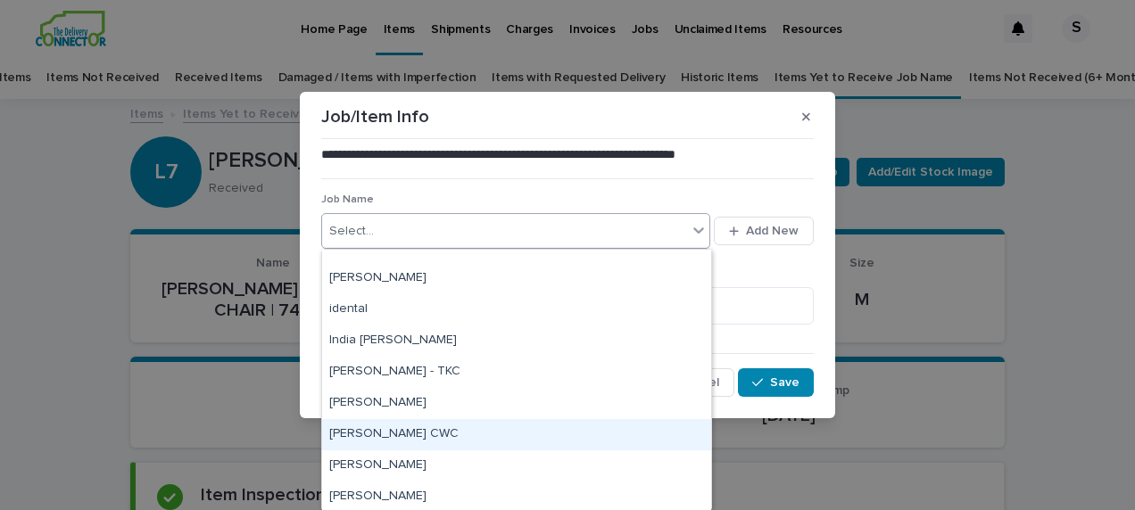
click at [447, 423] on div "[PERSON_NAME] CWC" at bounding box center [516, 434] width 389 height 31
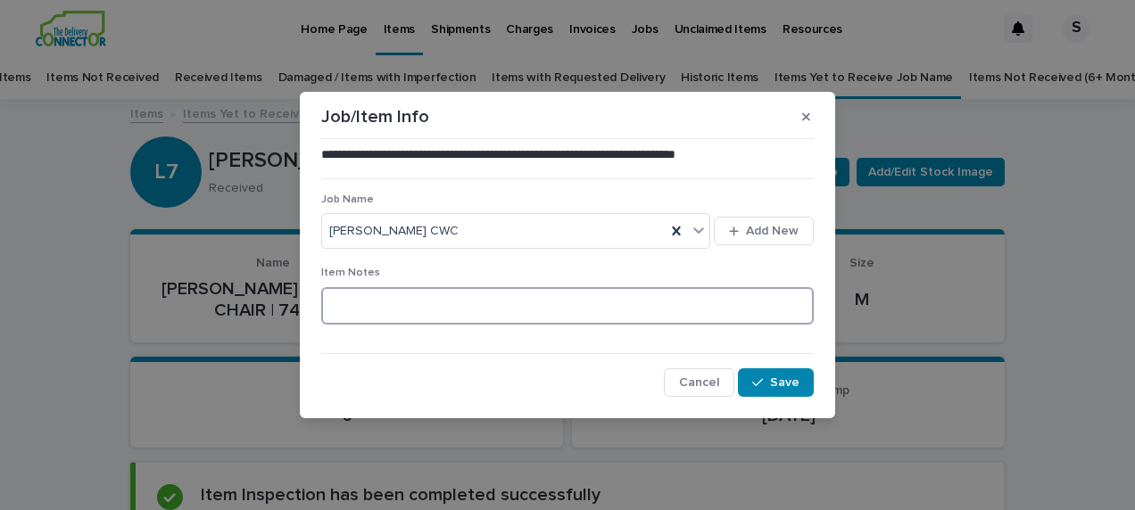
click at [409, 299] on textarea at bounding box center [567, 305] width 492 height 37
type textarea "**********"
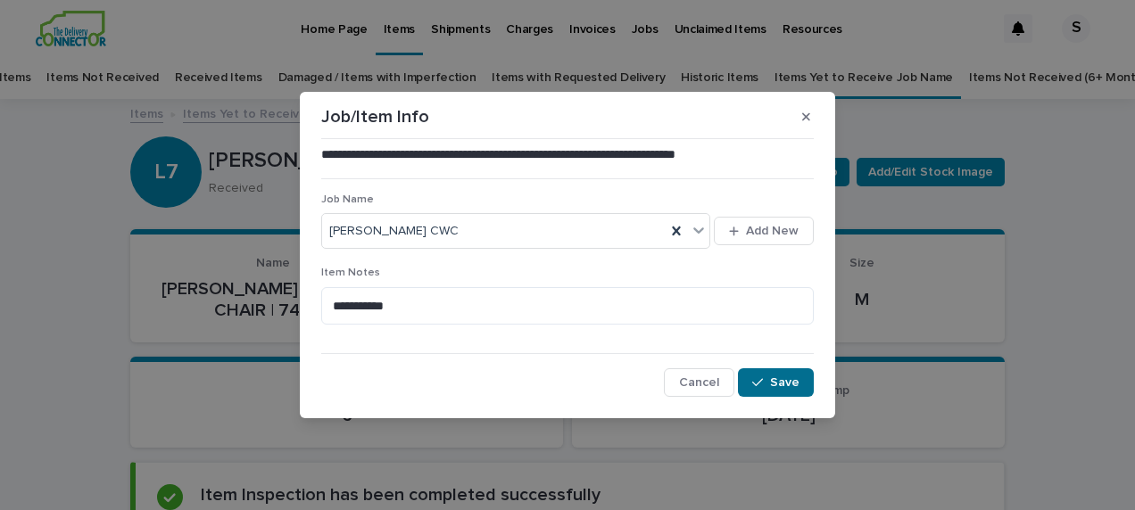
click at [768, 375] on button "Save" at bounding box center [776, 382] width 76 height 29
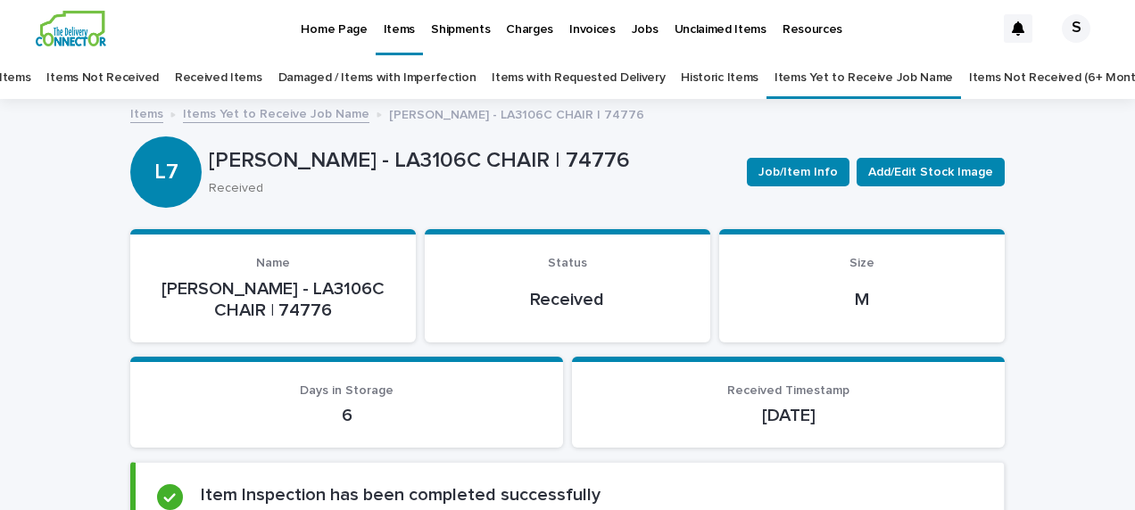
click at [322, 114] on link "Items Yet to Receive Job Name" at bounding box center [276, 113] width 186 height 21
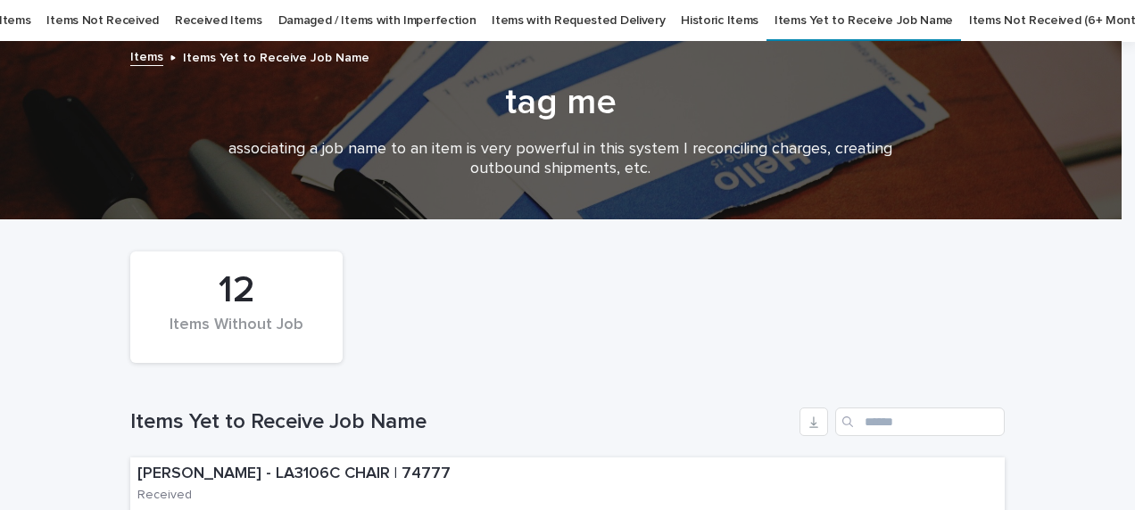
scroll to position [236, 0]
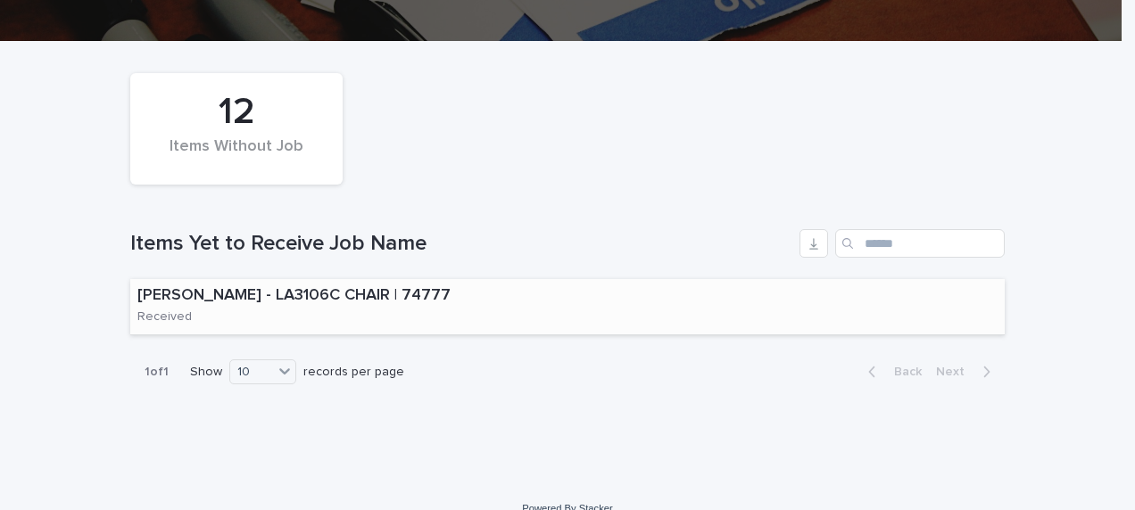
click at [427, 313] on div "[PERSON_NAME] - LA3106C CHAIR | 74777 Received" at bounding box center [321, 306] width 382 height 55
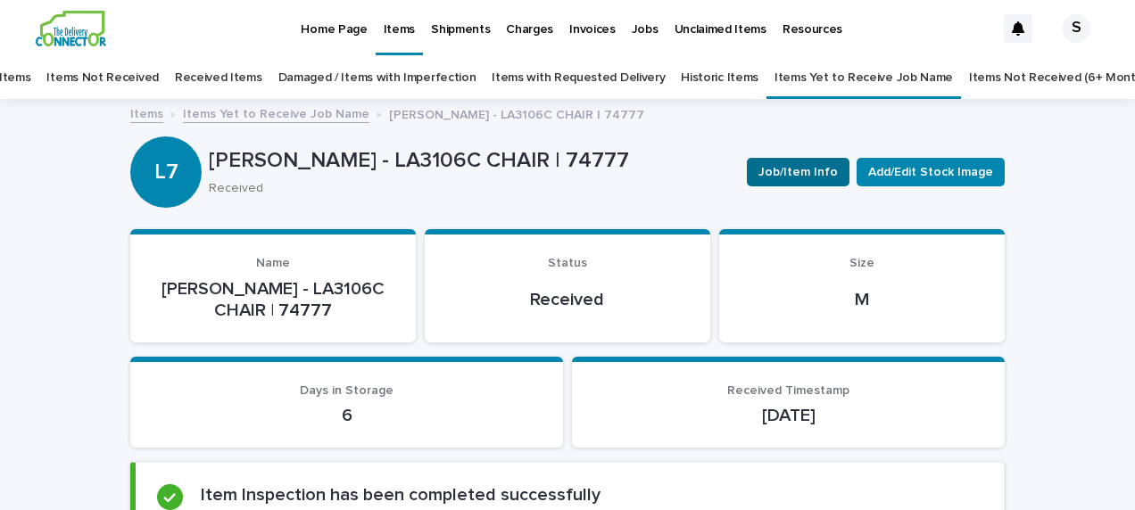
click at [771, 173] on span "Job/Item Info" at bounding box center [797, 172] width 79 height 18
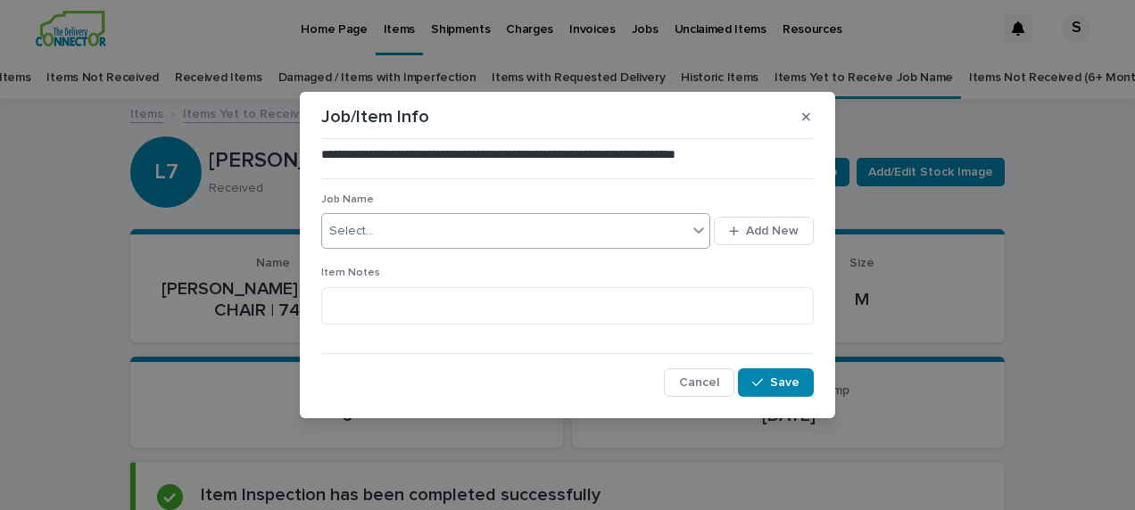
click at [357, 224] on div "Select..." at bounding box center [351, 231] width 45 height 19
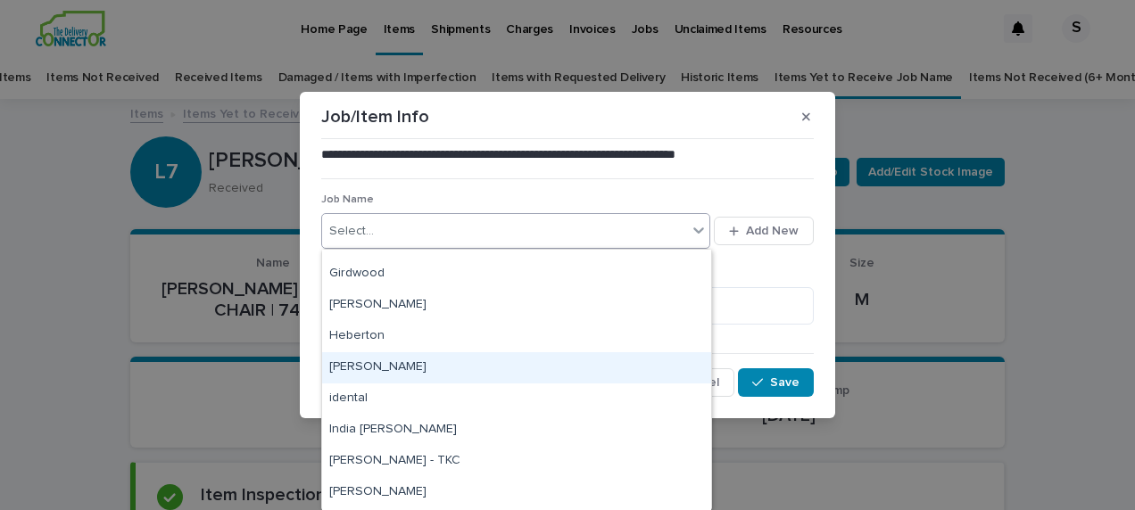
scroll to position [268, 0]
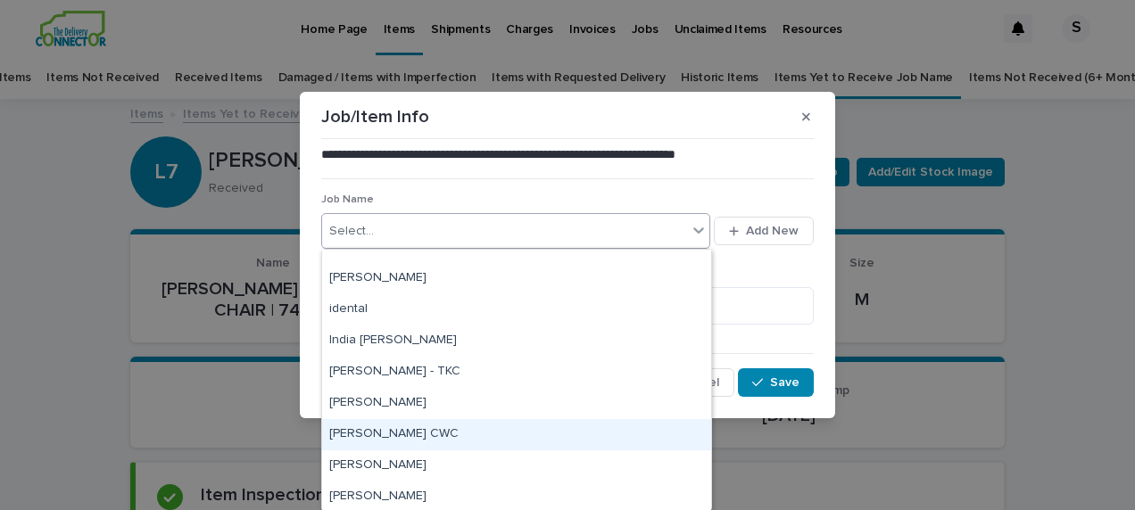
click at [407, 444] on div "[PERSON_NAME] CWC" at bounding box center [516, 434] width 389 height 31
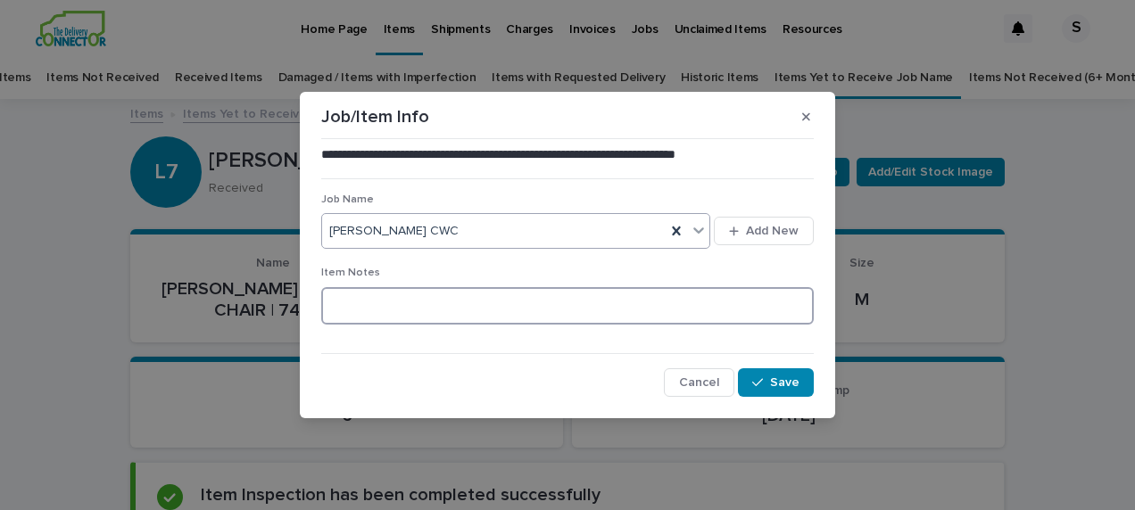
click at [363, 302] on textarea at bounding box center [567, 305] width 492 height 37
type textarea "**********"
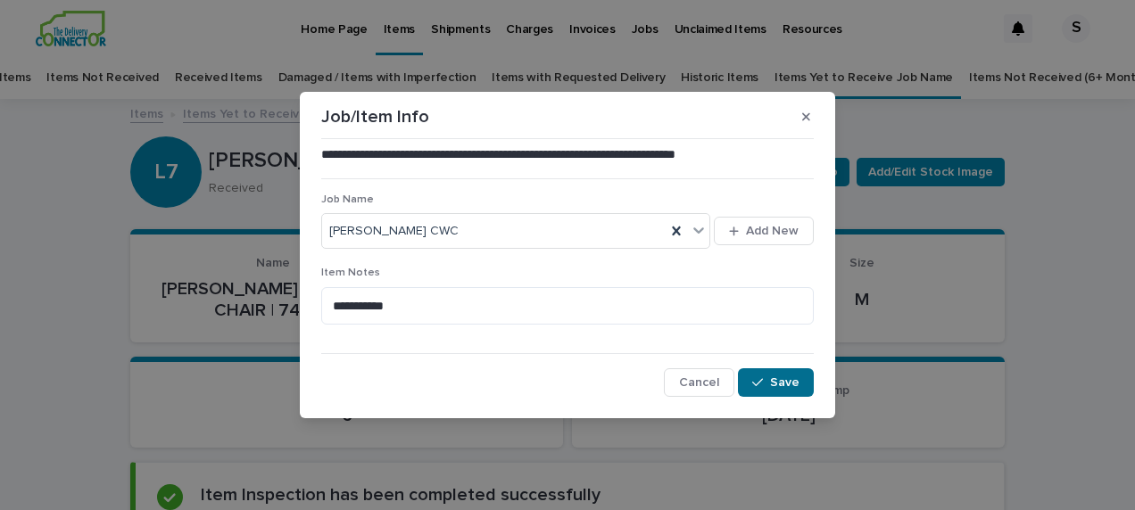
click at [766, 393] on button "Save" at bounding box center [776, 382] width 76 height 29
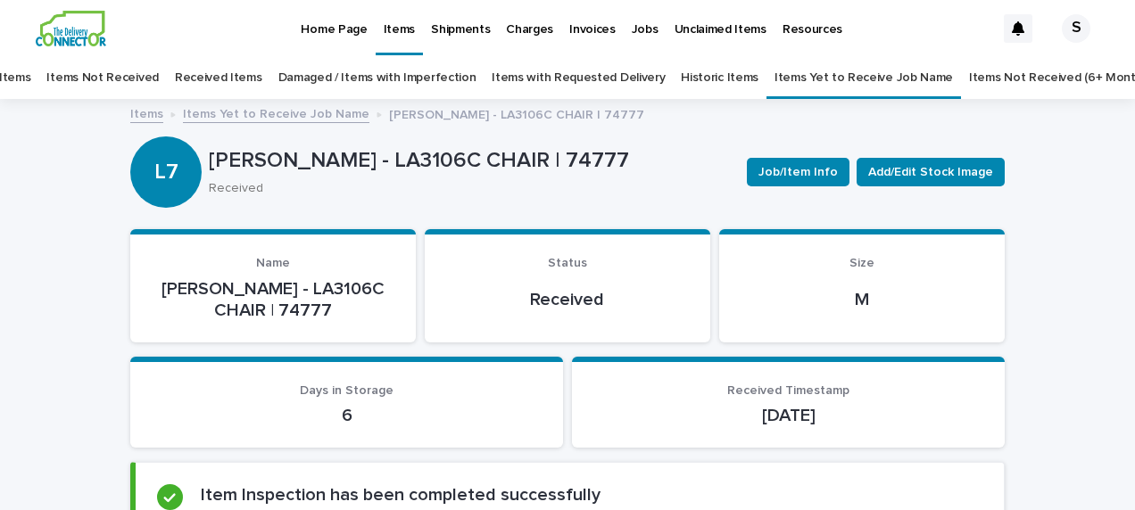
click at [30, 74] on link "All Items" at bounding box center [6, 78] width 47 height 42
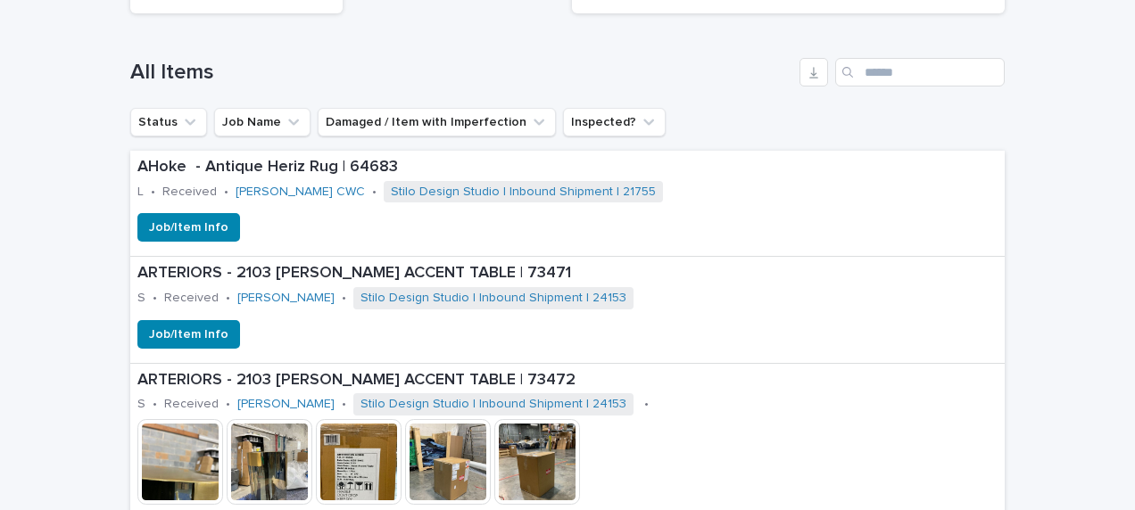
scroll to position [714, 0]
